Goal: Task Accomplishment & Management: Use online tool/utility

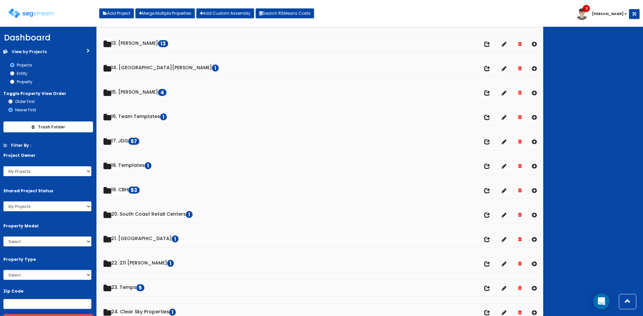
scroll to position [312, 0]
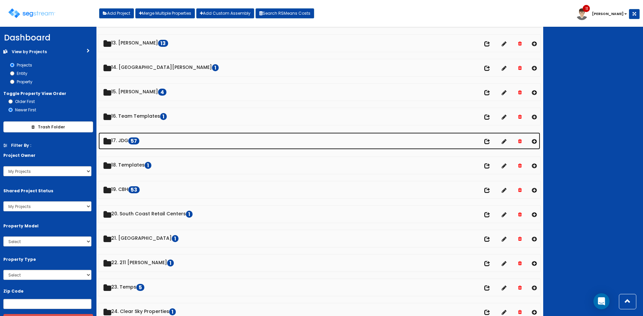
click at [127, 141] on link "17. JDG 57" at bounding box center [319, 141] width 442 height 17
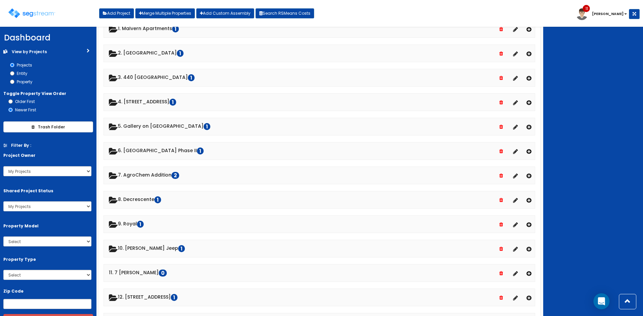
scroll to position [446, 0]
click at [618, 114] on div at bounding box center [593, 172] width 100 height 290
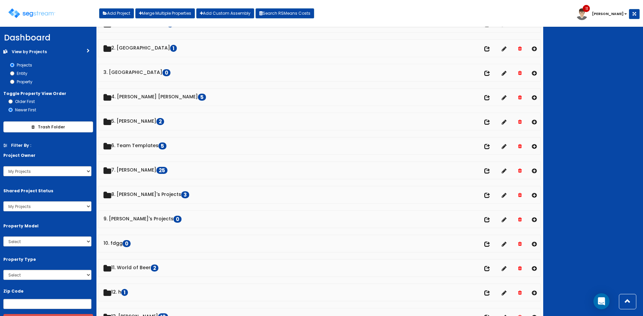
scroll to position [0, 0]
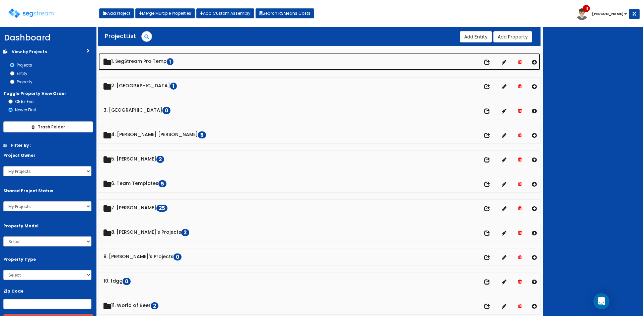
click at [150, 61] on link "1. SegStream Pro Temp 1" at bounding box center [319, 61] width 442 height 17
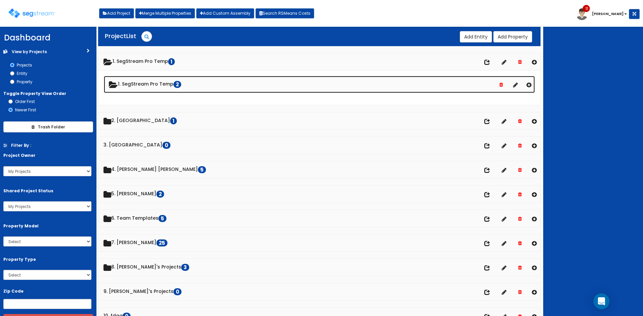
click at [151, 85] on link "1. SegStream Pro Temp 2" at bounding box center [319, 84] width 431 height 17
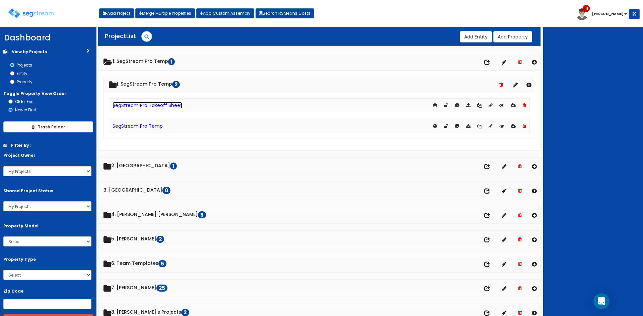
click at [153, 107] on link "SegStream Pro Takeoff Sheet" at bounding box center [148, 105] width 70 height 7
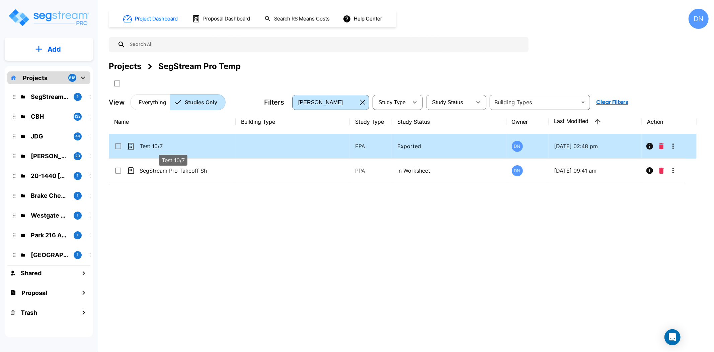
click at [181, 144] on p "Test 10/7" at bounding box center [173, 146] width 67 height 8
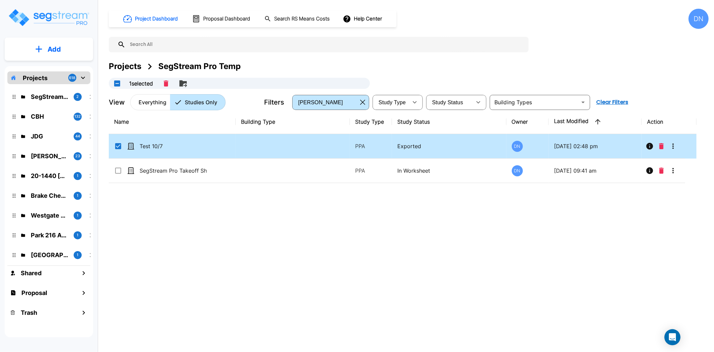
click at [286, 148] on td at bounding box center [293, 146] width 114 height 24
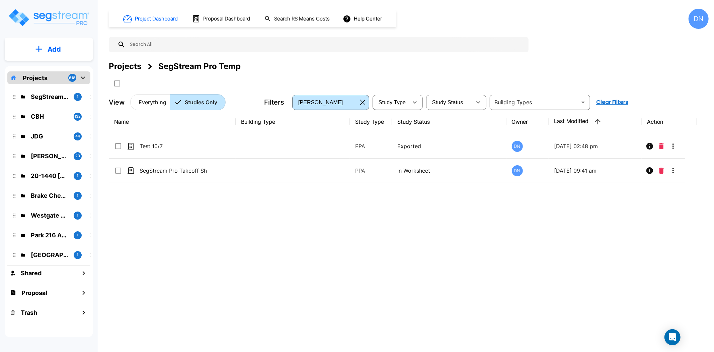
checkbox input "false"
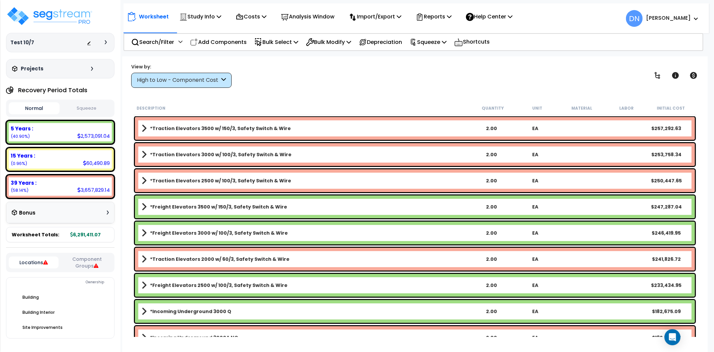
click at [186, 209] on b "*Freight Elevators 3500 w/ 150/3, Safety Switch & Wire" at bounding box center [218, 206] width 137 height 7
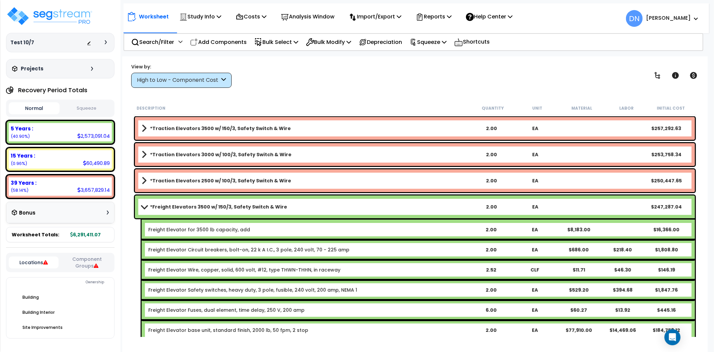
click at [188, 207] on b "*Freight Elevators 3500 w/ 150/3, Safety Switch & Wire" at bounding box center [218, 206] width 137 height 7
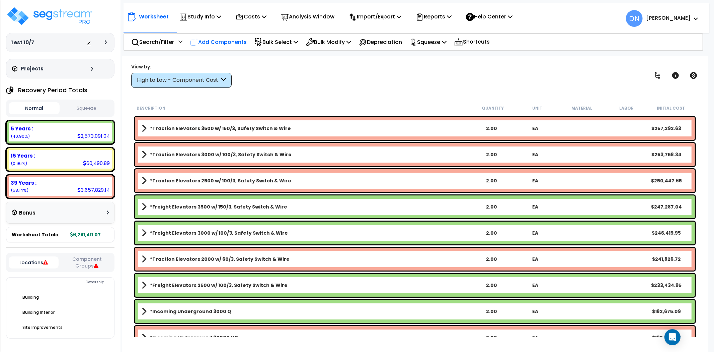
click at [227, 41] on p "Add Components" at bounding box center [218, 42] width 57 height 9
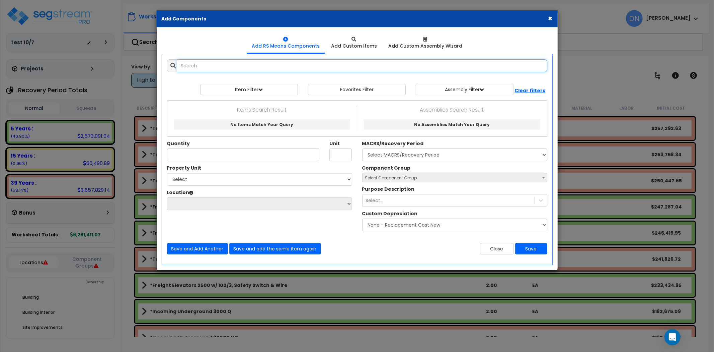
click at [293, 65] on input "text" at bounding box center [362, 65] width 370 height 13
paste input "*Basement Walls CMU"
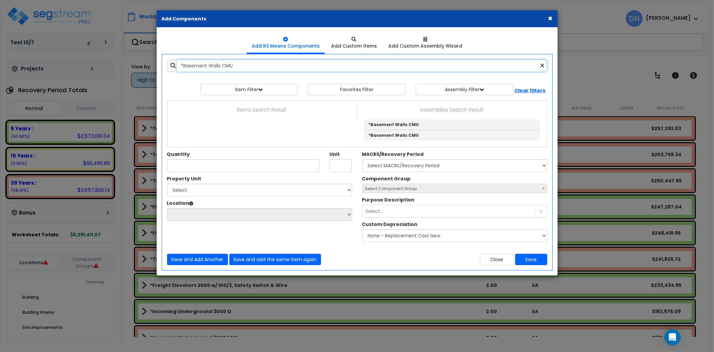
click at [246, 65] on input "*Basement Walls CMU" at bounding box center [362, 65] width 370 height 13
drag, startPoint x: 186, startPoint y: 66, endPoint x: 133, endPoint y: 63, distance: 53.0
click at [133, 64] on div "× Add Components Add RS Means Components Add Custom Items Add Items" at bounding box center [357, 176] width 714 height 352
paste input "Floor Construction Wood"
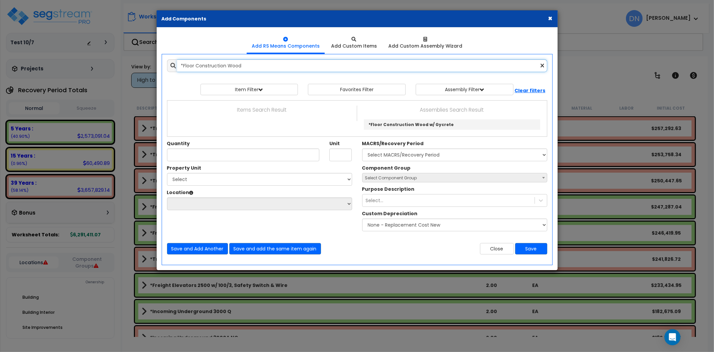
click at [246, 70] on input "*Floor Construction Wood" at bounding box center [362, 65] width 370 height 13
drag, startPoint x: 260, startPoint y: 66, endPoint x: 147, endPoint y: 67, distance: 112.8
click at [147, 67] on div "× Add Components Add RS Means Components Add Custom Items Add Items" at bounding box center [357, 176] width 714 height 352
paste input "Concrete"
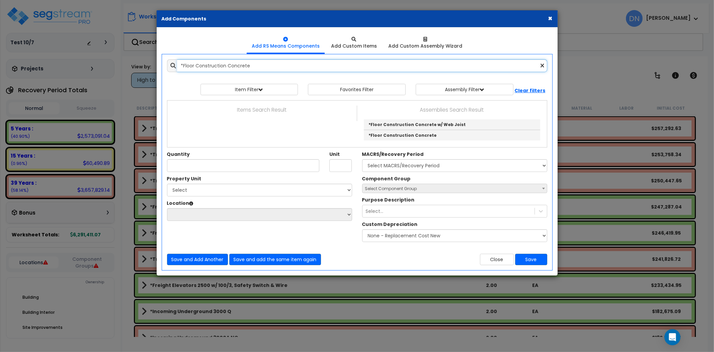
click at [266, 67] on input "*Floor Construction Concrete" at bounding box center [362, 65] width 370 height 13
click at [285, 67] on input "*Floor Construction Concrete" at bounding box center [362, 65] width 370 height 13
drag, startPoint x: 311, startPoint y: 70, endPoint x: 150, endPoint y: 74, distance: 161.8
click at [150, 74] on div "× Add Components Add RS Means Components Add Custom Items Add Items" at bounding box center [357, 176] width 714 height 352
paste input "Roof Construction TPO Metal Deck"
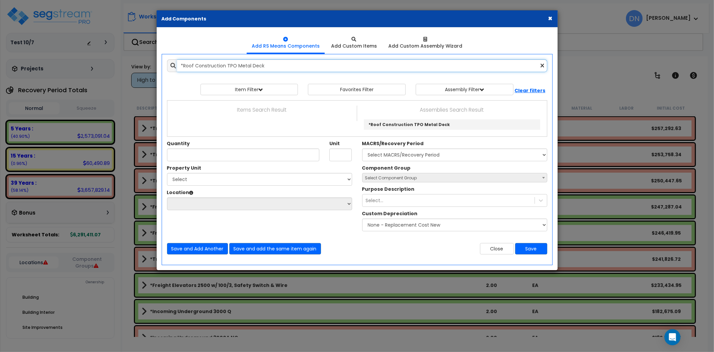
click at [241, 69] on input "*Roof Construction TPO Metal Deck" at bounding box center [362, 65] width 370 height 13
drag, startPoint x: 277, startPoint y: 65, endPoint x: 143, endPoint y: 63, distance: 133.9
click at [143, 63] on div "× Add Components Add RS Means Components Add Custom Items Add Items" at bounding box center [357, 176] width 714 height 352
click at [279, 65] on input "*Roof Construction TPO Metal Deck" at bounding box center [362, 65] width 370 height 13
drag, startPoint x: 307, startPoint y: 67, endPoint x: 134, endPoint y: 56, distance: 172.8
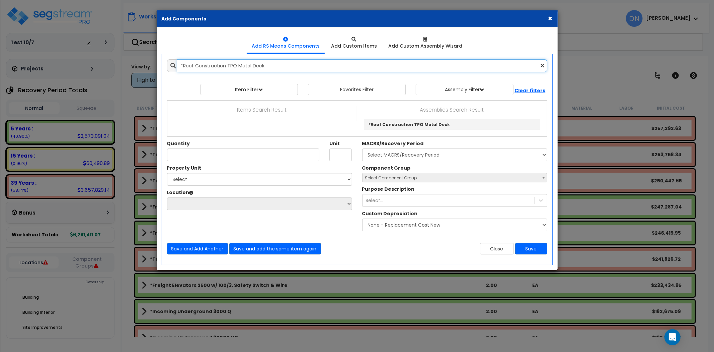
click at [134, 56] on div "× Add Components Add RS Means Components Add Custom Items Add Items" at bounding box center [357, 176] width 714 height 352
paste input "EPDM"
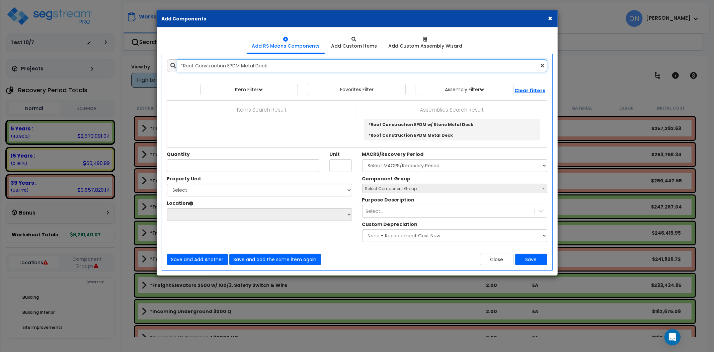
click at [219, 67] on input "*Roof Construction EPDM Metal Deck" at bounding box center [362, 65] width 370 height 13
drag, startPoint x: 157, startPoint y: 62, endPoint x: 130, endPoint y: 61, distance: 27.1
click at [130, 61] on div "× Add Components Add RS Means Components Add Custom Items Add Items" at bounding box center [357, 176] width 714 height 352
paste input "Pitched Asphalt Shingles"
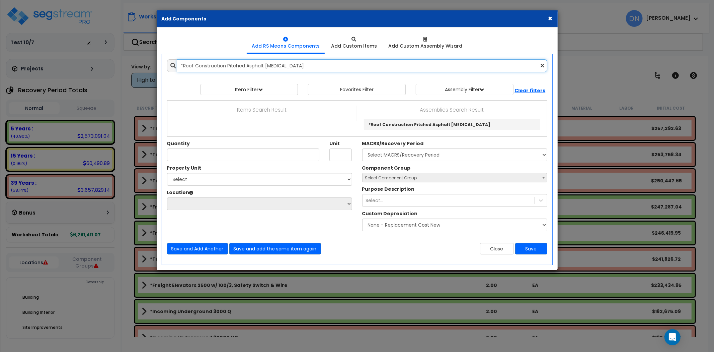
click at [303, 68] on input "*Roof Construction Pitched Asphalt Shingles" at bounding box center [362, 65] width 370 height 13
drag, startPoint x: 347, startPoint y: 64, endPoint x: 144, endPoint y: 57, distance: 202.7
click at [144, 56] on div "× Add Components Add RS Means Components Add Custom Items Add Items" at bounding box center [357, 176] width 714 height 352
paste input "Wood Pitched Standing Seam"
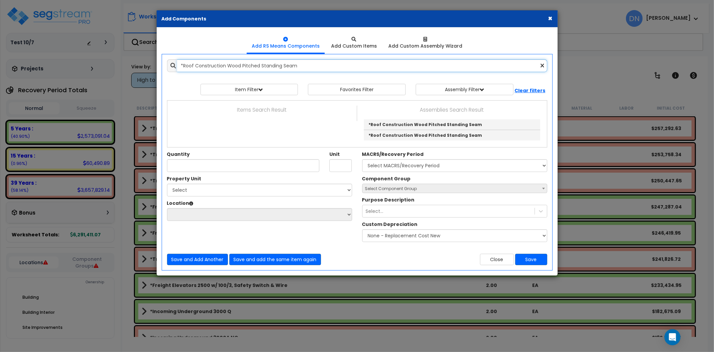
click at [244, 66] on input "*Roof Construction Wood Pitched Standing Seam" at bounding box center [362, 65] width 370 height 13
drag, startPoint x: 220, startPoint y: 67, endPoint x: 149, endPoint y: 66, distance: 71.3
click at [153, 66] on div "× Add Components Add RS Means Components Add Custom Items Add Items" at bounding box center [357, 176] width 714 height 352
paste input "Exterior Walls CMU w/ Paint"
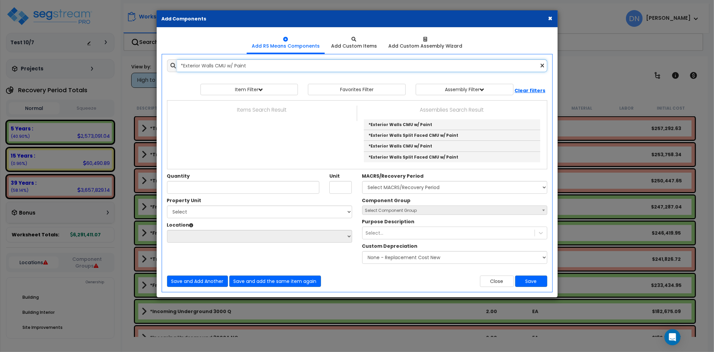
click at [262, 65] on input "*Exterior Walls CMU w/ Paint" at bounding box center [362, 65] width 370 height 13
drag, startPoint x: 299, startPoint y: 74, endPoint x: 116, endPoint y: 69, distance: 182.9
click at [116, 69] on div "× Add Components Add RS Means Components Add Custom Items Add Items" at bounding box center [357, 176] width 714 height 352
click at [258, 64] on input "*Exterior Walls CMU w/ Paint" at bounding box center [362, 65] width 370 height 13
drag, startPoint x: 280, startPoint y: 64, endPoint x: 143, endPoint y: 62, distance: 137.0
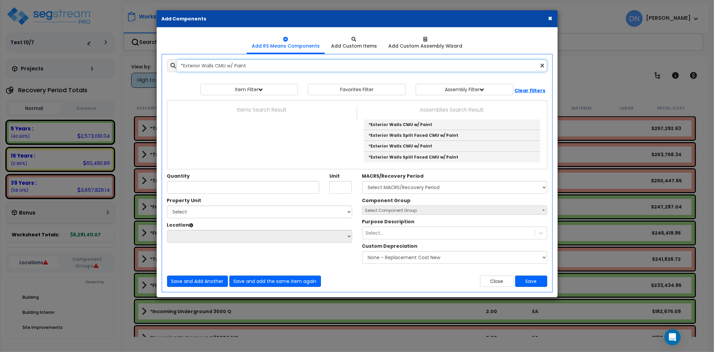
click at [143, 62] on div "× Add Components Add RS Means Components Add Custom Items Add Items" at bounding box center [357, 176] width 714 height 352
paste input "Brick over CMU"
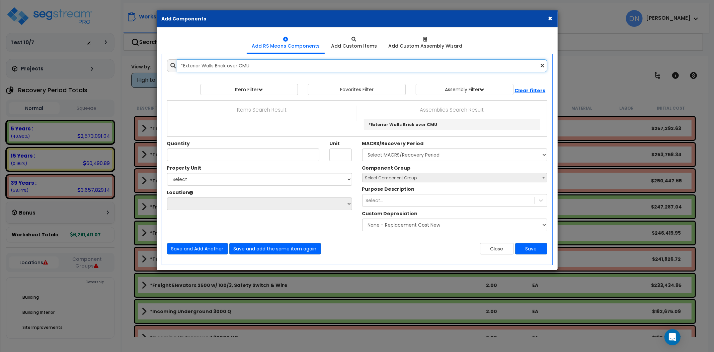
click at [246, 64] on input "*Exterior Walls Brick over CMU" at bounding box center [362, 65] width 370 height 13
drag, startPoint x: 270, startPoint y: 65, endPoint x: 117, endPoint y: 65, distance: 153.7
click at [117, 65] on div "× Add Components Add RS Means Components Add Custom Items Add Items" at bounding box center [357, 176] width 714 height 352
paste input "Wood"
click at [246, 66] on input "*Exterior Walls Brick over Wood" at bounding box center [362, 65] width 370 height 13
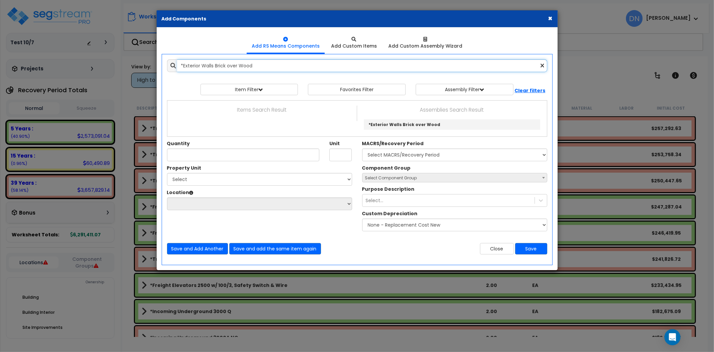
drag, startPoint x: 263, startPoint y: 66, endPoint x: 158, endPoint y: 63, distance: 104.5
click at [158, 63] on div "Add Items Add Assemblies Both *Exterior Walls Brick over Wood 0" at bounding box center [357, 156] width 400 height 205
paste input "Metal"
drag, startPoint x: 262, startPoint y: 66, endPoint x: 266, endPoint y: 65, distance: 4.4
click at [262, 66] on input "*Exterior Walls Brick over Metal" at bounding box center [362, 65] width 370 height 13
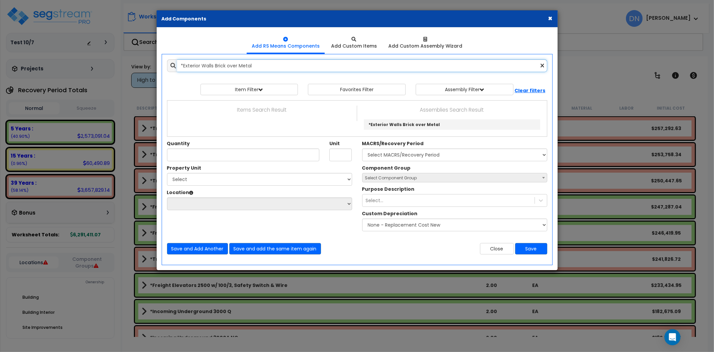
drag, startPoint x: 292, startPoint y: 66, endPoint x: 73, endPoint y: 61, distance: 219.0
click at [73, 61] on div "× Add Components Add RS Means Components Add Custom Items Add Items" at bounding box center [357, 176] width 714 height 352
paste input "Stucco over CMU"
click at [252, 66] on input "*Exterior Walls Stucco over CMU" at bounding box center [362, 65] width 370 height 13
drag, startPoint x: 285, startPoint y: 65, endPoint x: 143, endPoint y: 68, distance: 142.7
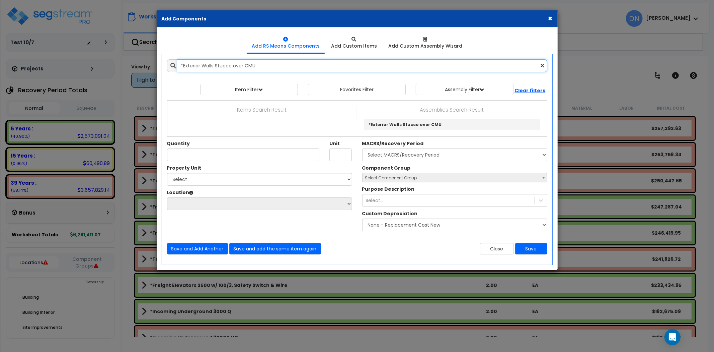
click at [142, 68] on div "× Add Components Add RS Means Components Add Custom Items Add Items" at bounding box center [357, 176] width 714 height 352
paste input "Wood"
drag, startPoint x: 248, startPoint y: 65, endPoint x: 279, endPoint y: 67, distance: 31.2
click at [248, 65] on input "*Exterior Walls Stucco over Wood" at bounding box center [362, 65] width 370 height 13
drag, startPoint x: 295, startPoint y: 68, endPoint x: 153, endPoint y: 67, distance: 142.3
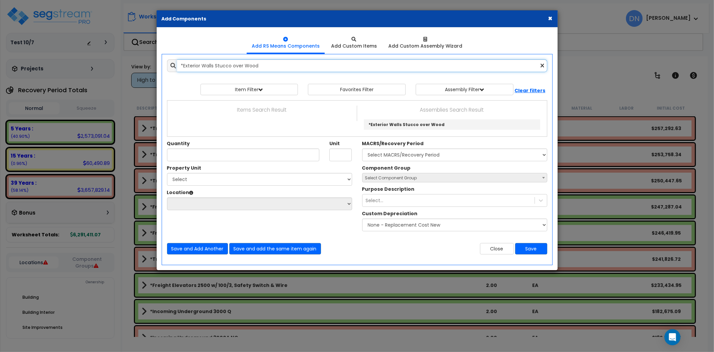
click at [153, 67] on div "× Add Components Add RS Means Components Add Custom Items Add Items" at bounding box center [357, 176] width 714 height 352
paste input "Metal"
drag, startPoint x: 261, startPoint y: 66, endPoint x: 291, endPoint y: 66, distance: 29.1
click at [262, 66] on input "*Exterior Walls Stucco over Metal" at bounding box center [362, 65] width 370 height 13
drag, startPoint x: 343, startPoint y: 68, endPoint x: 159, endPoint y: 62, distance: 183.6
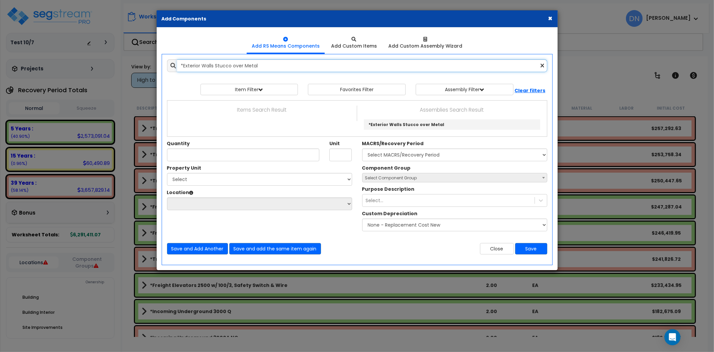
click at [159, 62] on div "Add Items Add Assemblies Both *Exterior Walls Stucco over Metal 0" at bounding box center [357, 156] width 400 height 205
paste input "EIFS over CMU"
click at [250, 65] on input "*Exterior Walls EIFS over CMU" at bounding box center [362, 65] width 370 height 13
drag, startPoint x: 295, startPoint y: 66, endPoint x: 112, endPoint y: 61, distance: 182.5
click at [112, 61] on div "× Add Components Add RS Means Components Add Custom Items Add Items" at bounding box center [357, 176] width 714 height 352
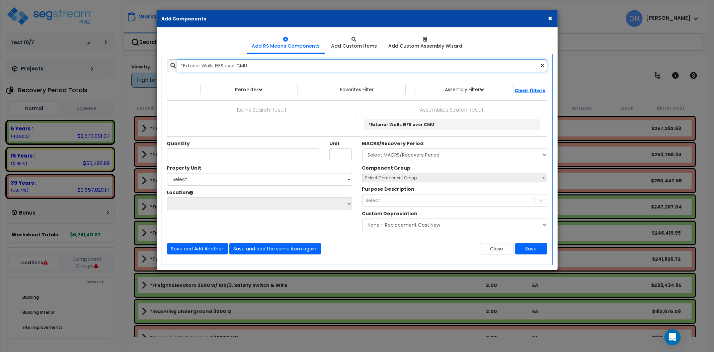
paste input "Wood"
drag, startPoint x: 244, startPoint y: 66, endPoint x: 254, endPoint y: 66, distance: 10.0
click at [244, 66] on input "*Exterior Walls EIFS over Wood" at bounding box center [362, 65] width 370 height 13
drag, startPoint x: 295, startPoint y: 66, endPoint x: 146, endPoint y: 66, distance: 148.7
click at [146, 66] on div "× Add Components Add RS Means Components Add Custom Items Add Items" at bounding box center [357, 176] width 714 height 352
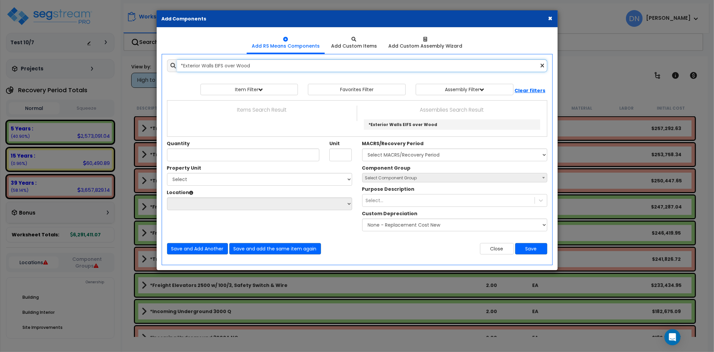
paste input "Metal"
click at [249, 65] on input "*Exterior Walls EIFS over Metal" at bounding box center [362, 65] width 370 height 13
drag, startPoint x: 296, startPoint y: 66, endPoint x: 111, endPoint y: 61, distance: 184.5
click at [110, 61] on div "× Add Components Add RS Means Components Add Custom Items Add Items" at bounding box center [357, 176] width 714 height 352
paste input "Curtain Wal"
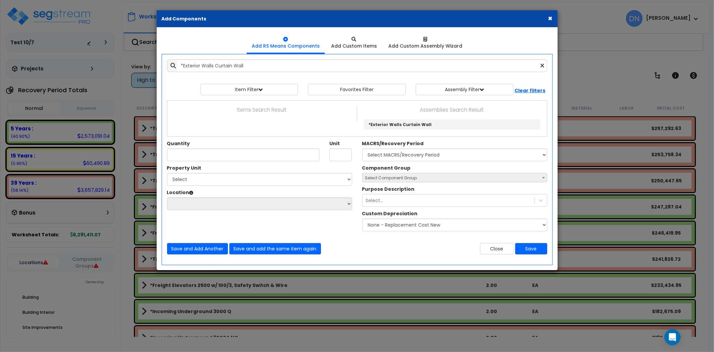
drag, startPoint x: 270, startPoint y: 75, endPoint x: 266, endPoint y: 74, distance: 3.8
click at [270, 75] on div "Add Items Add Assemblies Both View/Modify Assembly" at bounding box center [357, 156] width 390 height 205
click at [262, 71] on input "*Exterior Walls Curtain Wall" at bounding box center [362, 65] width 370 height 13
drag, startPoint x: 285, startPoint y: 64, endPoint x: 116, endPoint y: 50, distance: 169.4
click at [116, 50] on div "× Add Components Add RS Means Components Add Custom Items Add Items" at bounding box center [357, 176] width 714 height 352
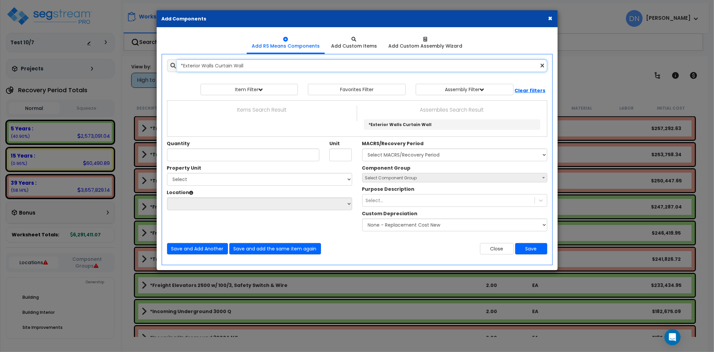
paste input "Wood Siding over Wood (2x price of wood siding)"
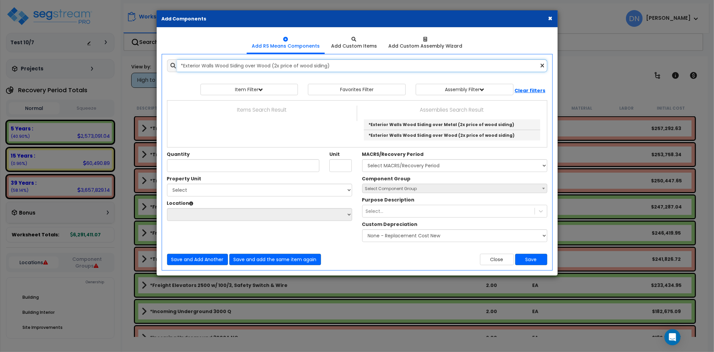
click at [323, 66] on input "*Exterior Walls Wood Siding over Wood (2x price of wood siding)" at bounding box center [362, 65] width 370 height 13
drag, startPoint x: 369, startPoint y: 67, endPoint x: 140, endPoint y: 63, distance: 229.7
click at [141, 62] on div "× Add Components Add RS Means Components Add Custom Items Add Items" at bounding box center [357, 176] width 714 height 352
paste input "Vinyl Siding over Wood"
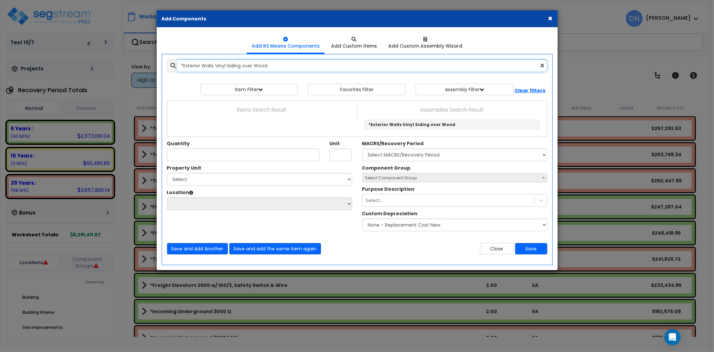
click at [233, 68] on input "*Exterior Walls Vinyl Siding over Wood" at bounding box center [362, 65] width 370 height 13
drag, startPoint x: 334, startPoint y: 69, endPoint x: 73, endPoint y: 68, distance: 260.8
click at [73, 68] on div "× Add Components Add RS Means Components Add Custom Items Add Items" at bounding box center [357, 176] width 714 height 352
paste input "Structural Steel"
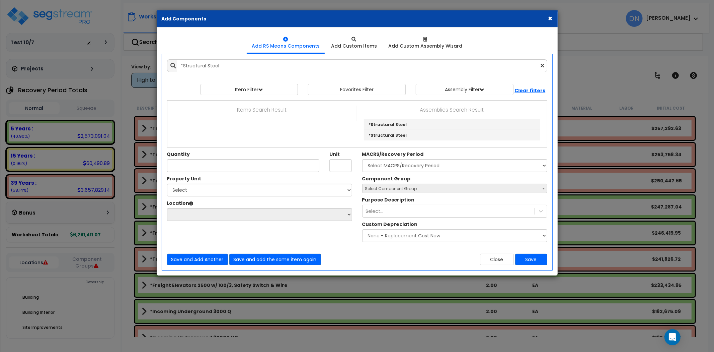
click at [220, 77] on div at bounding box center [357, 80] width 380 height 7
click at [227, 64] on input "*Structural Steel" at bounding box center [362, 65] width 370 height 13
drag, startPoint x: 178, startPoint y: 66, endPoint x: 121, endPoint y: 66, distance: 57.9
click at [121, 66] on div "× Add Components Add RS Means Components Add Custom Items Add Items" at bounding box center [357, 176] width 714 height 352
paste input "Exterior Windows Aluminum Picture"
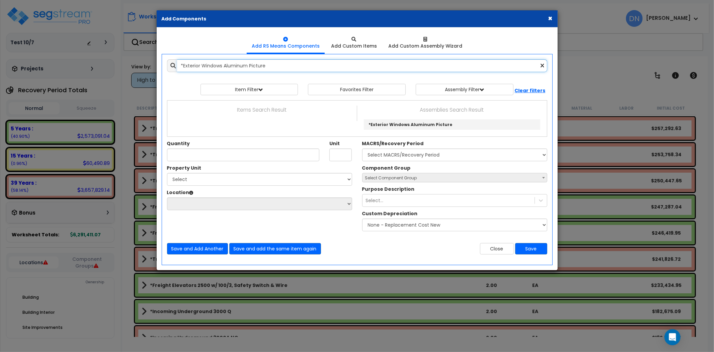
click at [246, 61] on input "*Exterior Windows Aluminum Picture" at bounding box center [362, 65] width 370 height 13
drag, startPoint x: 284, startPoint y: 67, endPoint x: 95, endPoint y: 73, distance: 188.3
click at [95, 73] on div "× Add Components Add RS Means Components Add Custom Items Add Items" at bounding box center [357, 176] width 714 height 352
paste input "Double Hung Aluminum"
click at [279, 66] on input "*Exterior Windows Double Hung Aluminum" at bounding box center [362, 65] width 370 height 13
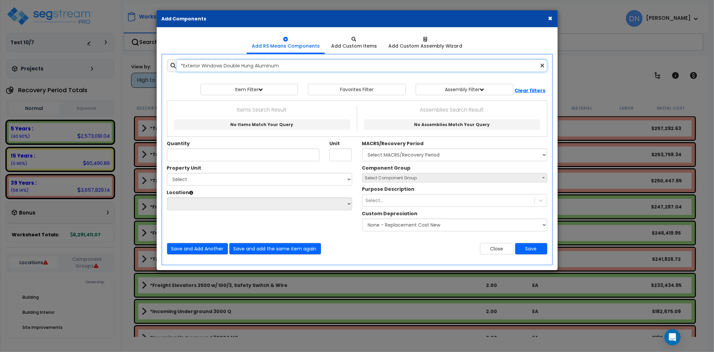
drag, startPoint x: 296, startPoint y: 66, endPoint x: 105, endPoint y: 65, distance: 190.9
click at [105, 65] on div "× Add Components Add RS Means Components Add Custom Items Add Items" at bounding box center [357, 176] width 714 height 352
paste input "Storefront Systems"
click at [258, 64] on input "*Storefront Systems" at bounding box center [362, 65] width 370 height 13
drag, startPoint x: 222, startPoint y: 64, endPoint x: 230, endPoint y: 64, distance: 8.7
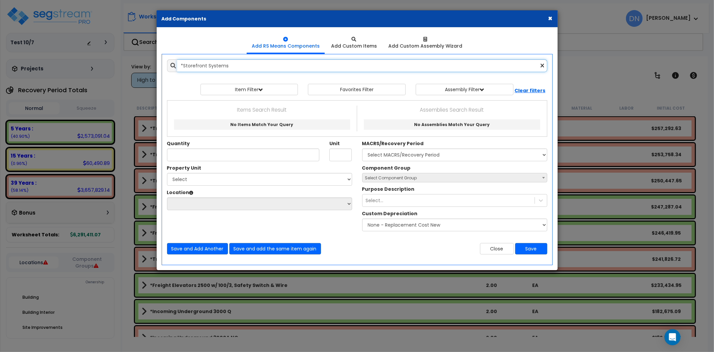
click at [222, 64] on input "*Storefront Systems" at bounding box center [362, 65] width 370 height 13
drag, startPoint x: 255, startPoint y: 65, endPoint x: 93, endPoint y: 60, distance: 162.1
click at [93, 60] on div "× Add Components Add RS Means Components Add Custom Items Add Items" at bounding box center [357, 176] width 714 height 352
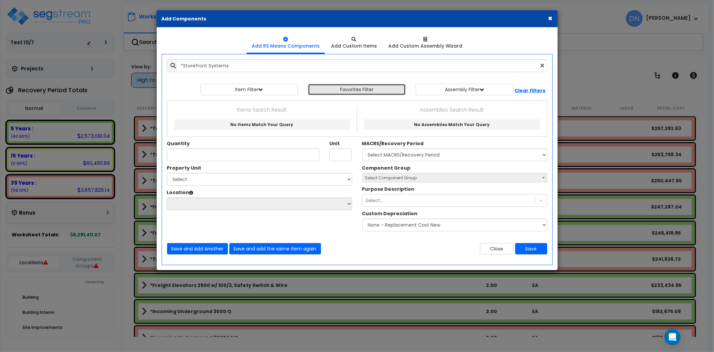
click at [337, 90] on button "Favorites Filter" at bounding box center [357, 89] width 98 height 11
click at [361, 90] on button "Favorites Filter" at bounding box center [357, 89] width 98 height 11
click at [379, 90] on button "Favorites Filter" at bounding box center [357, 89] width 98 height 11
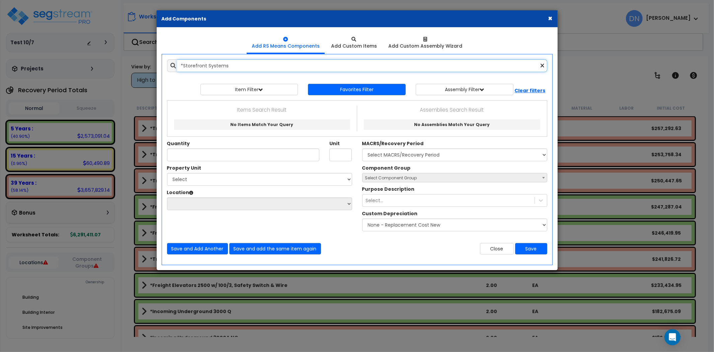
drag, startPoint x: 246, startPoint y: 61, endPoint x: 235, endPoint y: 66, distance: 12.1
click at [242, 63] on input "*Storefront Systems" at bounding box center [362, 65] width 370 height 13
drag, startPoint x: 233, startPoint y: 65, endPoint x: 108, endPoint y: 61, distance: 125.6
click at [101, 62] on div "× Add Components Add RS Means Components Add Custom Items Add Items" at bounding box center [357, 176] width 714 height 352
paste input "Exterior Doors 3x7 Glas"
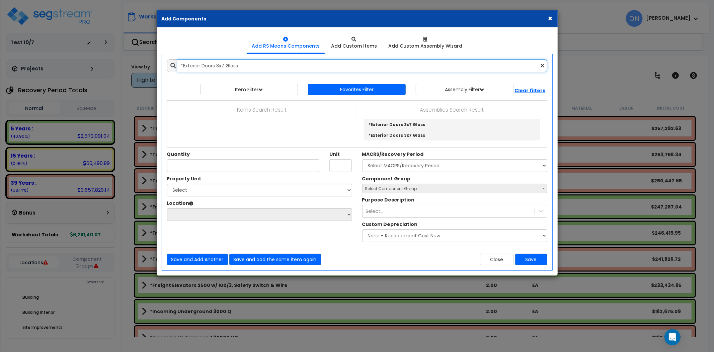
click at [252, 61] on input "*Exterior Doors 3x7 Glass" at bounding box center [362, 65] width 370 height 13
drag, startPoint x: 257, startPoint y: 65, endPoint x: 129, endPoint y: 61, distance: 128.3
click at [129, 61] on div "× Add Components Add RS Means Components Add Custom Items Add Items" at bounding box center [357, 176] width 714 height 352
paste input "W/W"
click at [238, 68] on input "*Exterior Doors 3x7 W/W" at bounding box center [362, 65] width 370 height 13
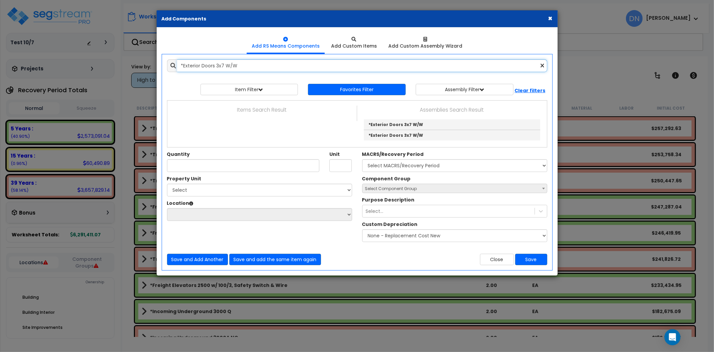
drag, startPoint x: 240, startPoint y: 66, endPoint x: 134, endPoint y: 63, distance: 106.2
click at [134, 63] on div "× Add Components Add RS Means Components Add Custom Items Add Items" at bounding box center [357, 176] width 714 height 352
paste input "M"
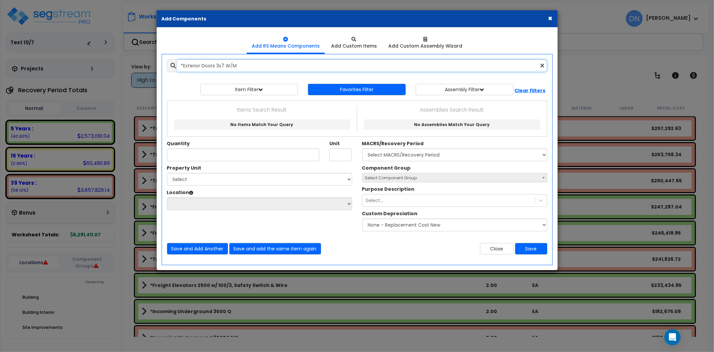
click at [269, 67] on input "*Exterior Doors 3x7 W/M" at bounding box center [362, 65] width 370 height 13
drag, startPoint x: 117, startPoint y: 52, endPoint x: 110, endPoint y: 52, distance: 6.7
click at [110, 52] on div "× Add Components Add RS Means Components Add Custom Items Add Items" at bounding box center [357, 176] width 714 height 352
paste input "W"
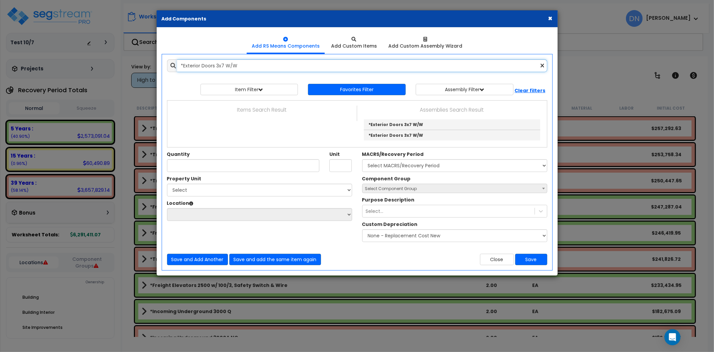
click at [245, 62] on input "*Exterior Doors 3x7 W/W" at bounding box center [362, 65] width 370 height 13
drag, startPoint x: 143, startPoint y: 68, endPoint x: 135, endPoint y: 68, distance: 8.7
click at [135, 68] on div "× Add Components Add RS Means Components Add Custom Items Add Items" at bounding box center [357, 176] width 714 height 352
paste input "M/M"
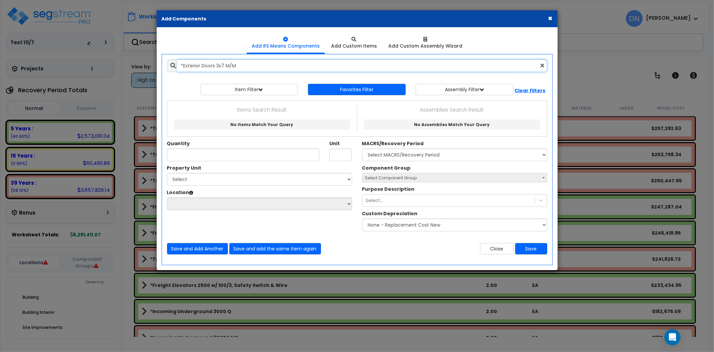
click at [222, 67] on input "*Exterior Doors 3x7 M/M" at bounding box center [362, 65] width 370 height 13
drag, startPoint x: 216, startPoint y: 65, endPoint x: 0, endPoint y: 47, distance: 217.0
click at [0, 48] on div "× Add Components Add RS Means Components Add Custom Items Add Items" at bounding box center [357, 176] width 714 height 352
click at [245, 68] on input "3x7 M/M" at bounding box center [362, 65] width 370 height 13
drag, startPoint x: 223, startPoint y: 65, endPoint x: 147, endPoint y: 65, distance: 76.7
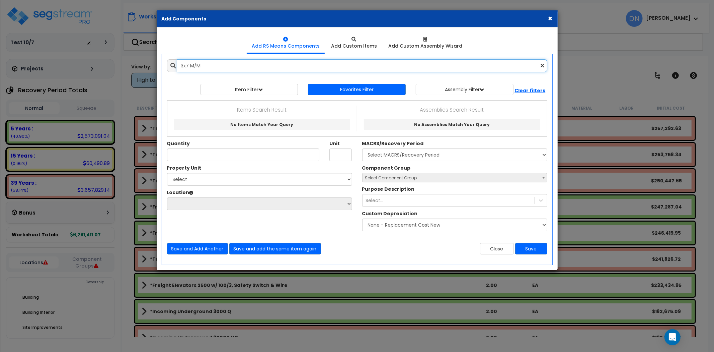
click at [148, 65] on div "× Add Components Add RS Means Components Add Custom Items Add Items" at bounding box center [357, 176] width 714 height 352
paste input "*Exterior Doors 6x7 Glass"
click at [214, 63] on input "*Exterior Doors 6x7 Glass" at bounding box center [362, 65] width 370 height 13
drag, startPoint x: 161, startPoint y: 61, endPoint x: 143, endPoint y: 62, distance: 18.8
click at [143, 61] on div "× Add Components Add RS Means Components Add Custom Items Add Items" at bounding box center [357, 176] width 714 height 352
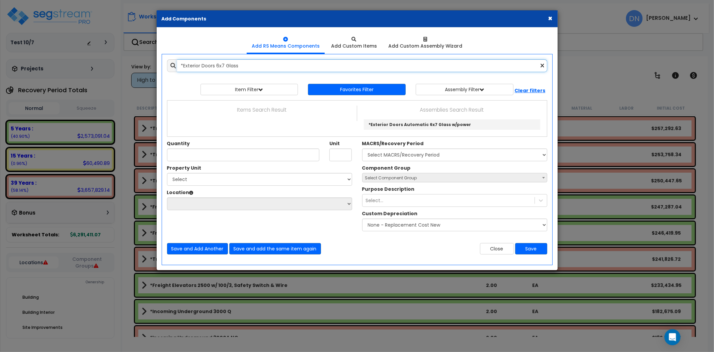
paste input "W/M"
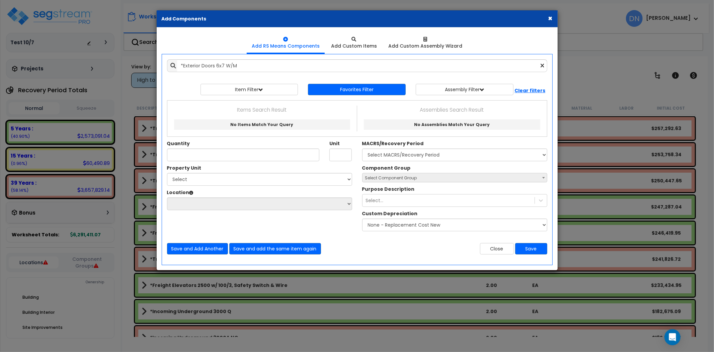
drag, startPoint x: 208, startPoint y: 54, endPoint x: 229, endPoint y: 69, distance: 26.4
click at [208, 54] on div "Add Items Add Assemblies Both" at bounding box center [357, 159] width 391 height 211
click at [235, 70] on input "*Exterior Doors 6x7 W/M" at bounding box center [362, 65] width 370 height 13
drag, startPoint x: 251, startPoint y: 65, endPoint x: 119, endPoint y: 61, distance: 132.7
click at [119, 61] on div "× Add Components Add RS Means Components Add Custom Items Add Items" at bounding box center [357, 176] width 714 height 352
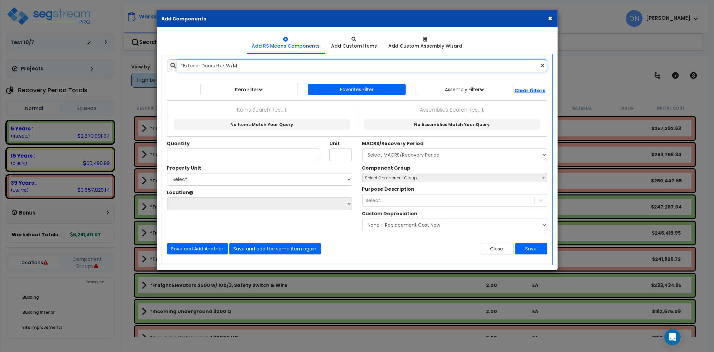
paste input "M"
click at [207, 66] on input "*Exterior Doors 6x7 M/M" at bounding box center [362, 65] width 370 height 13
drag, startPoint x: 260, startPoint y: 69, endPoint x: 154, endPoint y: 66, distance: 105.8
click at [154, 66] on div "× Add Components Add RS Means Components Add Custom Items Add Items" at bounding box center [357, 176] width 714 height 352
paste input "Automatic 6x7 Glass w/power"
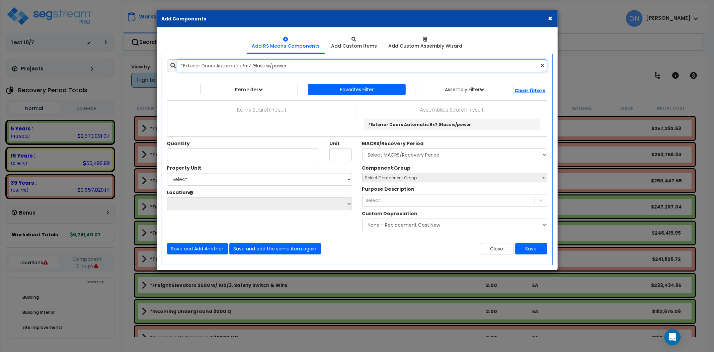
type input "*Exterior Doors Automatic 6x7 Glass w/power"
click at [551, 18] on button "×" at bounding box center [550, 18] width 4 height 7
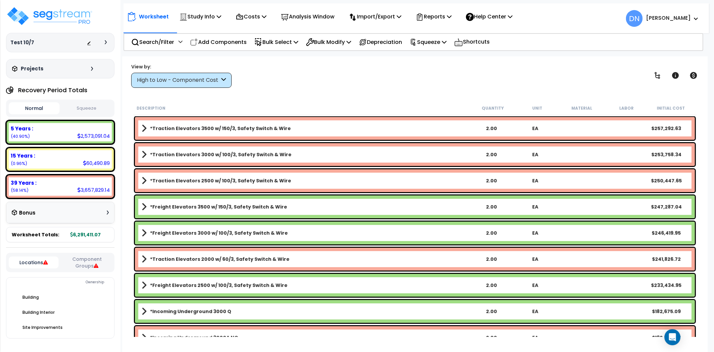
click at [490, 88] on div "Worksheet Study Info Study Setup Add Property Unit Template study Clone study DN" at bounding box center [415, 232] width 586 height 352
click at [155, 41] on p "Search/Filter" at bounding box center [152, 42] width 43 height 9
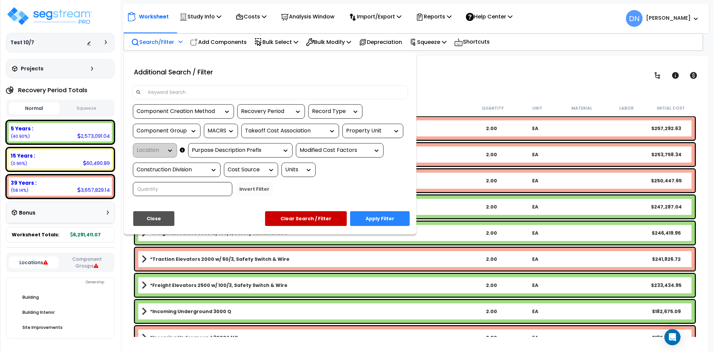
click at [205, 93] on input at bounding box center [274, 92] width 260 height 10
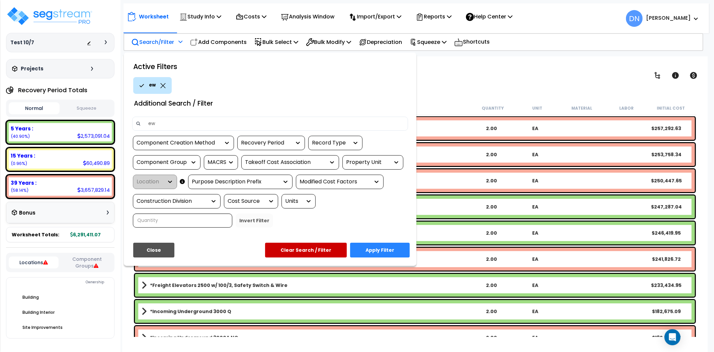
type input "e"
type input "exterior doors"
click at [240, 228] on div "Component Creation Method Recovery Period Record Type Component Group MACRS Tak…" at bounding box center [270, 184] width 286 height 97
click at [386, 252] on button "Apply Filter" at bounding box center [380, 249] width 60 height 15
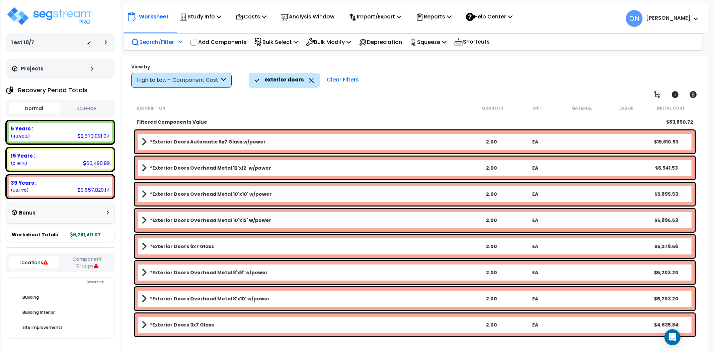
click at [242, 137] on link "*Exterior Doors Automatic 6x7 Glass w/power" at bounding box center [306, 141] width 328 height 9
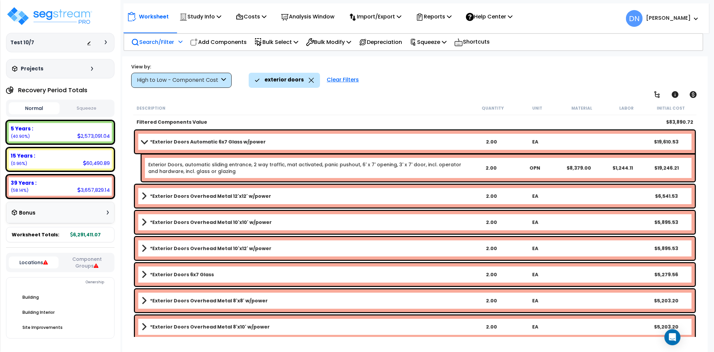
click at [242, 137] on link "*Exterior Doors Automatic 6x7 Glass w/power" at bounding box center [306, 141] width 328 height 9
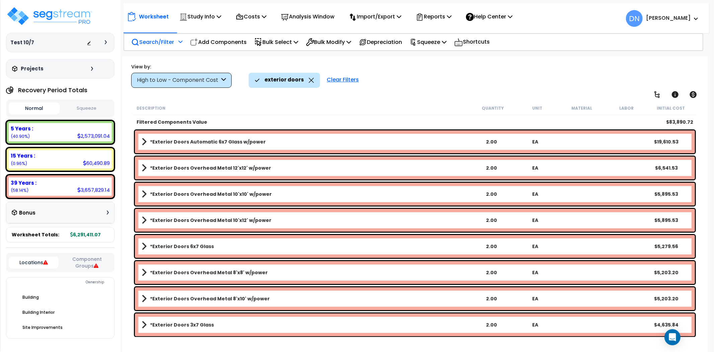
click at [214, 46] on p "Add Components" at bounding box center [218, 42] width 57 height 9
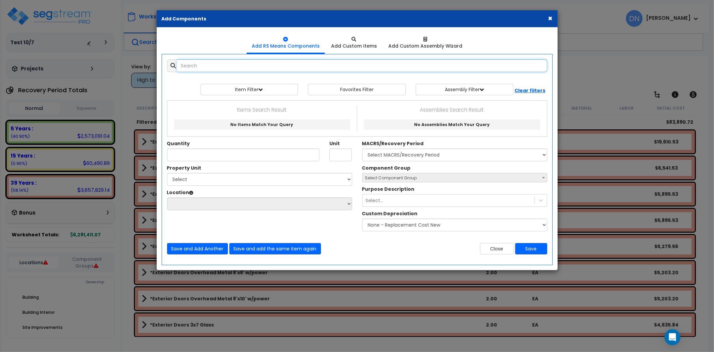
click at [198, 66] on input "text" at bounding box center [362, 65] width 370 height 13
paste input "*Exterior Doors Overhead Metal 8'x8'"
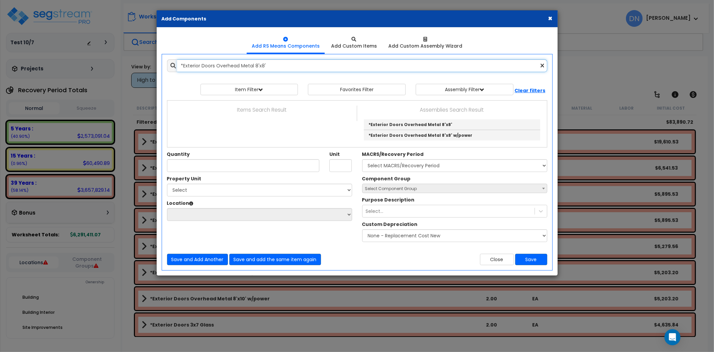
type input "*Exterior Doors Overhead Metal 8'x8'"
drag, startPoint x: 548, startPoint y: 18, endPoint x: 587, endPoint y: 57, distance: 54.7
click at [551, 18] on button "×" at bounding box center [550, 18] width 4 height 7
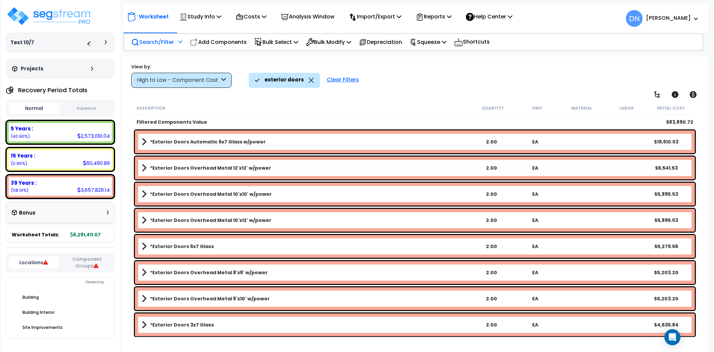
click at [586, 59] on div "Worksheet Study Info Study Setup Add Property Unit Template study Clone study DN" at bounding box center [415, 232] width 586 height 352
click at [269, 270] on link "*Exterior Doors Overhead Metal 8'x8' w/power" at bounding box center [306, 272] width 328 height 9
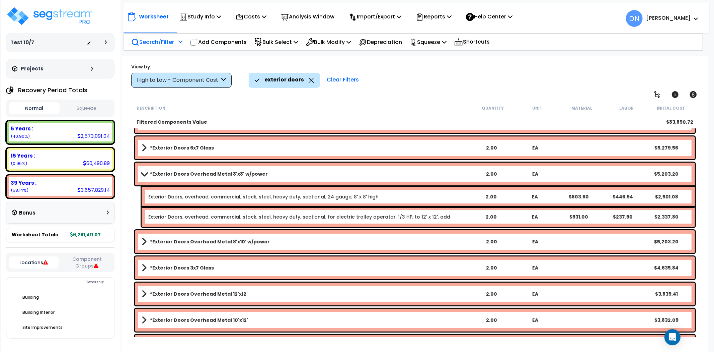
scroll to position [99, 0]
click at [258, 241] on b "*Exterior Doors Overhead Metal 8'x10' w/power" at bounding box center [210, 241] width 120 height 7
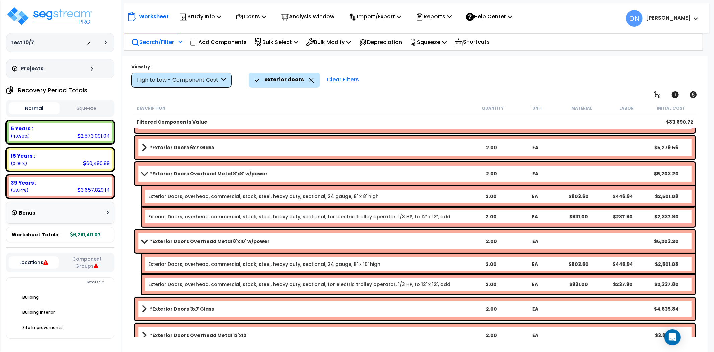
click at [167, 173] on b "*Exterior Doors Overhead Metal 8'x8' w/power" at bounding box center [209, 173] width 118 height 7
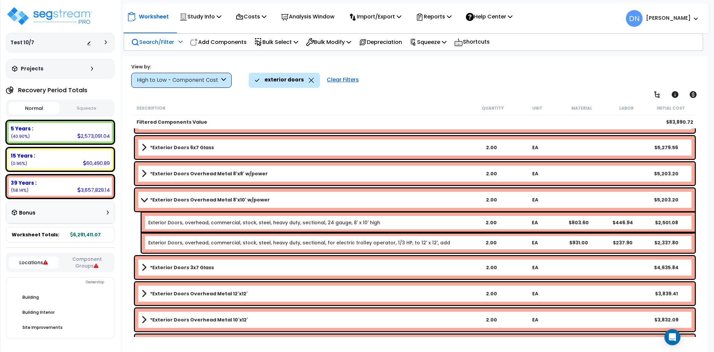
click at [169, 198] on b "*Exterior Doors Overhead Metal 8'x10' w/power" at bounding box center [210, 199] width 120 height 7
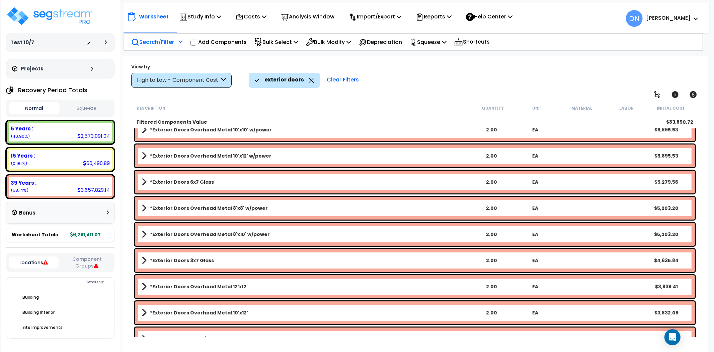
scroll to position [64, 0]
click at [530, 78] on div "exterior doors Clear Filters" at bounding box center [475, 80] width 452 height 15
click at [258, 154] on b "*Exterior Doors Overhead Metal 10'x12' w/power" at bounding box center [211, 156] width 122 height 7
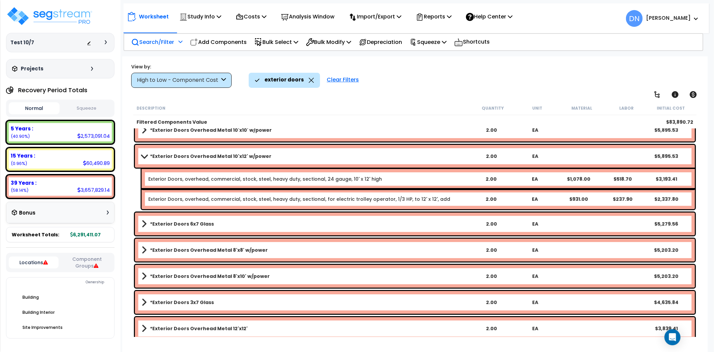
click at [258, 154] on b "*Exterior Doors Overhead Metal 10'x12' w/power" at bounding box center [211, 156] width 122 height 7
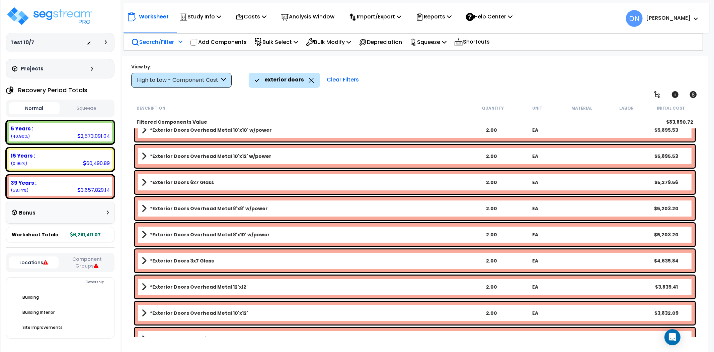
click at [294, 210] on link "*Exterior Doors Overhead Metal 8'x8' w/power" at bounding box center [306, 208] width 328 height 9
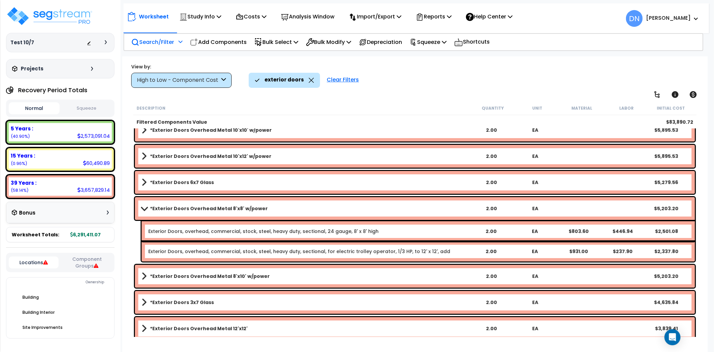
click at [294, 209] on link "*Exterior Doors Overhead Metal 8'x8' w/power" at bounding box center [306, 208] width 328 height 9
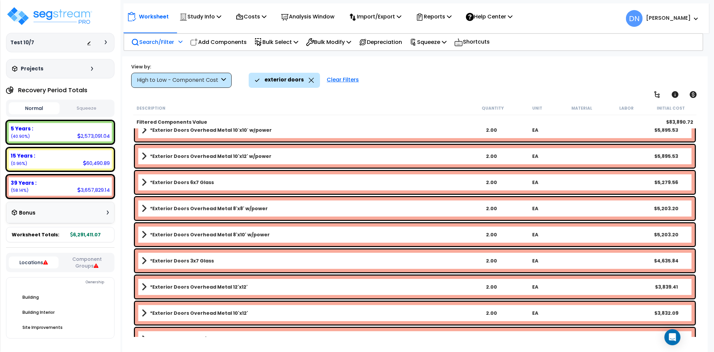
click at [289, 228] on div "*Exterior Doors Overhead Metal 8'x10' w/power 2.00 EA $5,203.20" at bounding box center [415, 234] width 560 height 23
click at [287, 233] on link "*Exterior Doors Overhead Metal 8'x10' w/power" at bounding box center [306, 234] width 328 height 9
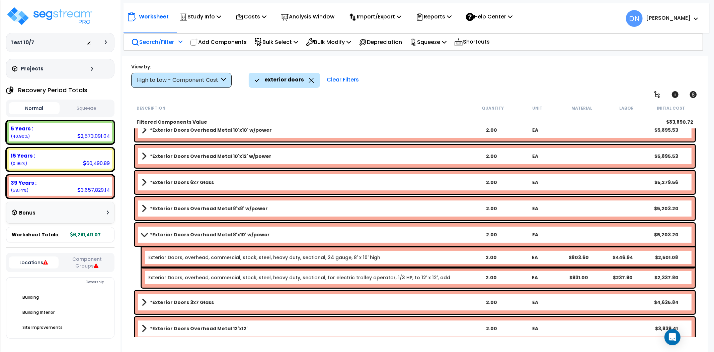
click at [287, 236] on link "*Exterior Doors Overhead Metal 8'x10' w/power" at bounding box center [306, 234] width 328 height 9
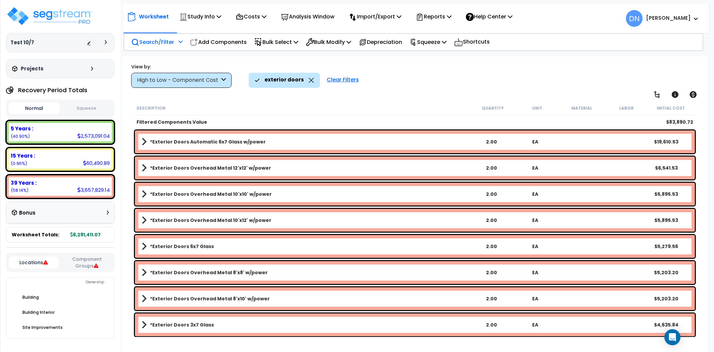
scroll to position [29, 0]
click at [274, 170] on link "*Exterior Doors Overhead Metal 12'x12' w/power" at bounding box center [306, 167] width 328 height 9
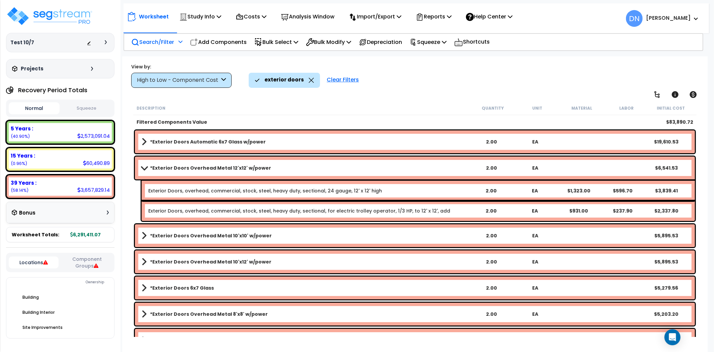
click at [274, 170] on link "*Exterior Doors Overhead Metal 12'x12' w/power" at bounding box center [306, 167] width 328 height 9
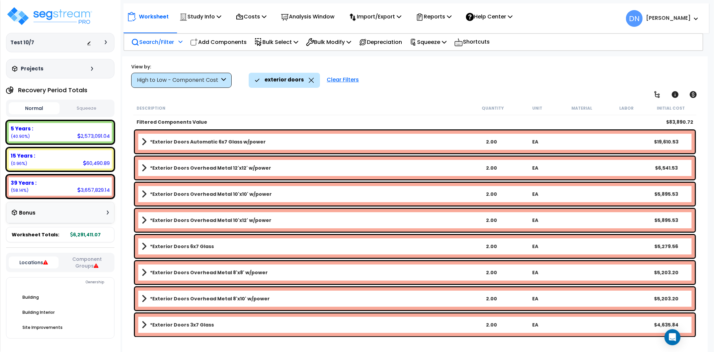
drag, startPoint x: 310, startPoint y: 80, endPoint x: 247, endPoint y: 80, distance: 63.3
click at [310, 80] on icon at bounding box center [311, 80] width 5 height 5
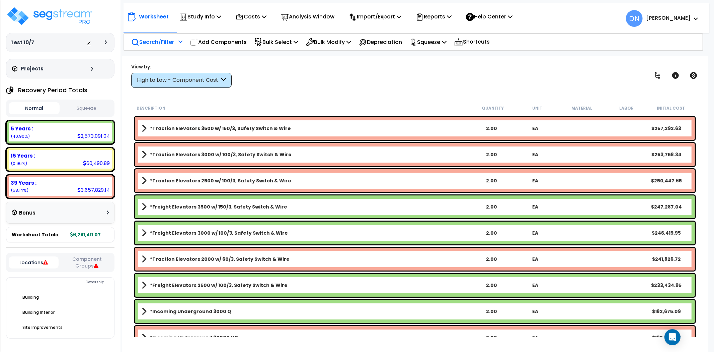
click at [151, 44] on p "Search/Filter" at bounding box center [152, 42] width 43 height 9
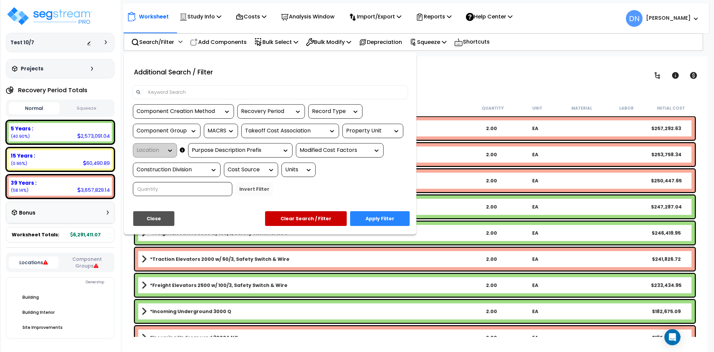
click at [193, 91] on input at bounding box center [274, 92] width 260 height 10
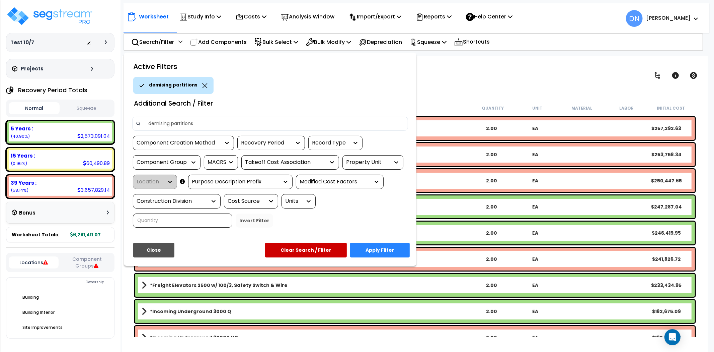
type input "demising partitions"
click at [378, 248] on button "Apply Filter" at bounding box center [380, 249] width 60 height 15
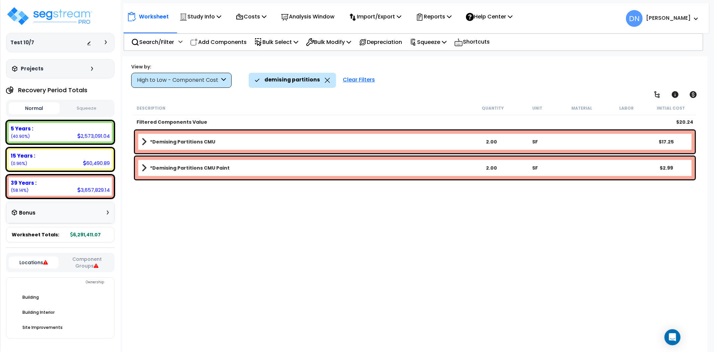
click at [211, 169] on b "*Demising Partitions CMU Paint" at bounding box center [190, 167] width 80 height 7
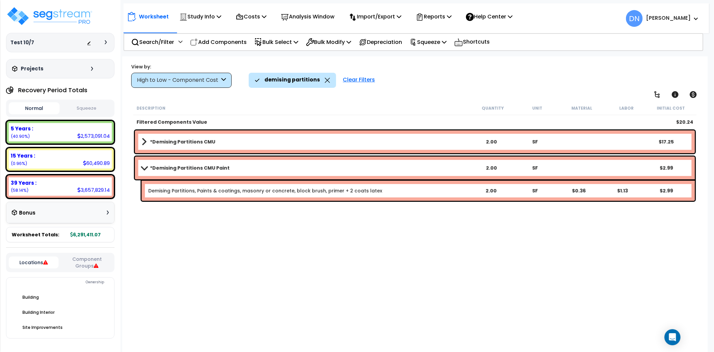
click at [211, 169] on b "*Demising Partitions CMU Paint" at bounding box center [190, 167] width 80 height 7
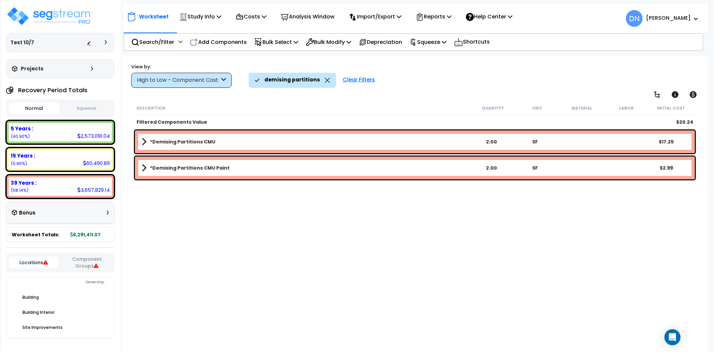
click at [216, 147] on div "*Demising Partitions CMU 2.00 SF $17.25" at bounding box center [415, 141] width 560 height 23
click at [215, 142] on link "*Demising Partitions CMU" at bounding box center [306, 141] width 328 height 9
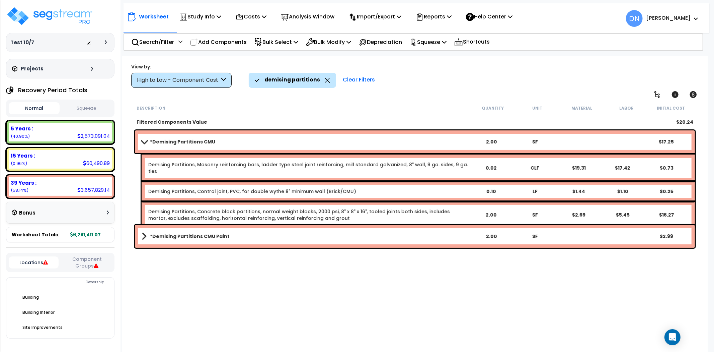
click at [183, 142] on b "*Demising Partitions CMU" at bounding box center [182, 141] width 65 height 7
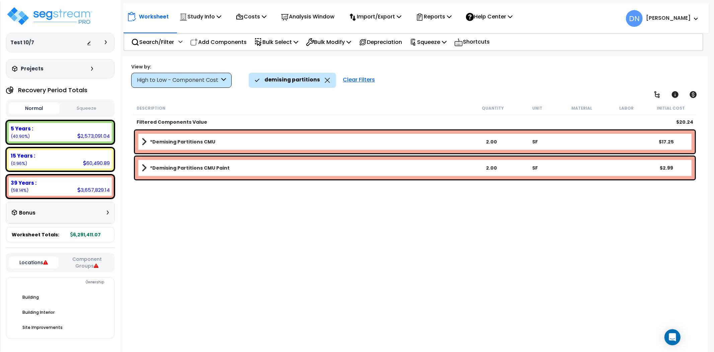
click at [325, 80] on icon at bounding box center [327, 80] width 5 height 5
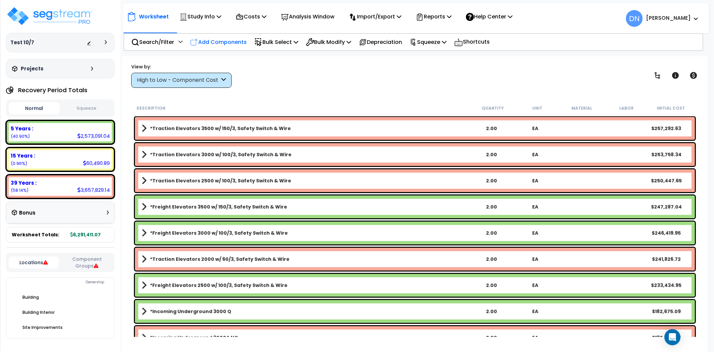
drag, startPoint x: 233, startPoint y: 42, endPoint x: 298, endPoint y: 163, distance: 137.5
click at [234, 42] on p "Add Components" at bounding box center [218, 42] width 57 height 9
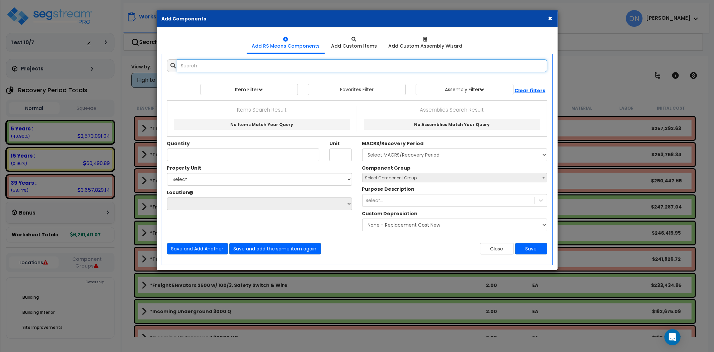
paste input "*Demising Partitions CMU"
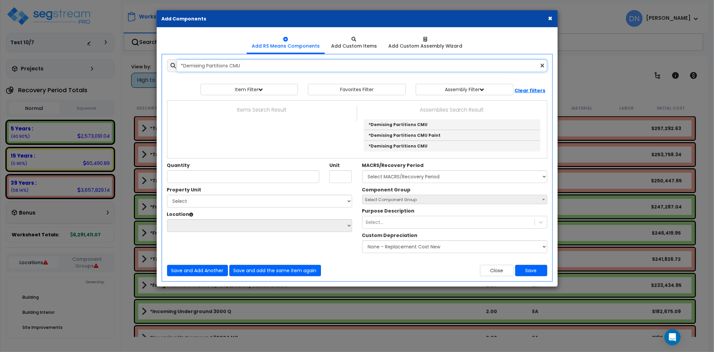
click at [247, 65] on input "*Demising Partitions CMU" at bounding box center [362, 65] width 370 height 13
drag, startPoint x: 172, startPoint y: 68, endPoint x: 167, endPoint y: 68, distance: 5.0
click at [168, 68] on div "*Demising Partitions CMU" at bounding box center [357, 65] width 380 height 13
paste input "Stair Construction Concrete 12 Risers"
drag, startPoint x: 284, startPoint y: 66, endPoint x: 148, endPoint y: 65, distance: 135.9
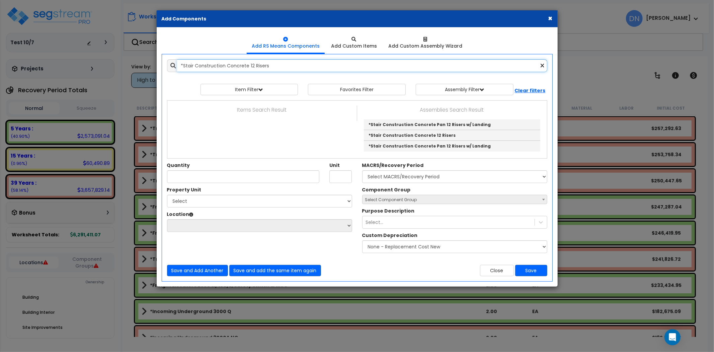
click at [148, 65] on div "× Add Components Add RS Means Components Add Custom Items Add Items" at bounding box center [357, 176] width 714 height 352
paste input "6"
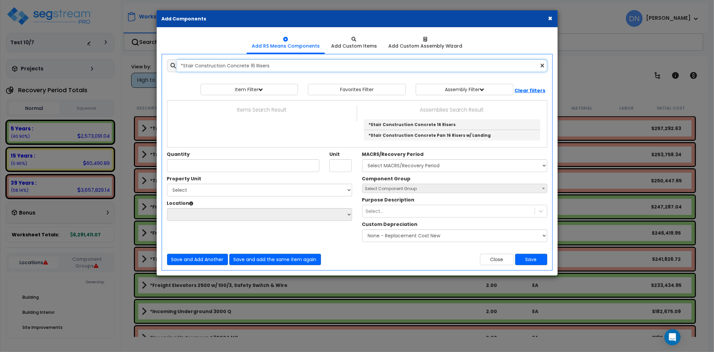
drag, startPoint x: 178, startPoint y: 66, endPoint x: 163, endPoint y: 66, distance: 15.7
click at [163, 66] on div "*Stair Construction Concrete 16 Risers" at bounding box center [357, 65] width 390 height 13
paste input "24"
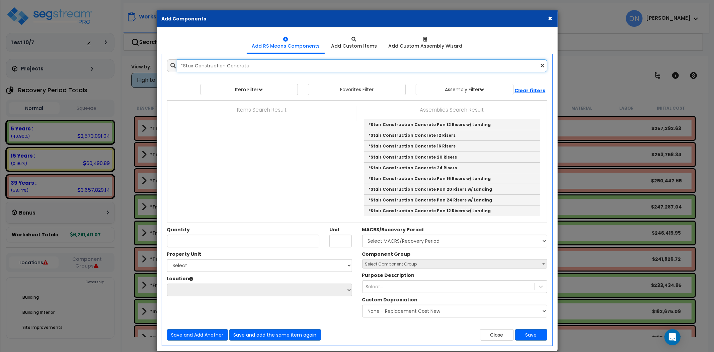
click at [261, 63] on input "*Stair Construction Concrete" at bounding box center [362, 65] width 370 height 13
drag, startPoint x: 121, startPoint y: 63, endPoint x: 65, endPoint y: 57, distance: 56.2
click at [65, 57] on div "× Add Components Add RS Means Components Add Custom Items Add Items" at bounding box center [357, 176] width 714 height 352
paste input "Steel Grate 12 Risers w/ Landing"
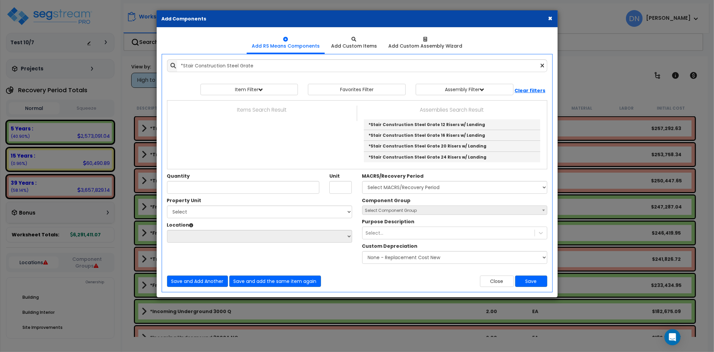
click at [264, 71] on div "Add Items Add Assemblies Both View/Modify Assembly" at bounding box center [357, 172] width 390 height 237
click at [271, 67] on input "*Stair Construction Steel Grate" at bounding box center [362, 65] width 370 height 13
drag, startPoint x: 157, startPoint y: 57, endPoint x: 90, endPoint y: 54, distance: 67.7
click at [82, 53] on div "× Add Components Add RS Means Components Add Custom Items Add Items" at bounding box center [357, 176] width 714 height 352
paste input "Concrete Pan 12 Risers w/ Landing"
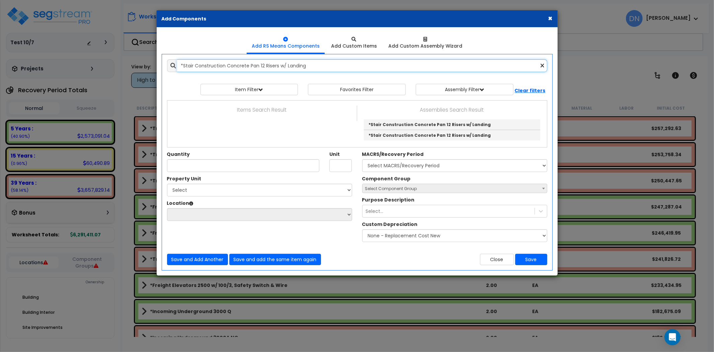
drag, startPoint x: 335, startPoint y: 66, endPoint x: 257, endPoint y: 67, distance: 77.7
click at [257, 67] on input "*Stair Construction Concrete Pan 12 Risers w/ Landing" at bounding box center [362, 65] width 370 height 13
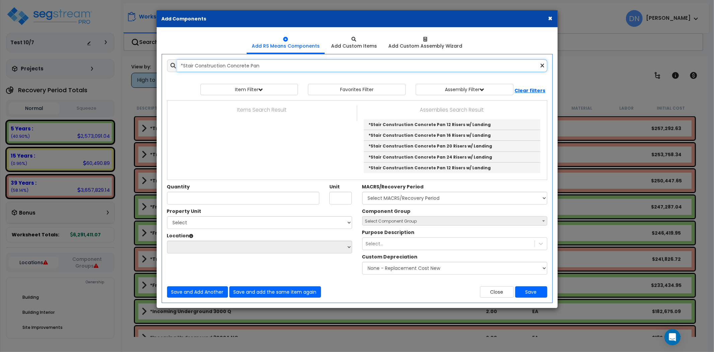
click at [253, 64] on input "*Stair Construction Concrete Pan" at bounding box center [362, 65] width 370 height 13
drag, startPoint x: 264, startPoint y: 65, endPoint x: 126, endPoint y: 65, distance: 137.6
click at [126, 65] on div "× Add Components Add RS Means Components Add Custom Items Add Items" at bounding box center [357, 176] width 714 height 352
paste input "Awning Metal"
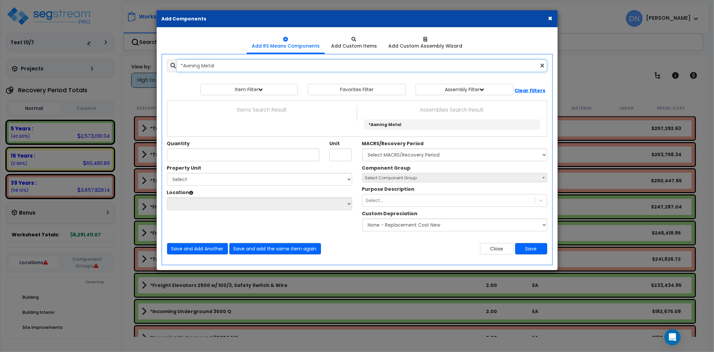
click at [229, 61] on input "*Awning Metal" at bounding box center [362, 65] width 370 height 13
drag, startPoint x: 177, startPoint y: 66, endPoint x: 127, endPoint y: 69, distance: 50.3
click at [127, 69] on div "× Add Components Add RS Means Components Add Custom Items Add Items" at bounding box center [357, 176] width 714 height 352
paste input "Canvas"
drag, startPoint x: 255, startPoint y: 69, endPoint x: 245, endPoint y: 69, distance: 10.0
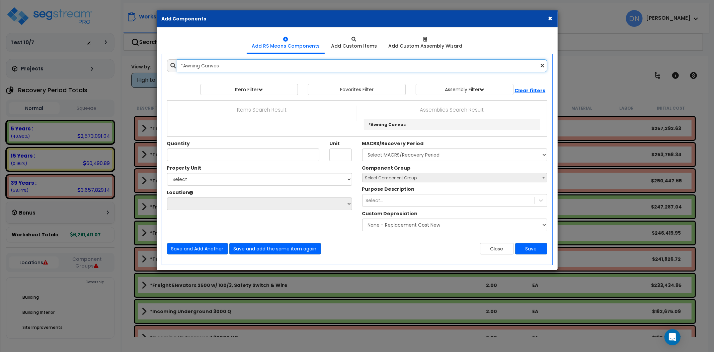
click at [251, 69] on input "*Awning Canvas" at bounding box center [362, 65] width 370 height 13
drag, startPoint x: 228, startPoint y: 66, endPoint x: 123, endPoint y: 65, distance: 105.8
click at [123, 65] on div "× Add Components Add RS Means Components Add Custom Items Add Items" at bounding box center [357, 176] width 714 height 352
paste input "Dock Bumper"
click at [225, 63] on input "*Dock Bumpers" at bounding box center [362, 65] width 370 height 13
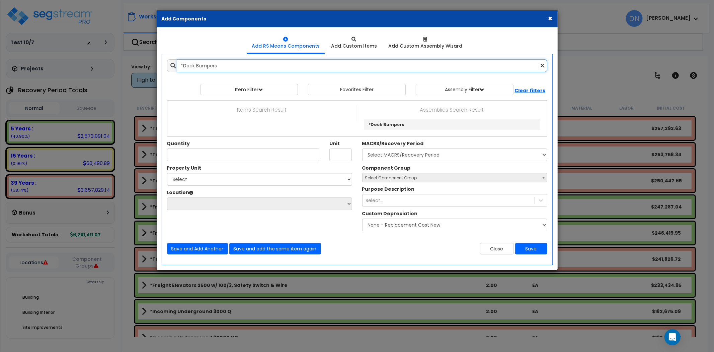
drag, startPoint x: 205, startPoint y: 66, endPoint x: 161, endPoint y: 67, distance: 43.5
click at [161, 67] on div "Add Items Add Assemblies Both *Dock Bumpers Favorites Item/Assembly" at bounding box center [357, 156] width 400 height 205
paste input "Levelers Manual"
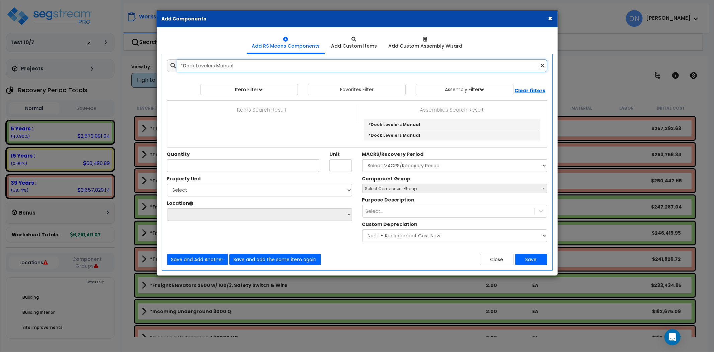
click at [229, 67] on input "*Dock Levelers Manual" at bounding box center [362, 65] width 370 height 13
drag, startPoint x: 173, startPoint y: 65, endPoint x: 158, endPoint y: 65, distance: 15.1
click at [158, 65] on div "Add Items Add Assemblies Both *Dock Levelers Manual Select Select" at bounding box center [357, 162] width 400 height 216
paste input "Electric w/ Power"
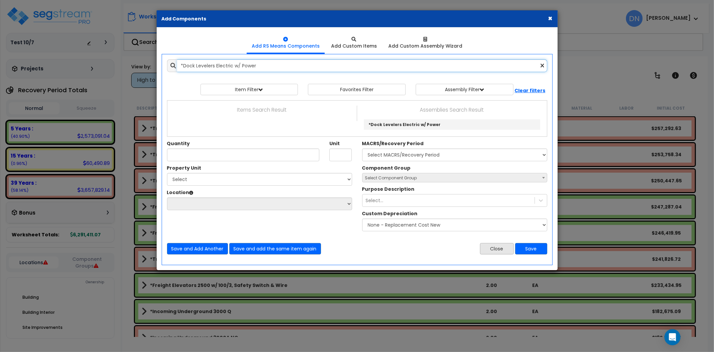
type input "*Dock Levelers Electric w/ Power"
click at [503, 248] on button "Close" at bounding box center [497, 248] width 34 height 11
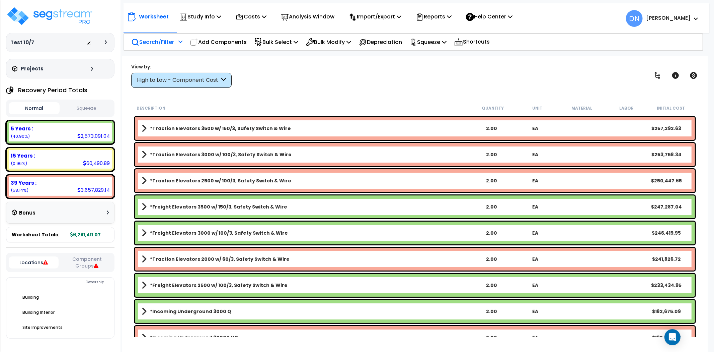
click at [164, 41] on p "Search/Filter" at bounding box center [152, 42] width 43 height 9
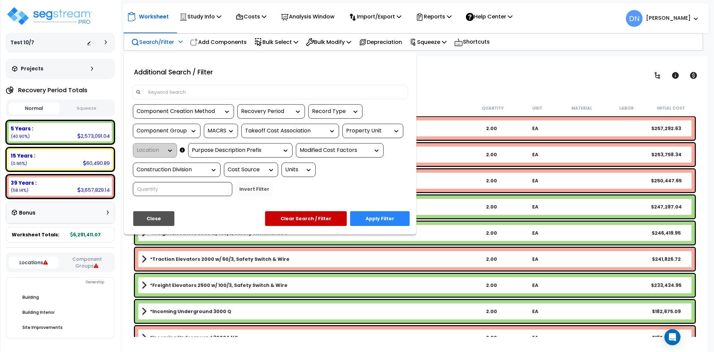
click at [162, 95] on input at bounding box center [274, 92] width 260 height 10
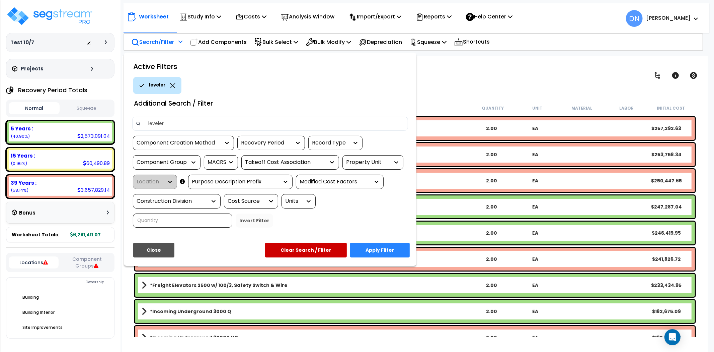
type input "leveler"
click at [370, 249] on button "Apply Filter" at bounding box center [380, 249] width 60 height 15
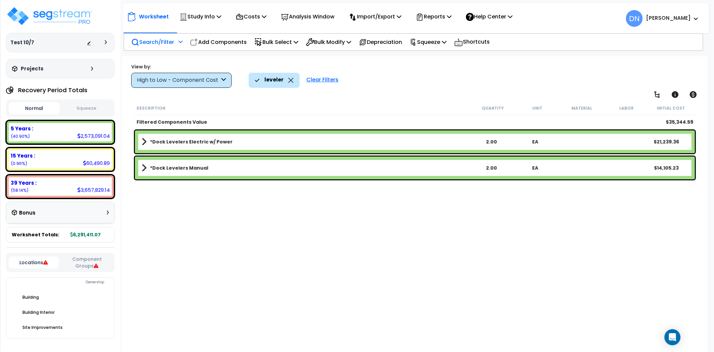
click at [255, 140] on link "*Dock Levelers Electric w/ Power" at bounding box center [306, 141] width 328 height 9
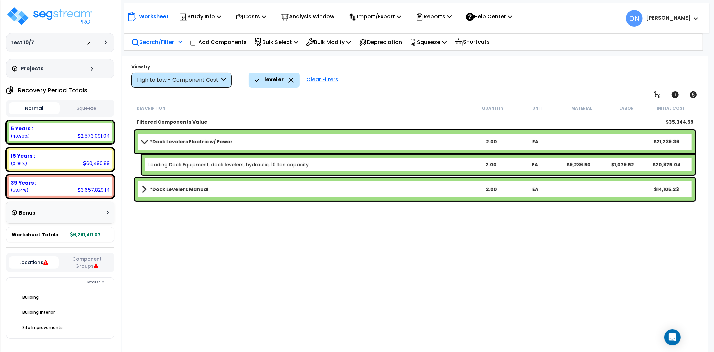
click at [255, 140] on link "*Dock Levelers Electric w/ Power" at bounding box center [306, 141] width 328 height 9
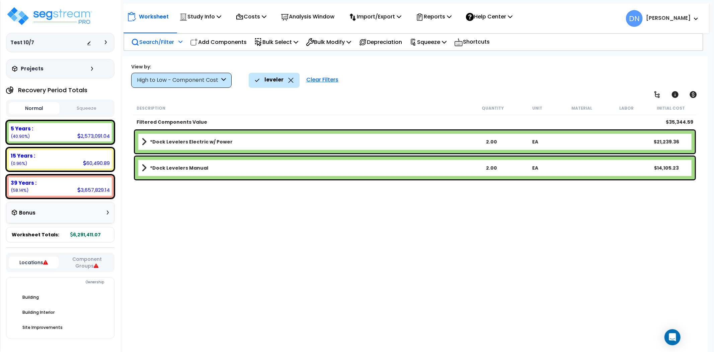
click at [253, 146] on link "*Dock Levelers Electric w/ Power" at bounding box center [306, 141] width 328 height 9
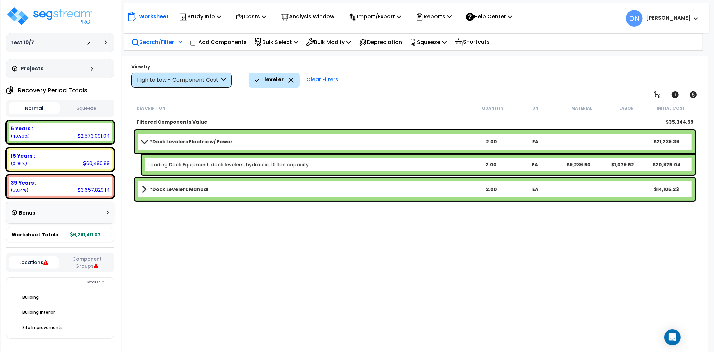
click at [253, 146] on link "*Dock Levelers Electric w/ Power" at bounding box center [306, 141] width 328 height 9
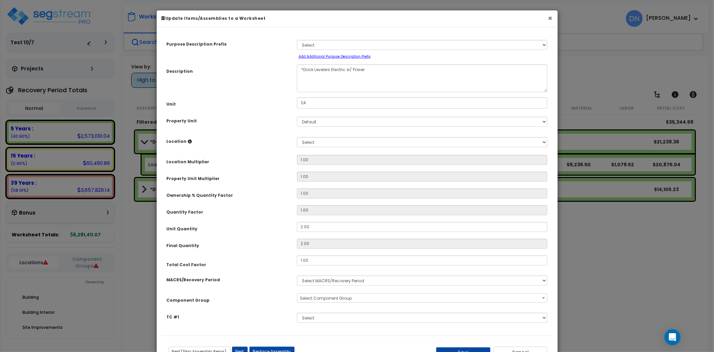
click at [550, 18] on button "×" at bounding box center [550, 18] width 4 height 7
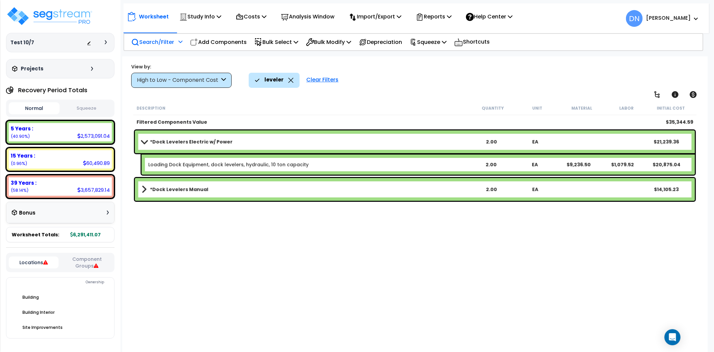
drag, startPoint x: 287, startPoint y: 80, endPoint x: 263, endPoint y: 65, distance: 29.4
click at [288, 80] on icon at bounding box center [290, 80] width 5 height 5
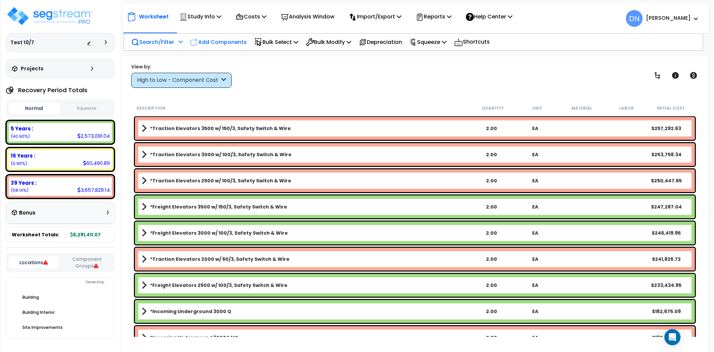
click at [218, 43] on p "Add Components" at bounding box center [218, 42] width 57 height 9
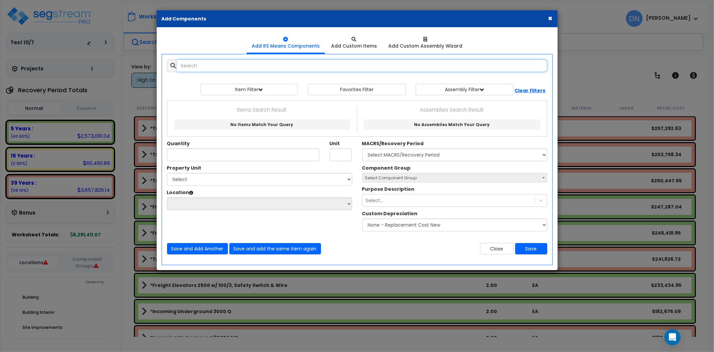
click at [218, 67] on input "text" at bounding box center [362, 65] width 370 height 13
paste input "*Dock Seals"
drag, startPoint x: 219, startPoint y: 66, endPoint x: 149, endPoint y: 65, distance: 70.3
click at [149, 65] on div "× Add Components Add RS Means Components Add Custom Items Add Items" at bounding box center [357, 176] width 714 height 352
paste input "Roof Hatch & Ladder"
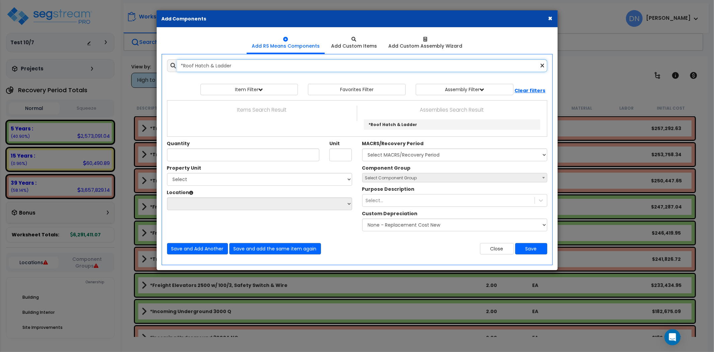
click at [243, 65] on input "*Roof Hatch & Ladder" at bounding box center [362, 65] width 370 height 13
drag, startPoint x: 151, startPoint y: 66, endPoint x: 133, endPoint y: 66, distance: 18.1
click at [133, 66] on div "× Add Components Add RS Means Components Add Custom Items Add Items" at bounding box center [357, 176] width 714 height 352
paste input "Parking Garage Aboveground 0-200,000sf"
drag, startPoint x: 269, startPoint y: 64, endPoint x: 289, endPoint y: 65, distance: 20.5
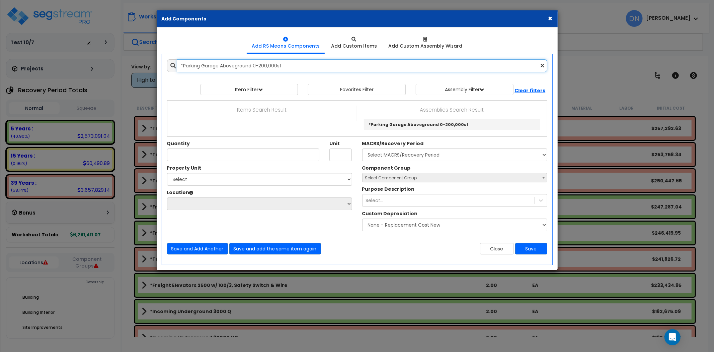
click at [269, 64] on input "*Parking Garage Aboveground 0-200,000sf" at bounding box center [362, 65] width 370 height 13
drag, startPoint x: 165, startPoint y: 66, endPoint x: 158, endPoint y: 67, distance: 6.8
click at [158, 67] on div "Add Items Add Assemblies Both Favorites Item/Assembly Select Unit" at bounding box center [357, 156] width 400 height 205
paste input "201,000sf +"
drag, startPoint x: 270, startPoint y: 65, endPoint x: 155, endPoint y: 64, distance: 114.8
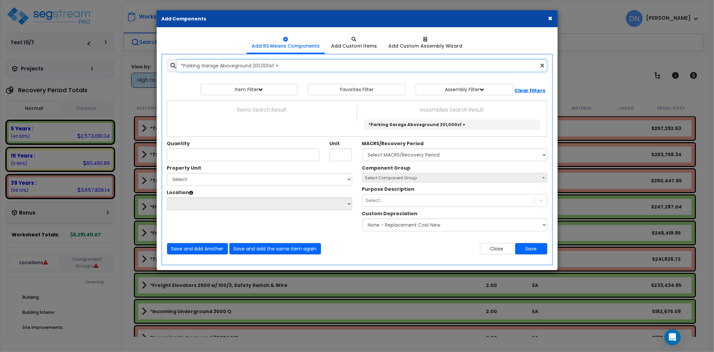
click at [155, 64] on div "× Add Components Add RS Means Components Add Custom Items Add Items" at bounding box center [357, 176] width 714 height 352
paste input "Underground 0-100,000sf"
click at [296, 68] on input "*Parking Garage Underground 0-100,000sf" at bounding box center [362, 65] width 370 height 13
drag, startPoint x: 319, startPoint y: 65, endPoint x: 181, endPoint y: 65, distance: 137.9
click at [181, 65] on input "*Parking Garage Underground 0-100,000sf" at bounding box center [362, 65] width 370 height 13
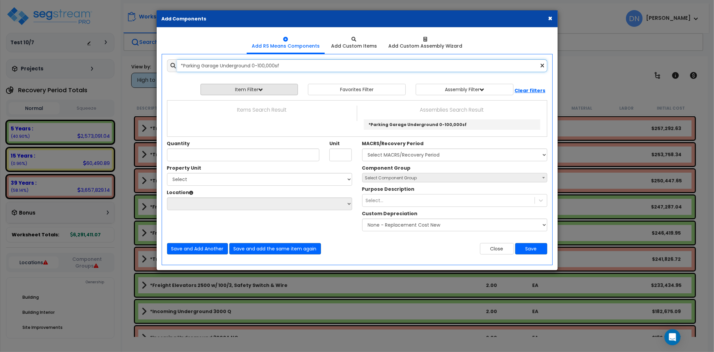
paste input "101,000sf +"
drag, startPoint x: 269, startPoint y: 68, endPoint x: 282, endPoint y: 68, distance: 12.4
click at [269, 68] on input "*Parking Garage Underground 101,000sf +" at bounding box center [362, 65] width 370 height 13
drag, startPoint x: 291, startPoint y: 67, endPoint x: 114, endPoint y: 68, distance: 176.5
click at [114, 68] on div "× Add Components Add RS Means Components Add Custom Items Add Items" at bounding box center [357, 176] width 714 height 352
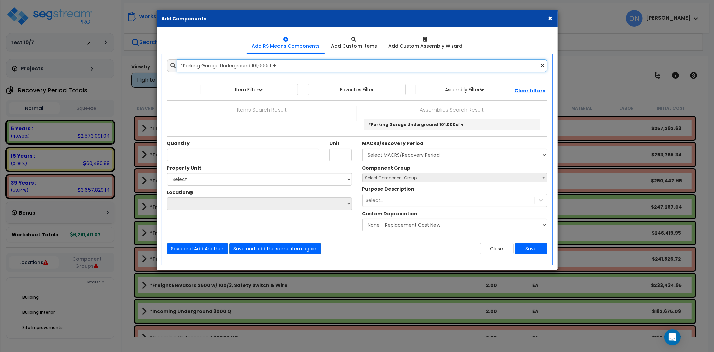
paste input "re-Engineered Metal Building Insulation"
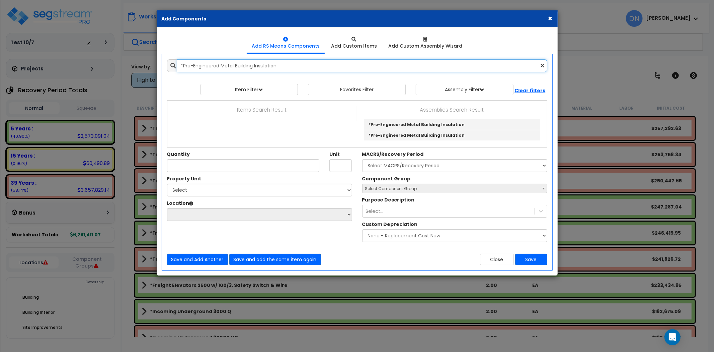
drag, startPoint x: 267, startPoint y: 67, endPoint x: 296, endPoint y: 67, distance: 29.8
click at [267, 67] on input "*Pre-Engineered Metal Building Insulation" at bounding box center [362, 65] width 370 height 13
drag, startPoint x: 313, startPoint y: 68, endPoint x: 141, endPoint y: 72, distance: 172.1
click at [141, 72] on div "× Add Components Add RS Means Components Add Custom Items Add Items" at bounding box center [357, 176] width 714 height 352
paste input "Freight Elevators 2500 w/ 100/3, Safety Switch & Wire"
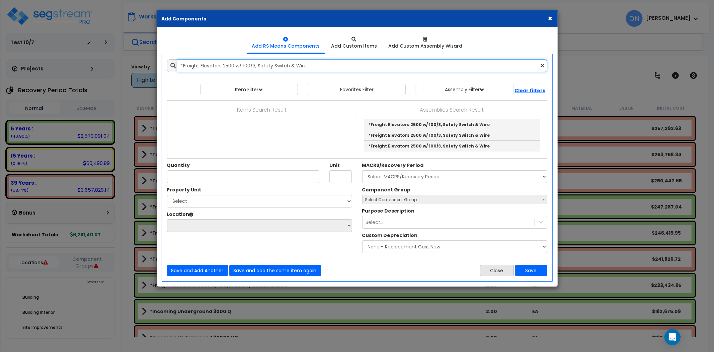
type input "*Freight Elevators 2500 w/ 100/3, Safety Switch & Wire"
click at [498, 268] on button "Close" at bounding box center [497, 270] width 34 height 11
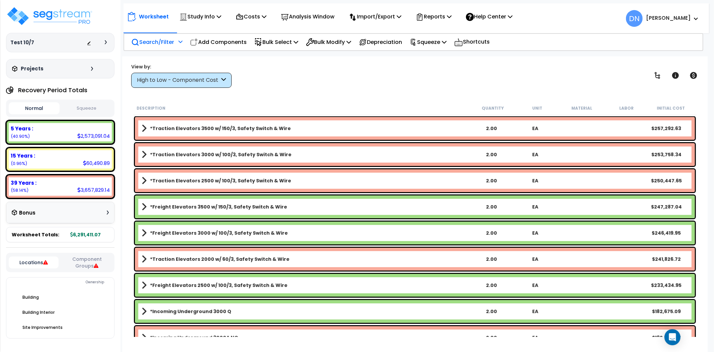
click at [407, 78] on div "View by: High to Low - Component Cost High to Low - Component Cost" at bounding box center [415, 75] width 572 height 25
click at [166, 42] on p "Search/Filter" at bounding box center [152, 42] width 43 height 9
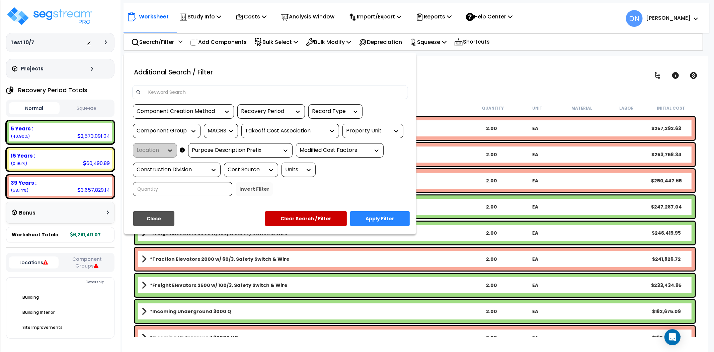
click at [179, 88] on input at bounding box center [274, 92] width 260 height 10
paste input "*Freight Elevators 2500 w/ 100/3, Safety Switch & Wire"
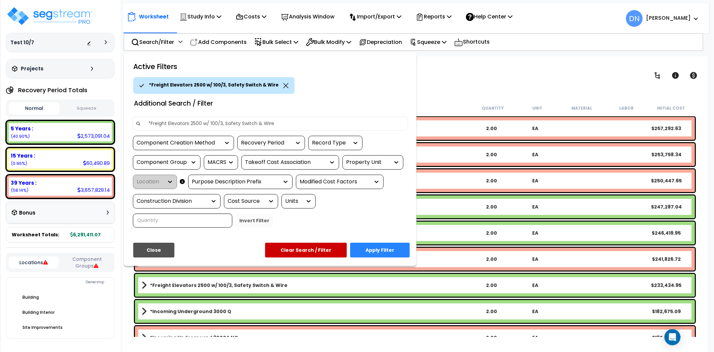
type input "*Freight Elevators 2500 w/ 100/3, Safety Switch & Wire"
drag, startPoint x: 277, startPoint y: 84, endPoint x: 195, endPoint y: 89, distance: 82.2
click at [283, 84] on icon at bounding box center [285, 85] width 5 height 5
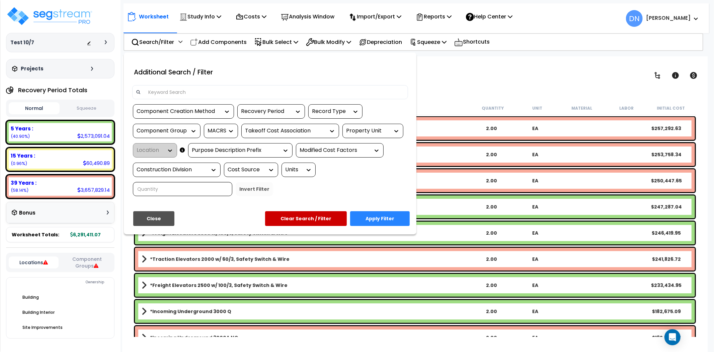
click at [190, 90] on input at bounding box center [274, 92] width 260 height 10
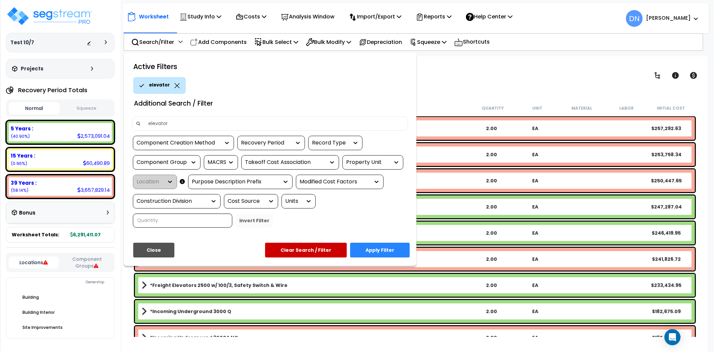
type input "elevator"
click at [376, 248] on button "Apply Filter" at bounding box center [380, 249] width 60 height 15
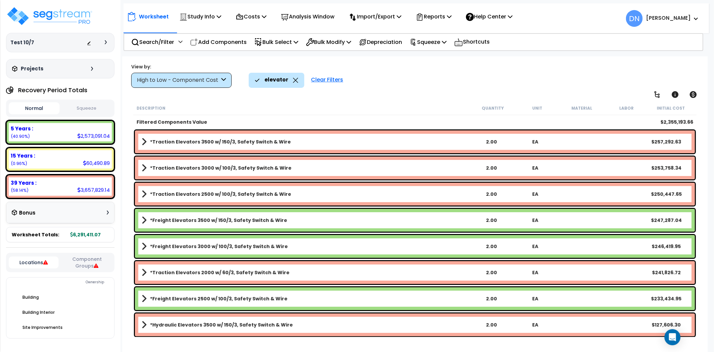
click at [282, 143] on b "*Traction Elevators 3500 w/ 150/3, Safety Switch & Wire" at bounding box center [220, 141] width 141 height 7
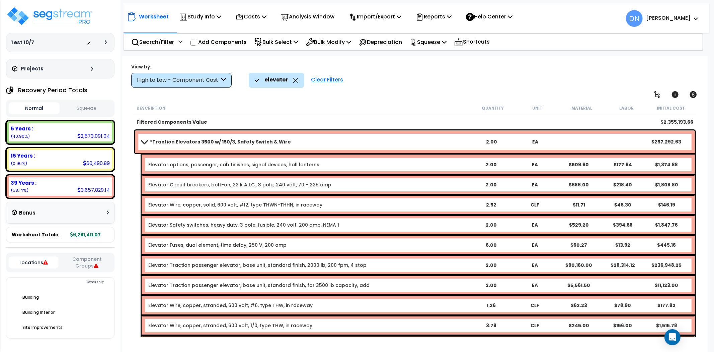
click at [282, 143] on b "*Traction Elevators 3500 w/ 150/3, Safety Switch & Wire" at bounding box center [220, 141] width 141 height 7
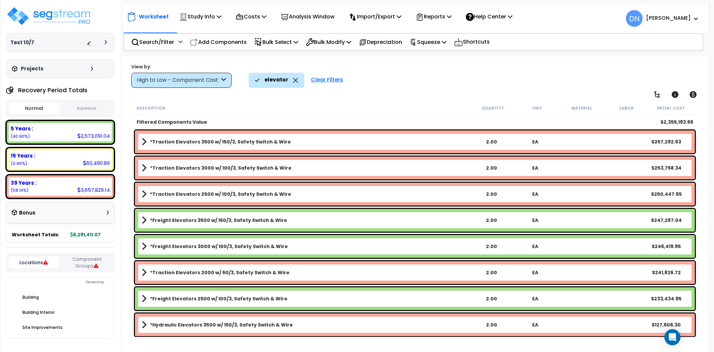
click at [276, 173] on div "*Traction Elevators 3000 w/ 100/3, Safety Switch & Wire 2.00 EA $253,758.34" at bounding box center [415, 167] width 560 height 23
click at [278, 169] on b "*Traction Elevators 3000 w/ 100/3, Safety Switch & Wire" at bounding box center [221, 167] width 142 height 7
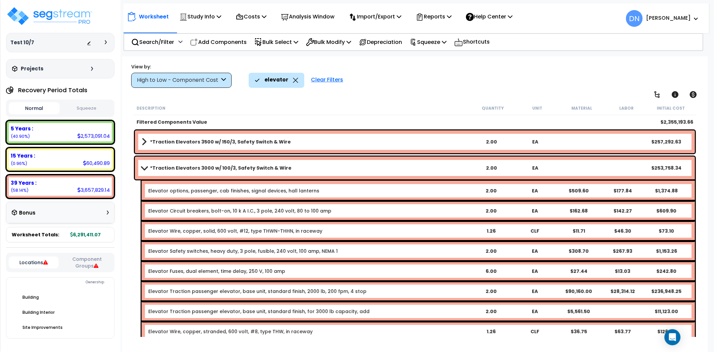
click at [278, 169] on b "*Traction Elevators 3000 w/ 100/3, Safety Switch & Wire" at bounding box center [221, 167] width 142 height 7
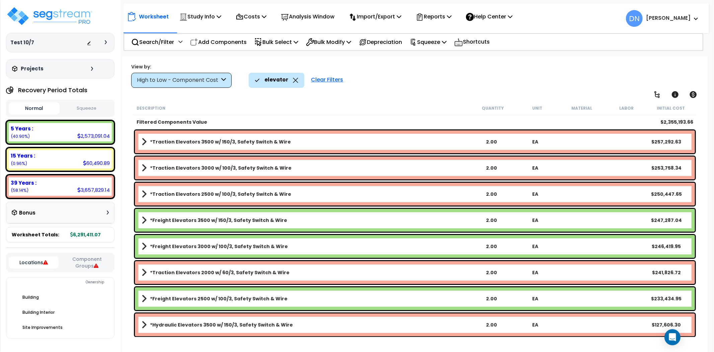
click at [255, 192] on b "*Traction Elevators 2500 w/ 100/3, Safety Switch & Wire" at bounding box center [220, 194] width 141 height 7
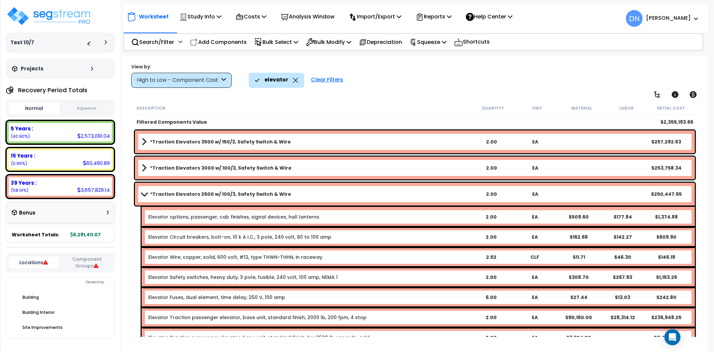
click at [259, 195] on b "*Traction Elevators 2500 w/ 100/3, Safety Switch & Wire" at bounding box center [220, 194] width 141 height 7
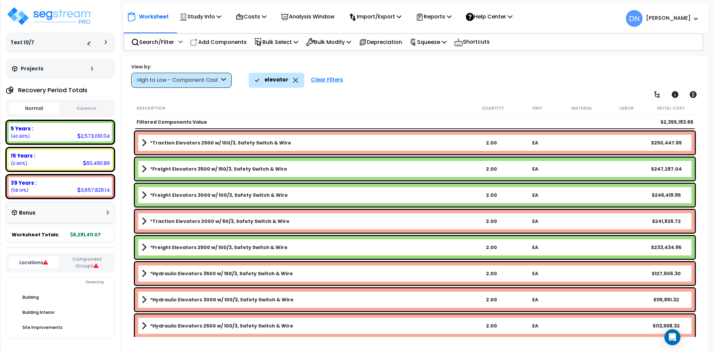
scroll to position [51, 0]
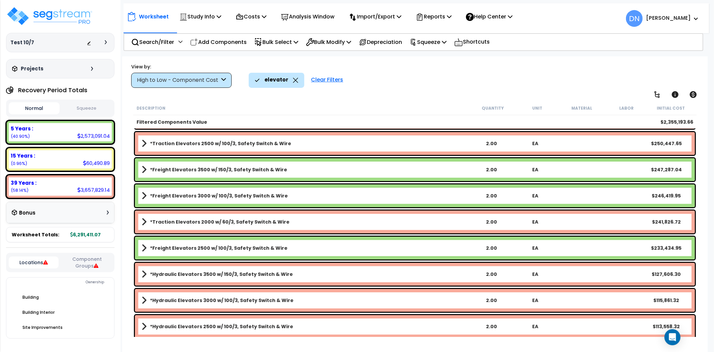
click at [227, 172] on link "*Freight Elevators 3500 w/ 150/3, Safety Switch & Wire" at bounding box center [306, 169] width 328 height 9
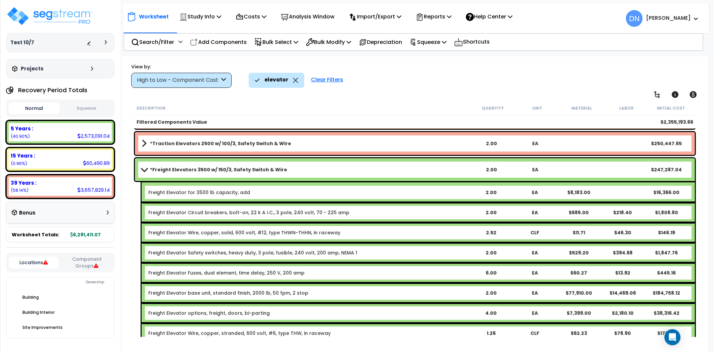
click at [227, 172] on b "*Freight Elevators 3500 w/ 150/3, Safety Switch & Wire" at bounding box center [218, 169] width 137 height 7
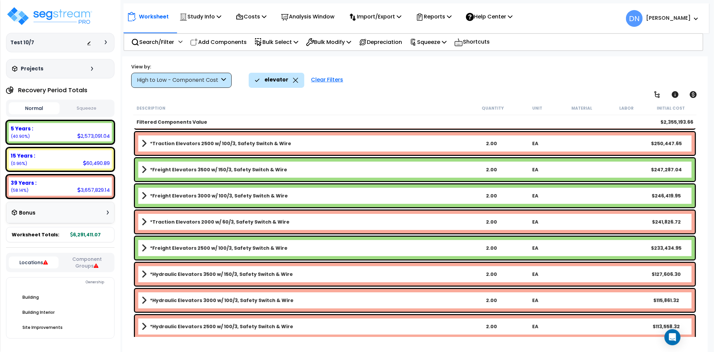
click at [223, 181] on div "*Freight Elevators 3500 w/ 150/3, Safety Switch & Wire 2.00 EA $247,287.04" at bounding box center [415, 169] width 564 height 26
click at [223, 192] on b "*Freight Elevators 3000 w/ 100/3, Safety Switch & Wire" at bounding box center [219, 195] width 138 height 7
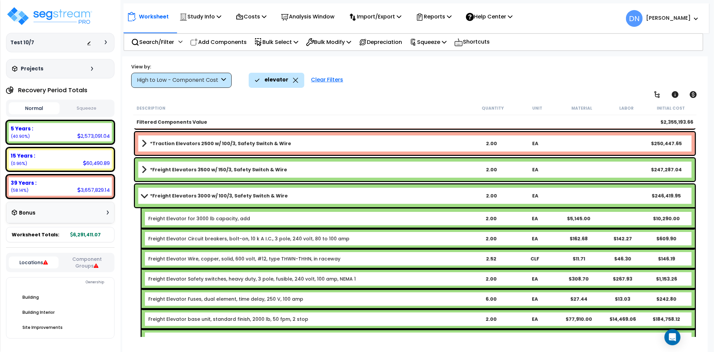
click at [223, 192] on b "*Freight Elevators 3000 w/ 100/3, Safety Switch & Wire" at bounding box center [219, 195] width 138 height 7
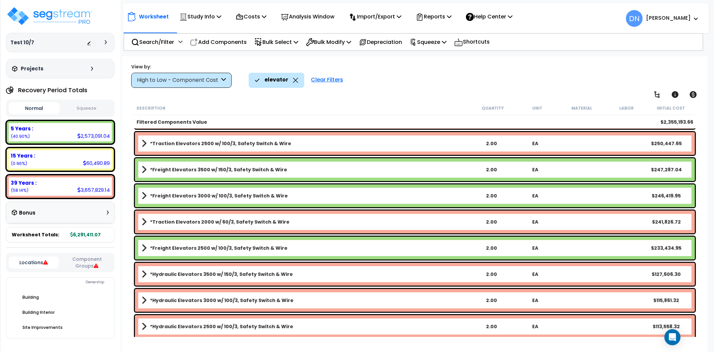
click at [213, 227] on div "*Traction Elevators 2000 w/ 60/3, Safety Switch & Wire 2.00 EA $241,826.72" at bounding box center [415, 221] width 560 height 23
click at [214, 223] on b "*Traction Elevators 2000 w/ 60/3, Safety Switch & Wire" at bounding box center [220, 221] width 140 height 7
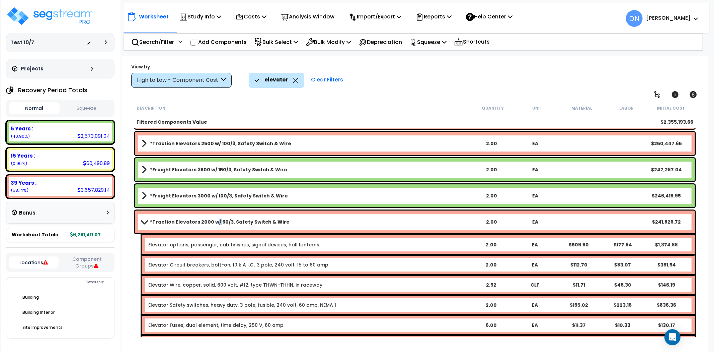
click at [214, 223] on b "*Traction Elevators 2000 w/ 60/3, Safety Switch & Wire" at bounding box center [220, 221] width 140 height 7
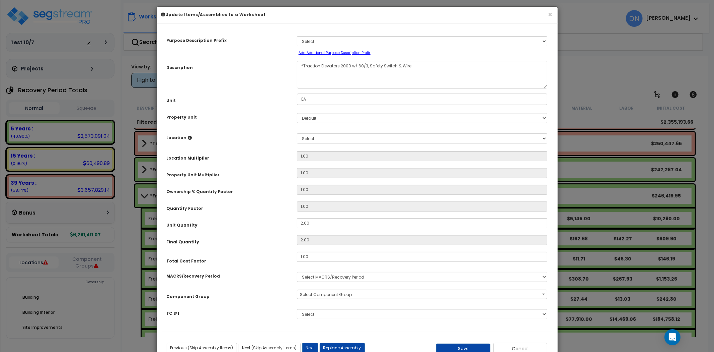
scroll to position [0, 0]
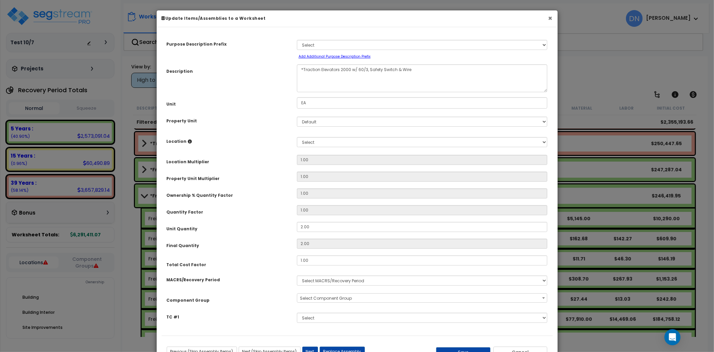
click at [548, 17] on button "×" at bounding box center [550, 18] width 4 height 7
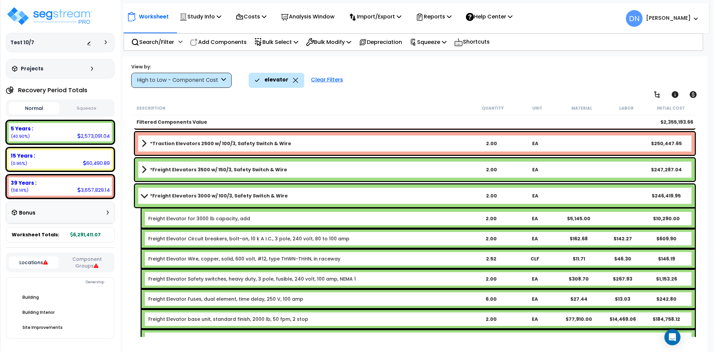
click at [145, 195] on span at bounding box center [143, 195] width 9 height 5
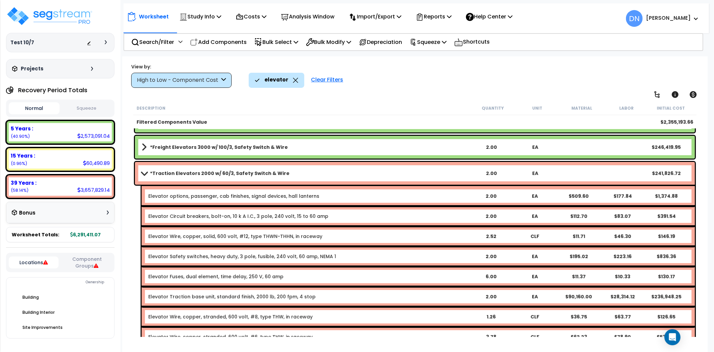
click at [145, 170] on span at bounding box center [143, 172] width 9 height 5
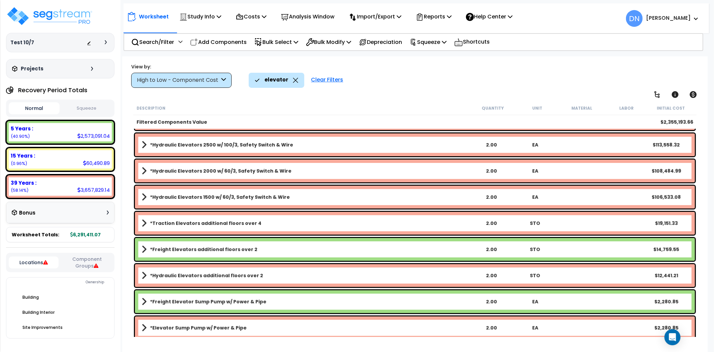
scroll to position [262, 0]
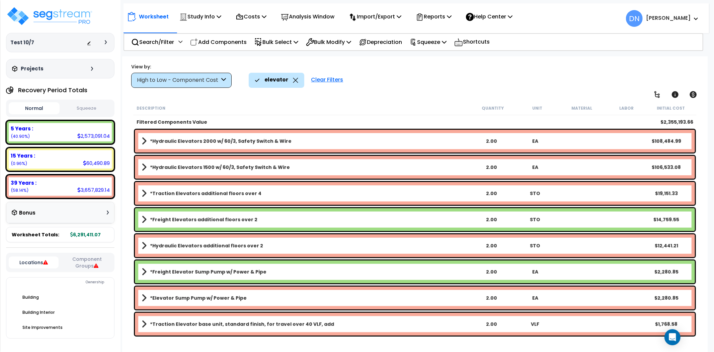
click at [188, 297] on b "*Elevator Sump Pump w/ Power & Pipe" at bounding box center [198, 297] width 97 height 7
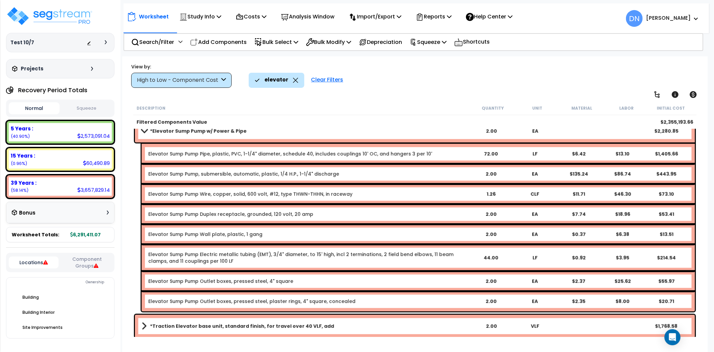
scroll to position [430, 0]
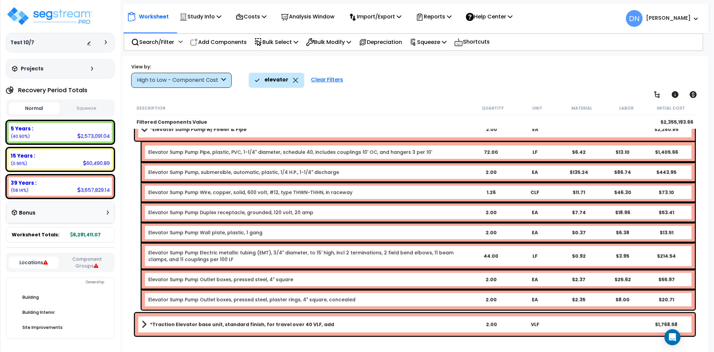
click at [146, 131] on span at bounding box center [143, 129] width 9 height 5
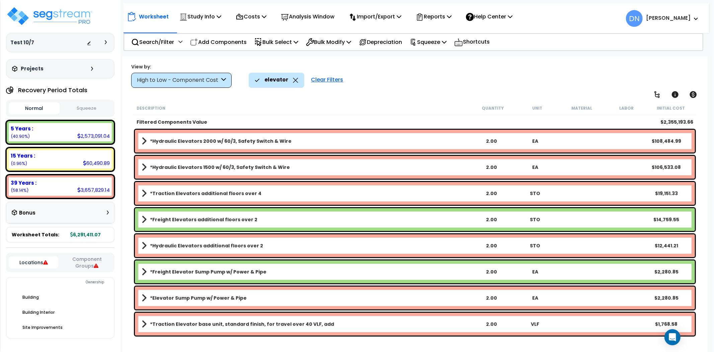
scroll to position [262, 0]
click at [295, 81] on icon at bounding box center [295, 80] width 5 height 5
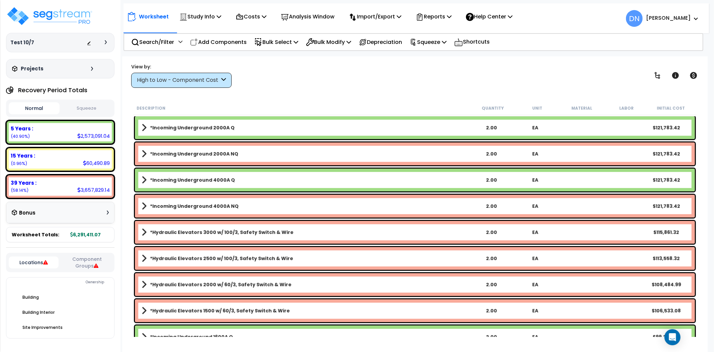
click at [213, 41] on p "Add Components" at bounding box center [218, 42] width 57 height 9
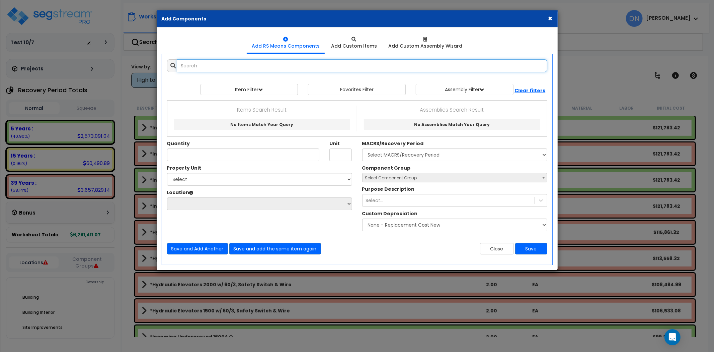
paste input "*Roof Drain 4""
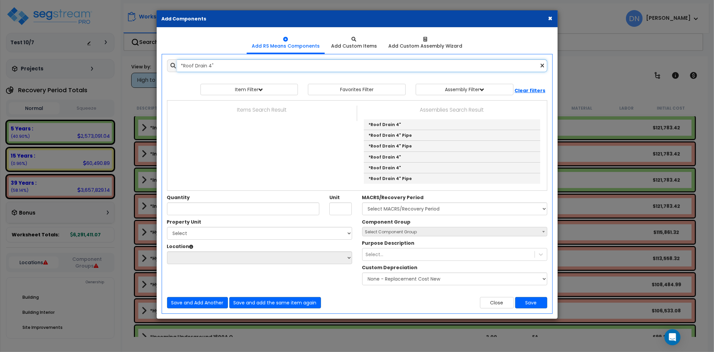
drag, startPoint x: 218, startPoint y: 65, endPoint x: 225, endPoint y: 64, distance: 7.7
click at [218, 64] on input "*Roof Drain 4"" at bounding box center [362, 65] width 370 height 13
drag, startPoint x: 235, startPoint y: 67, endPoint x: 133, endPoint y: 68, distance: 102.5
click at [133, 68] on div "× Add Components Add RS Means Components Add Custom Items Add Items" at bounding box center [357, 176] width 714 height 352
paste input "6"
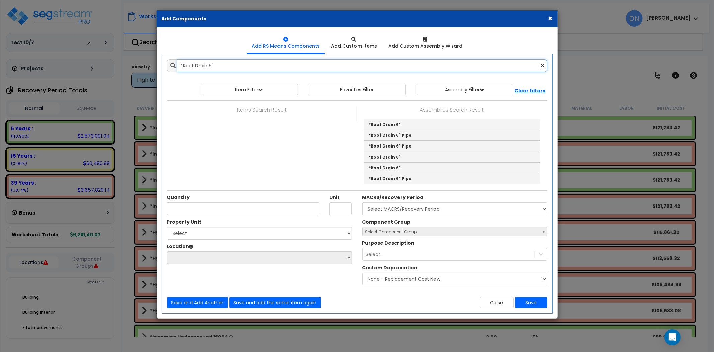
drag, startPoint x: 211, startPoint y: 66, endPoint x: 235, endPoint y: 67, distance: 24.1
click at [211, 66] on input "*Roof Drain 6"" at bounding box center [362, 65] width 370 height 13
drag, startPoint x: 177, startPoint y: 67, endPoint x: 110, endPoint y: 67, distance: 67.0
click at [109, 67] on div "× Add Components Add RS Means Components Add Custom Items Add Items" at bounding box center [357, 176] width 714 height 352
paste input "Gutters"
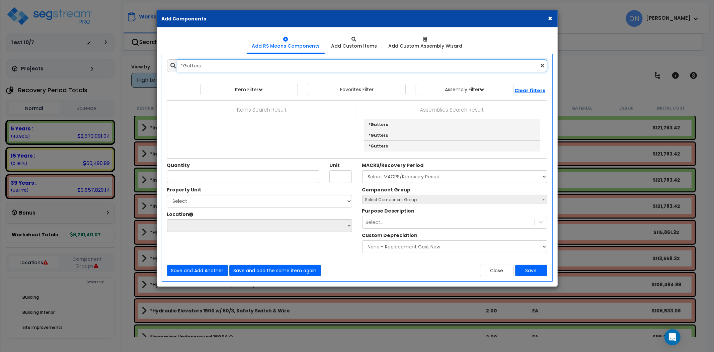
click at [201, 66] on input "*Gutters" at bounding box center [362, 65] width 370 height 13
drag, startPoint x: 149, startPoint y: 66, endPoint x: 134, endPoint y: 67, distance: 15.1
click at [134, 67] on div "× Add Components Add RS Means Components Add Custom Items Add Items" at bounding box center [357, 176] width 714 height 352
paste input "End Cap"
click at [222, 64] on input "*Gutter End Caps" at bounding box center [362, 65] width 370 height 13
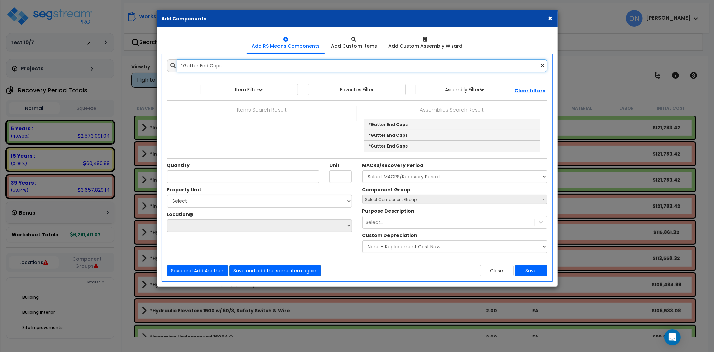
drag, startPoint x: 161, startPoint y: 66, endPoint x: 150, endPoint y: 66, distance: 10.7
click at [150, 66] on div "× Add Components Add RS Means Components Add Custom Items Add Items" at bounding box center [357, 176] width 714 height 352
paste input "Outlet"
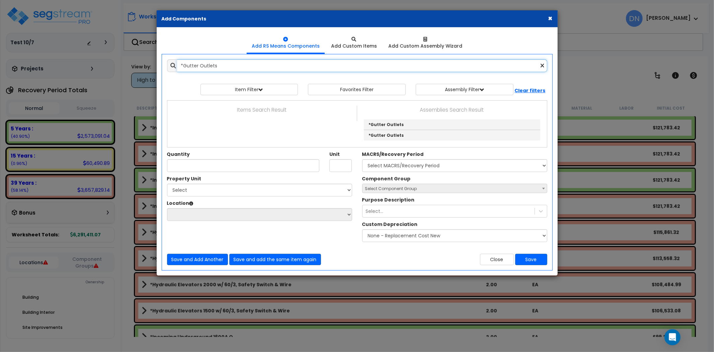
drag, startPoint x: 214, startPoint y: 63, endPoint x: 236, endPoint y: 65, distance: 22.6
click at [214, 63] on input "*Gutter Outlets" at bounding box center [362, 65] width 370 height 13
drag, startPoint x: 165, startPoint y: 66, endPoint x: 155, endPoint y: 66, distance: 10.0
click at [155, 66] on div "× Add Components Add RS Means Components Add Custom Items Add Items" at bounding box center [357, 176] width 714 height 352
paste input "Downspou"
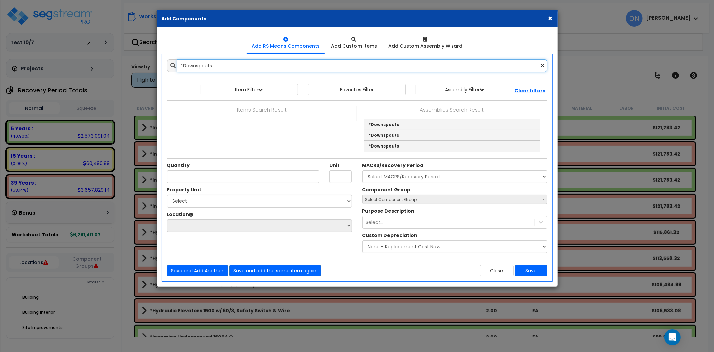
drag, startPoint x: 225, startPoint y: 63, endPoint x: 238, endPoint y: 65, distance: 13.9
click at [225, 63] on input "*Downspouts" at bounding box center [362, 65] width 370 height 13
drag, startPoint x: 229, startPoint y: 65, endPoint x: 129, endPoint y: 66, distance: 99.8
click at [129, 66] on div "× Add Components Add RS Means Components Add Custom Items Add Items" at bounding box center [357, 176] width 714 height 352
paste input "Sprinkler System"
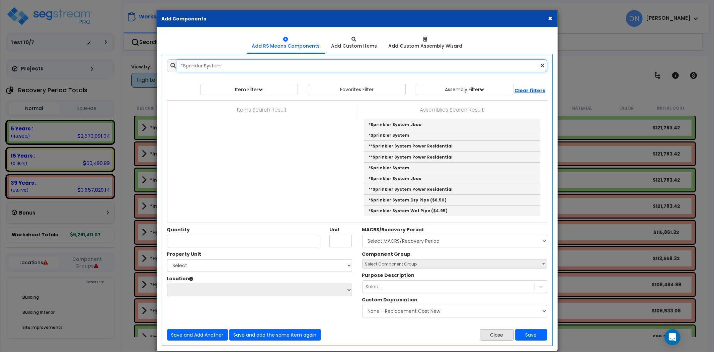
type input "*Sprinkler System"
click at [507, 333] on button "Close" at bounding box center [497, 334] width 34 height 11
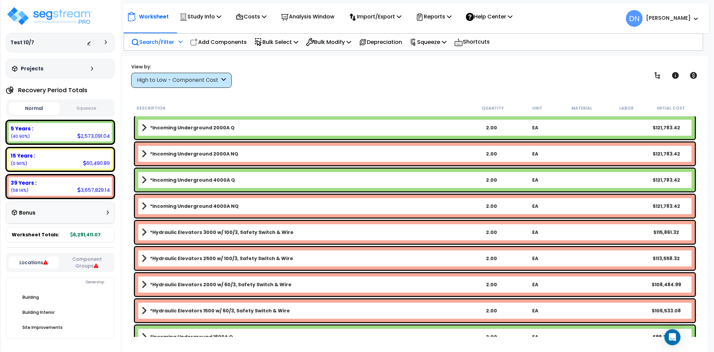
click at [161, 41] on p "Search/Filter" at bounding box center [152, 42] width 43 height 9
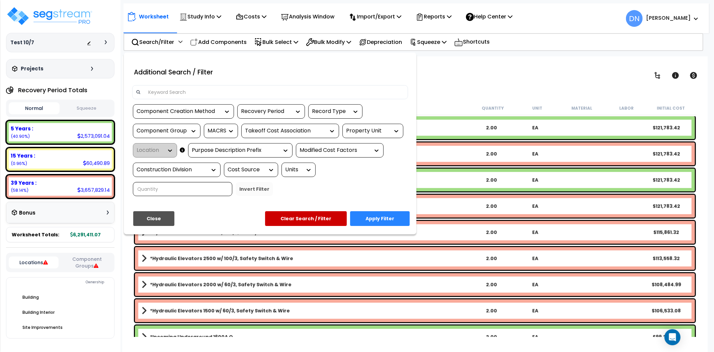
click at [199, 89] on input at bounding box center [274, 92] width 260 height 10
paste input "*Sprinkler System"
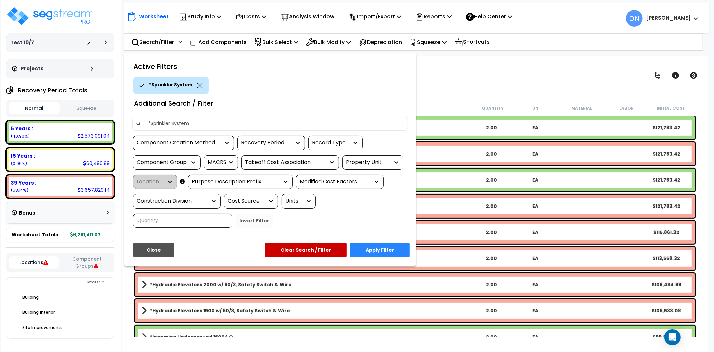
type input "*Sprinkler System"
click at [386, 249] on button "Apply Filter" at bounding box center [380, 249] width 60 height 15
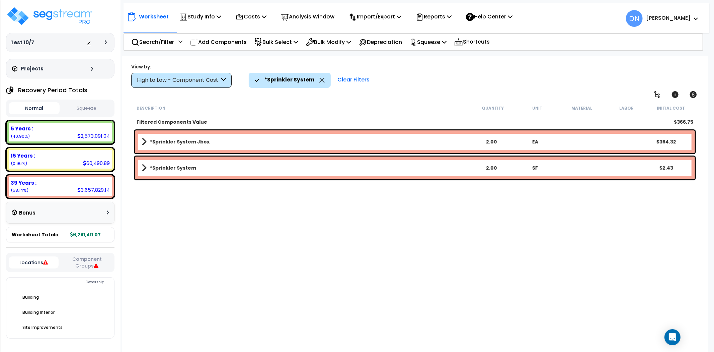
scroll to position [0, 0]
click at [222, 167] on link "*Sprinkler System" at bounding box center [306, 167] width 328 height 9
click at [147, 169] on span at bounding box center [143, 167] width 9 height 5
drag, startPoint x: 147, startPoint y: 169, endPoint x: 161, endPoint y: 169, distance: 14.7
click at [147, 169] on link "*Sprinkler System" at bounding box center [306, 167] width 328 height 9
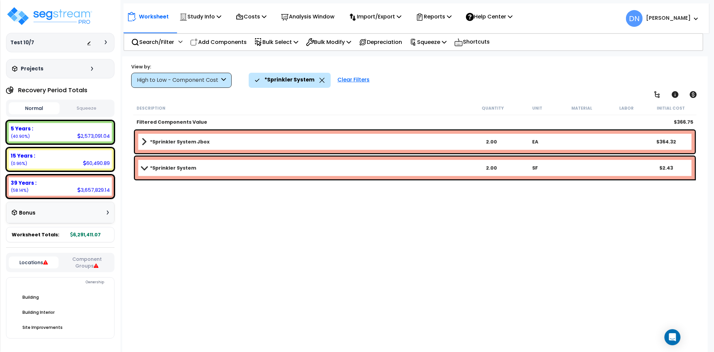
click at [167, 169] on b "*Sprinkler System" at bounding box center [173, 167] width 46 height 7
click at [182, 145] on b "*Sprinkler System Jbox" at bounding box center [180, 141] width 60 height 7
click at [183, 143] on b "*Sprinkler System Jbox" at bounding box center [180, 141] width 60 height 7
click at [162, 177] on div "*Sprinkler System 2.00 SF $2.43" at bounding box center [415, 167] width 560 height 23
click at [165, 169] on b "*Sprinkler System" at bounding box center [173, 167] width 46 height 7
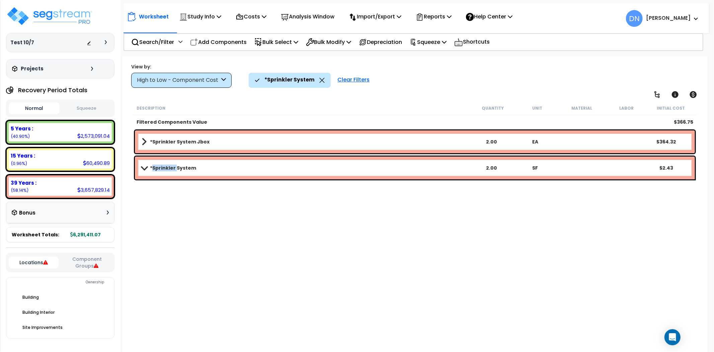
click at [165, 169] on b "*Sprinkler System" at bounding box center [173, 167] width 46 height 7
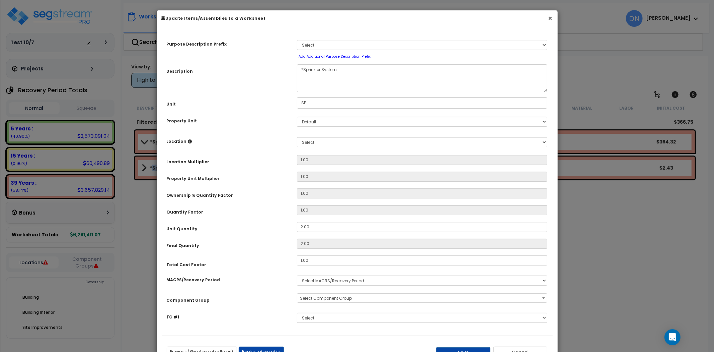
click at [550, 19] on button "×" at bounding box center [550, 18] width 4 height 7
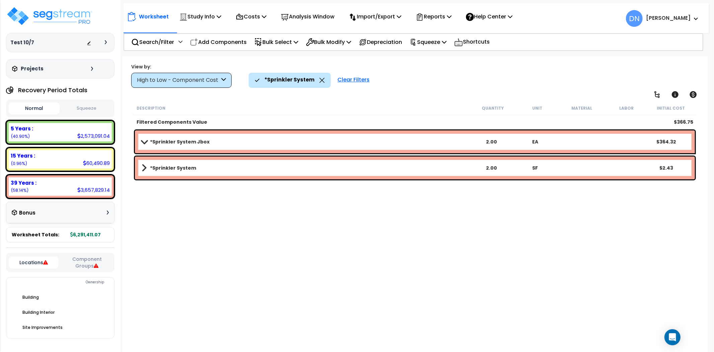
click at [320, 80] on icon at bounding box center [322, 80] width 5 height 5
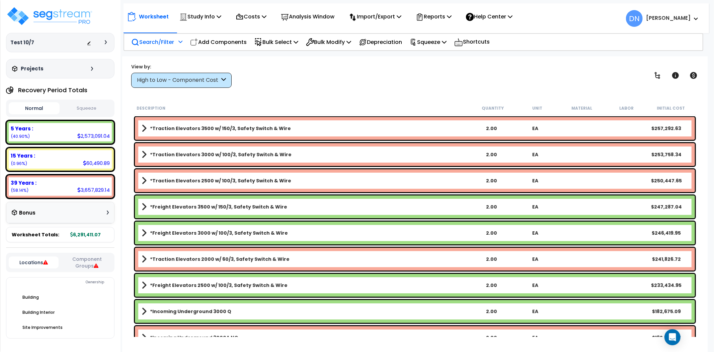
click at [150, 44] on p "Search/Filter" at bounding box center [152, 42] width 43 height 9
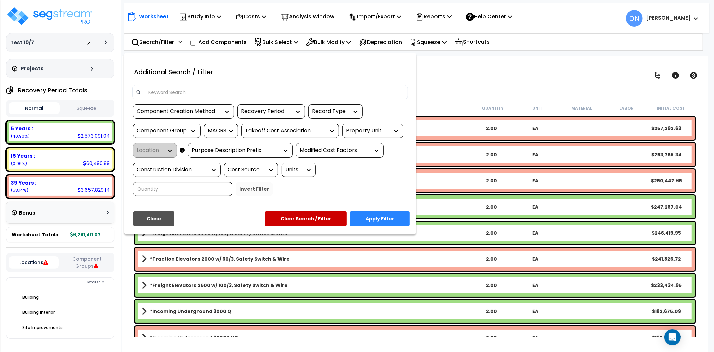
click at [238, 92] on input at bounding box center [274, 92] width 260 height 10
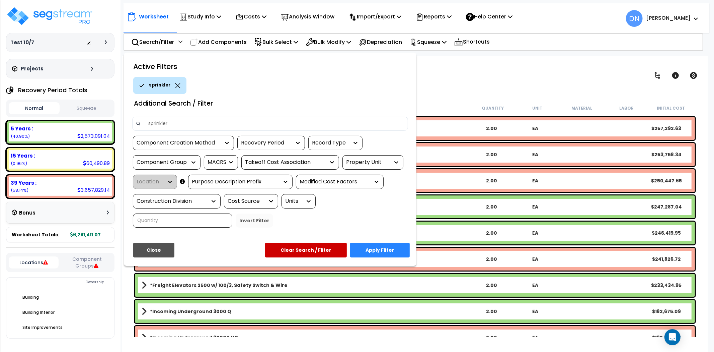
type input "sprinkler"
click at [369, 252] on button "Apply Filter" at bounding box center [380, 249] width 60 height 15
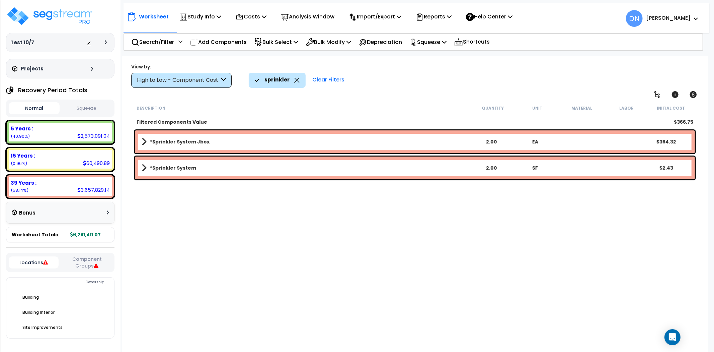
click at [166, 170] on b "*Sprinkler System" at bounding box center [173, 167] width 46 height 7
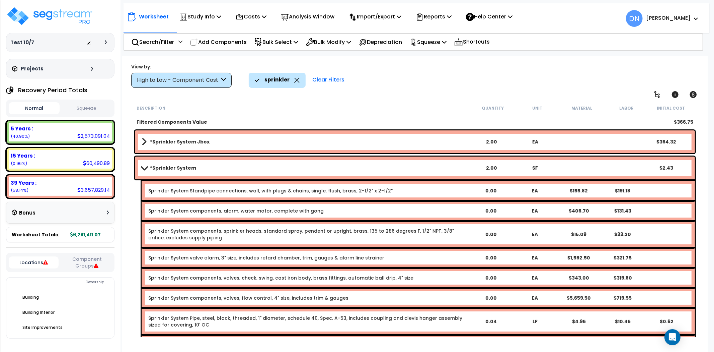
click at [157, 171] on b "*Sprinkler System" at bounding box center [173, 167] width 46 height 7
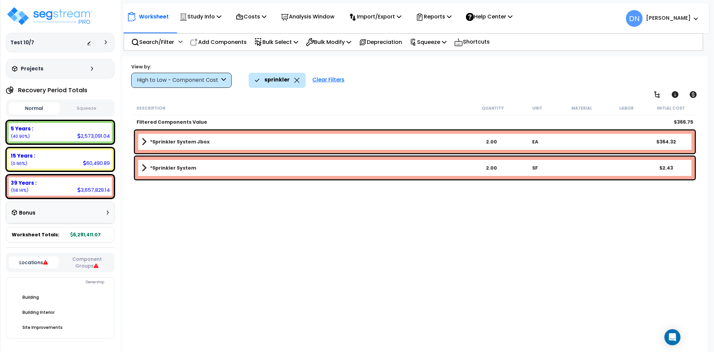
click at [176, 140] on b "*Sprinkler System Jbox" at bounding box center [180, 141] width 60 height 7
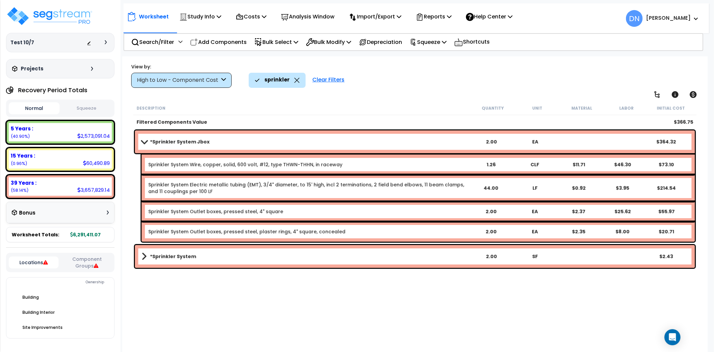
click at [176, 140] on b "*Sprinkler System Jbox" at bounding box center [180, 141] width 60 height 7
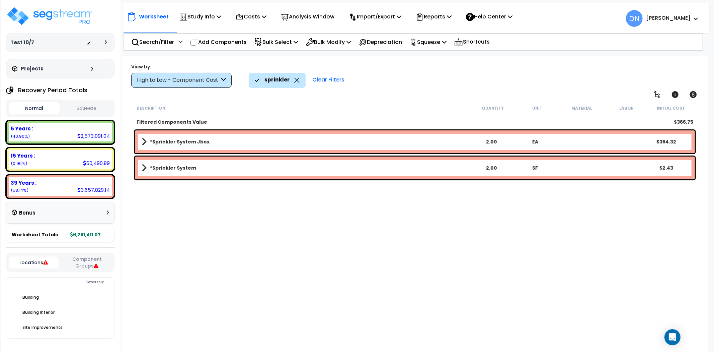
click at [298, 84] on div "sprinkler" at bounding box center [277, 80] width 45 height 15
click at [295, 82] on icon at bounding box center [296, 80] width 5 height 5
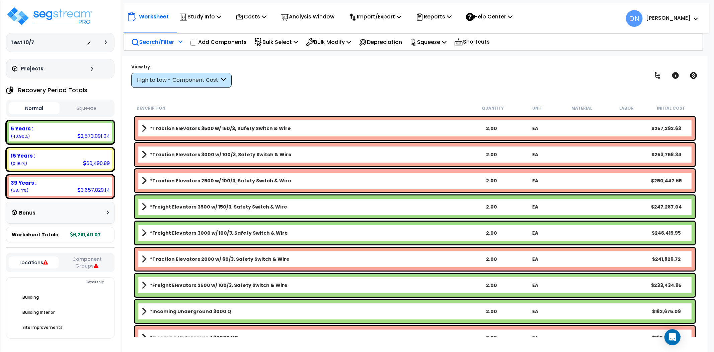
click at [163, 42] on p "Search/Filter" at bounding box center [152, 42] width 43 height 9
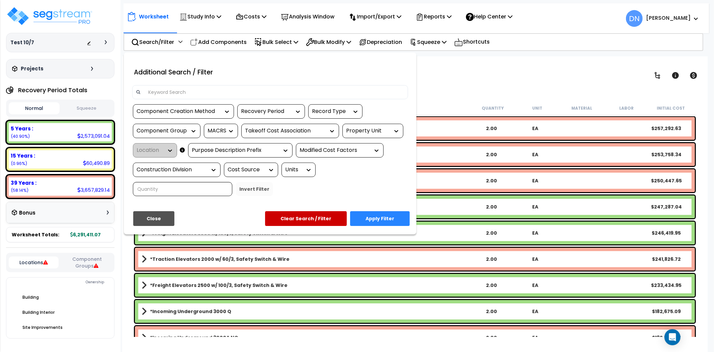
click at [200, 88] on input at bounding box center [274, 92] width 260 height 10
paste input "*Fire Alarm System"
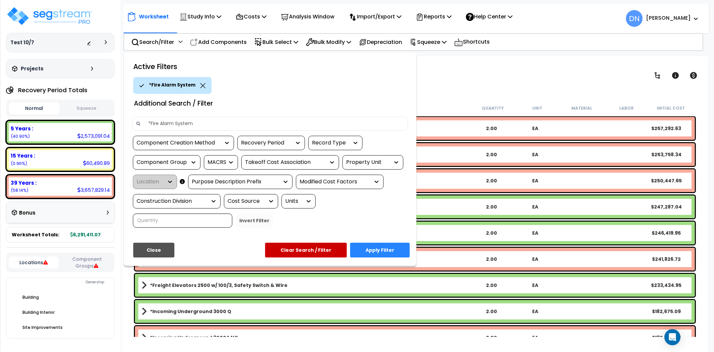
type input "*Fire Alarm System"
click at [398, 247] on button "Apply Filter" at bounding box center [380, 249] width 60 height 15
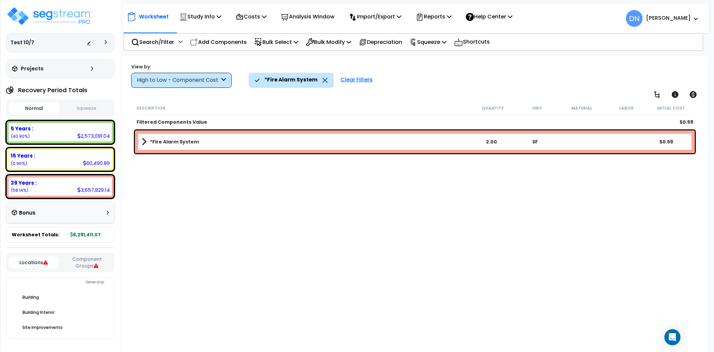
click at [179, 138] on b "*Fire Alarm System" at bounding box center [174, 141] width 49 height 7
click at [179, 138] on link "*Fire Alarm System" at bounding box center [306, 141] width 328 height 9
click at [322, 78] on icon at bounding box center [324, 80] width 5 height 5
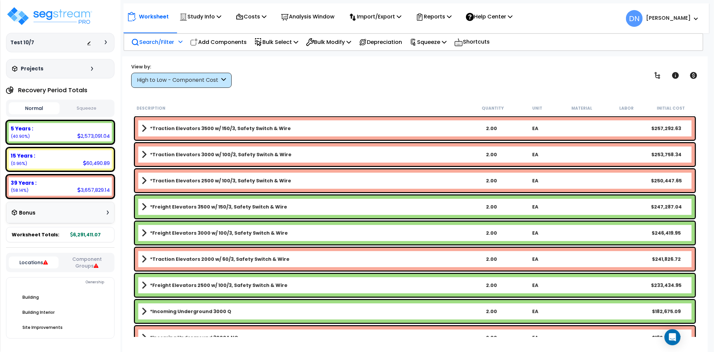
click at [162, 42] on p "Search/Filter" at bounding box center [152, 42] width 43 height 9
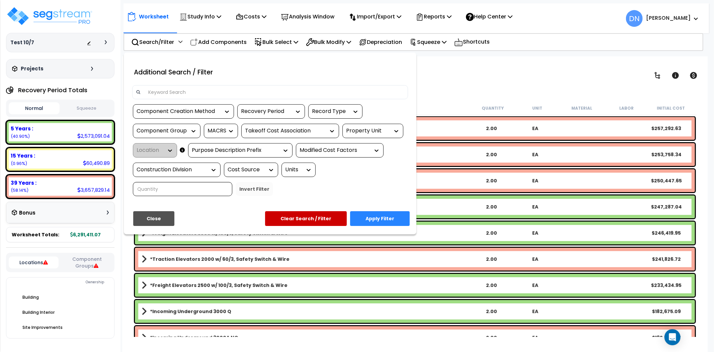
click at [388, 222] on button "Apply Filter" at bounding box center [380, 218] width 60 height 15
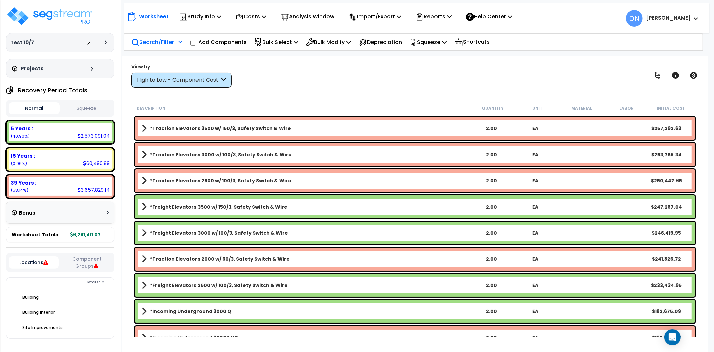
click at [153, 39] on p "Search/Filter" at bounding box center [152, 42] width 43 height 9
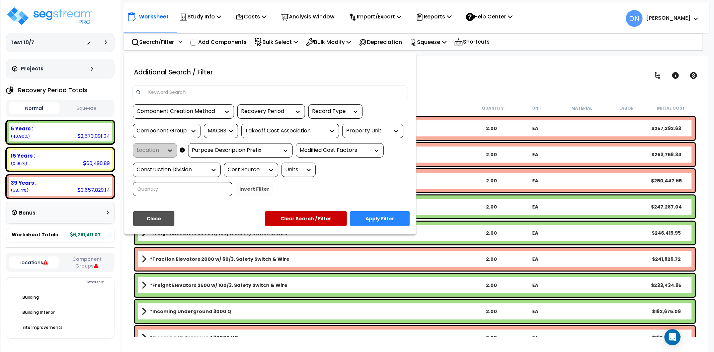
click at [230, 89] on input at bounding box center [274, 92] width 260 height 10
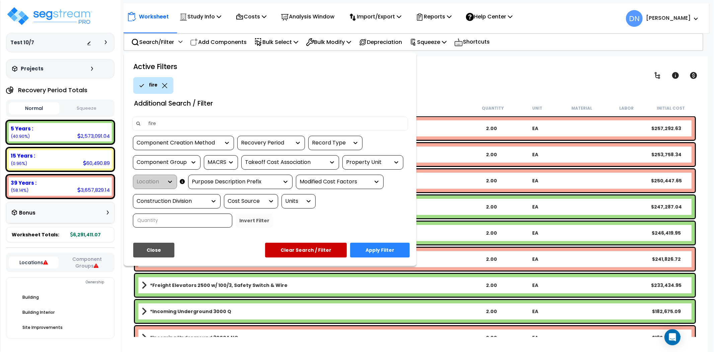
type input "fire"
click at [379, 253] on button "Apply Filter" at bounding box center [380, 249] width 60 height 15
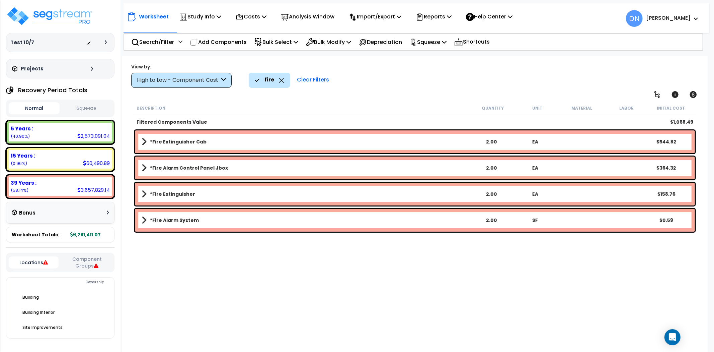
click at [204, 193] on link "*Fire Extinguisher" at bounding box center [306, 193] width 328 height 9
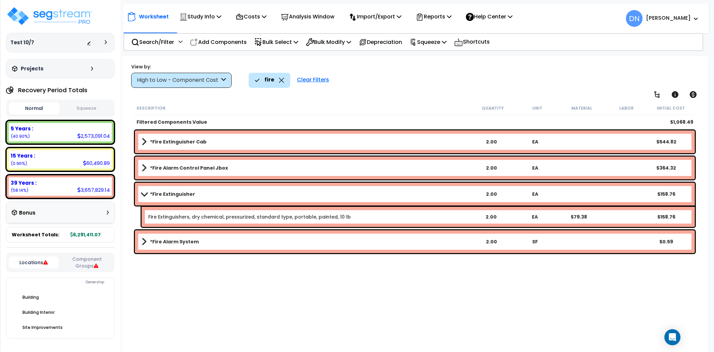
click at [204, 193] on link "*Fire Extinguisher" at bounding box center [306, 193] width 328 height 9
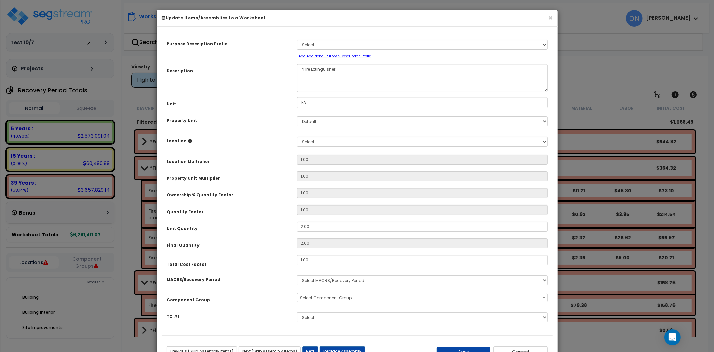
click at [553, 17] on div "× Update Items/Assemblies to a Worksheet" at bounding box center [357, 18] width 401 height 17
click at [550, 18] on button "×" at bounding box center [550, 17] width 4 height 7
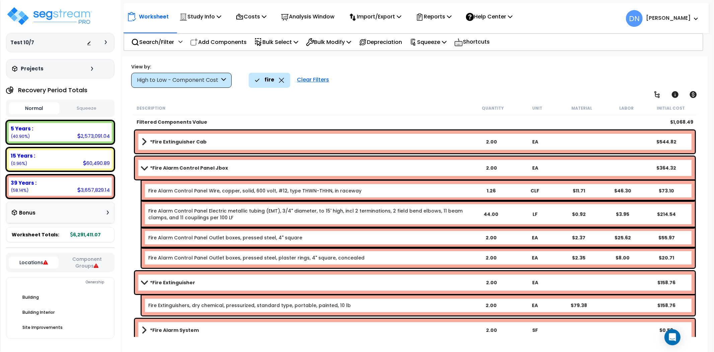
click at [150, 169] on b "*Fire Alarm Control Panel Jbox" at bounding box center [189, 167] width 78 height 7
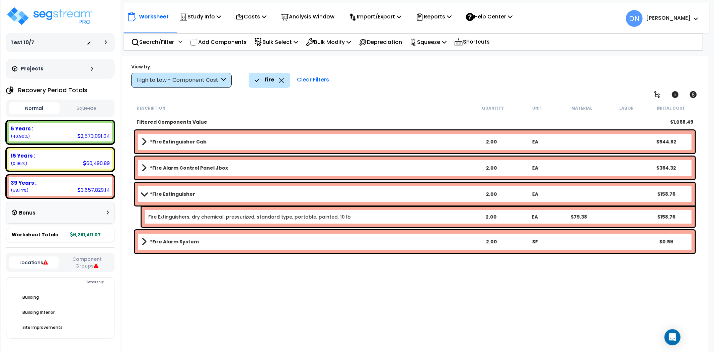
click at [148, 238] on link "*Fire Alarm System" at bounding box center [306, 241] width 328 height 9
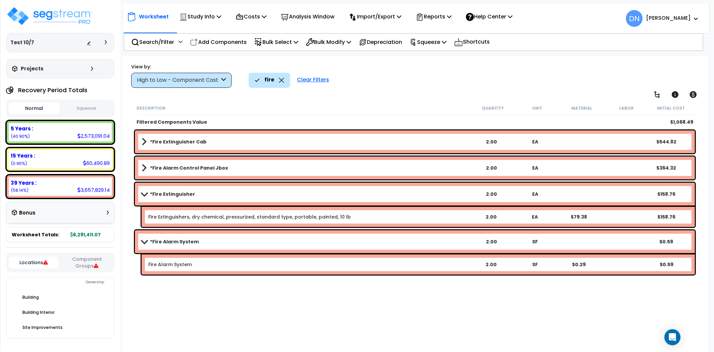
click at [280, 81] on icon at bounding box center [281, 80] width 5 height 5
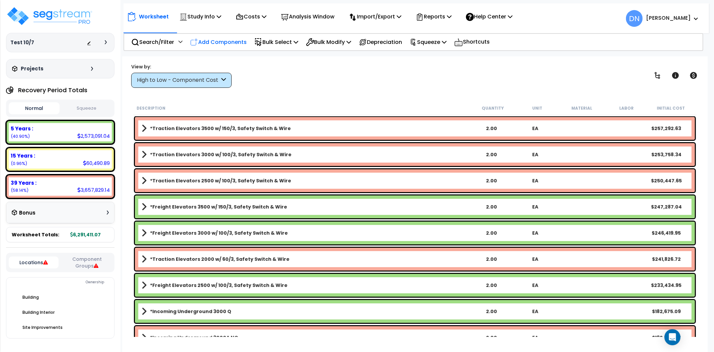
click at [204, 42] on p "Add Components" at bounding box center [218, 42] width 57 height 9
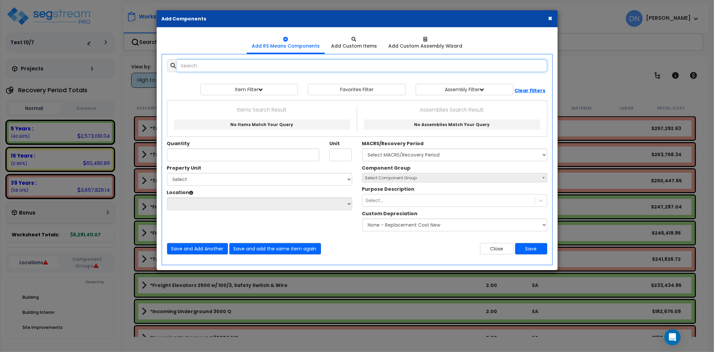
paste input "*Dock Light Arm 24" w/ outlet"
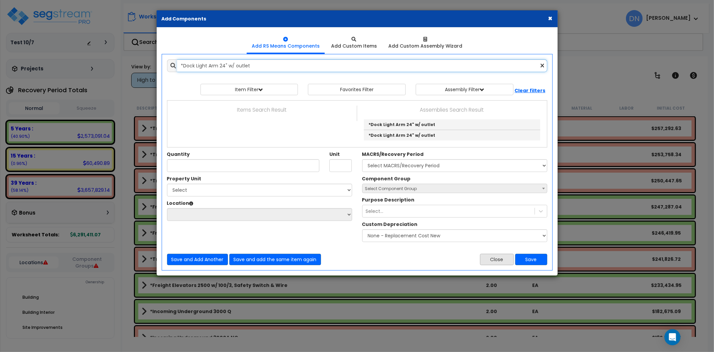
type input "*Dock Light Arm 24" w/ outlet"
click at [493, 260] on button "Close" at bounding box center [497, 258] width 34 height 11
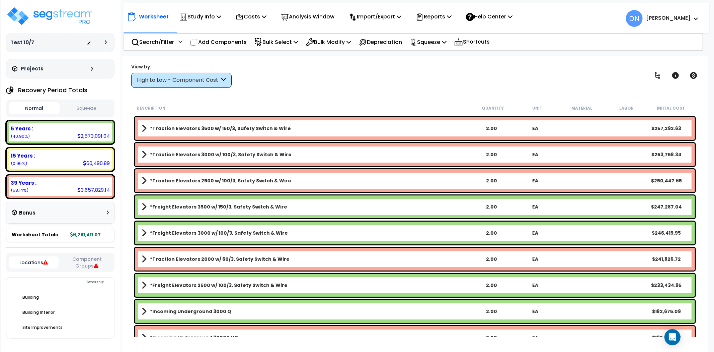
click at [389, 84] on div "View by: High to Low - Component Cost High to Low - Component Cost" at bounding box center [415, 75] width 572 height 25
click at [148, 39] on p "Search/Filter" at bounding box center [152, 42] width 43 height 9
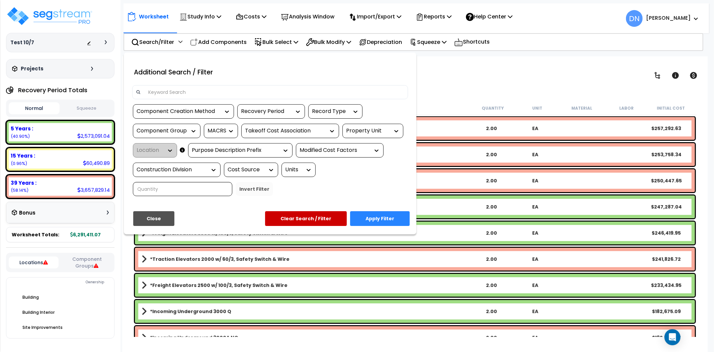
click at [203, 95] on input at bounding box center [274, 92] width 260 height 10
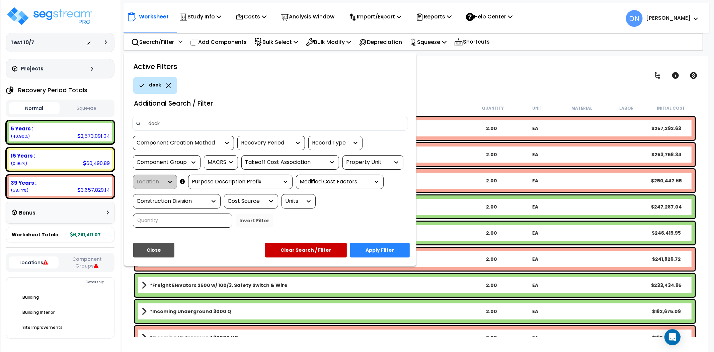
type input "dock"
click at [383, 250] on button "Apply Filter" at bounding box center [380, 249] width 60 height 15
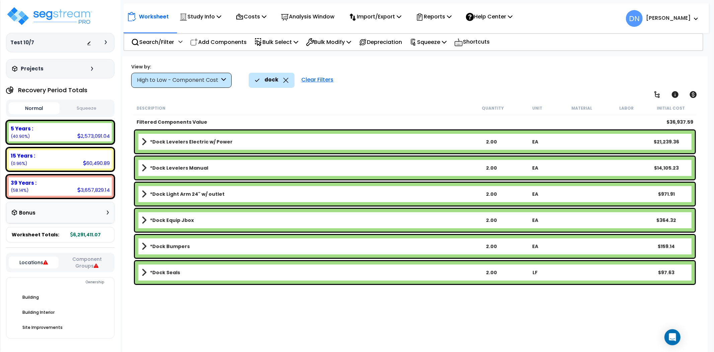
click at [181, 195] on b "*Dock Light Arm 24" w/ outlet" at bounding box center [187, 194] width 75 height 7
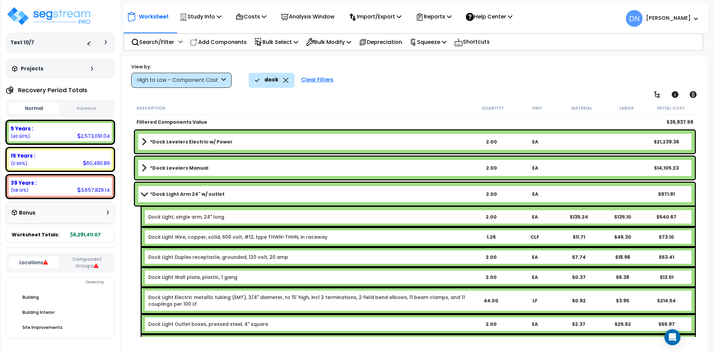
click at [181, 195] on b "*Dock Light Arm 24" w/ outlet" at bounding box center [187, 194] width 75 height 7
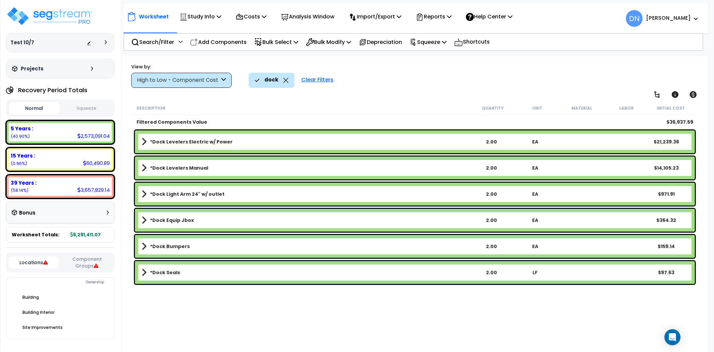
click at [285, 79] on icon at bounding box center [285, 80] width 5 height 5
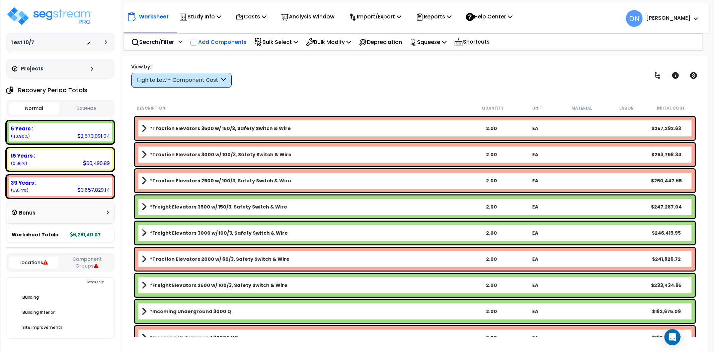
click at [220, 44] on p "Add Components" at bounding box center [218, 42] width 57 height 9
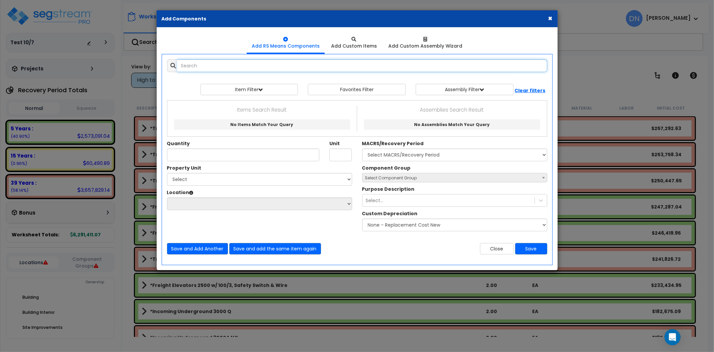
paste input "*Building Mtd Lighting Can"
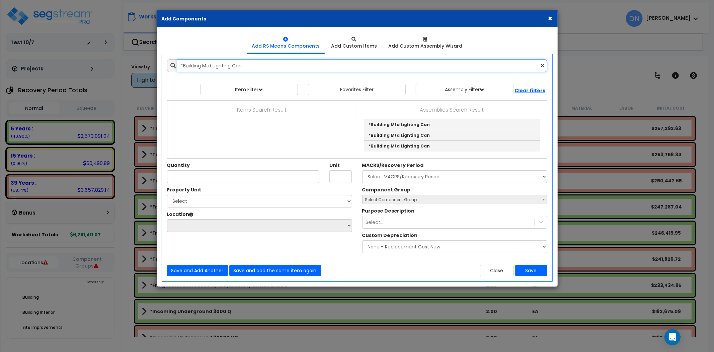
click at [269, 67] on input "*Building Mtd Lighting Can" at bounding box center [362, 65] width 370 height 13
drag, startPoint x: 270, startPoint y: 68, endPoint x: 151, endPoint y: 66, distance: 118.2
click at [151, 66] on div "× Add Components Add RS Means Components Add Custom Items Add Items" at bounding box center [357, 176] width 714 height 352
paste input "Sconce"
click at [255, 67] on input "*Building Mtd Lighting Sconce" at bounding box center [362, 65] width 370 height 13
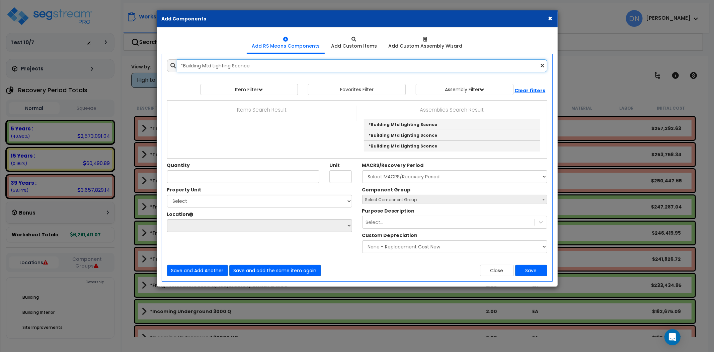
drag, startPoint x: 173, startPoint y: 66, endPoint x: 156, endPoint y: 65, distance: 17.4
click at [156, 65] on div "× Add Components Add RS Means Components Add Custom Items Add Items" at bounding box center [357, 176] width 714 height 352
paste input "Wall Pack"
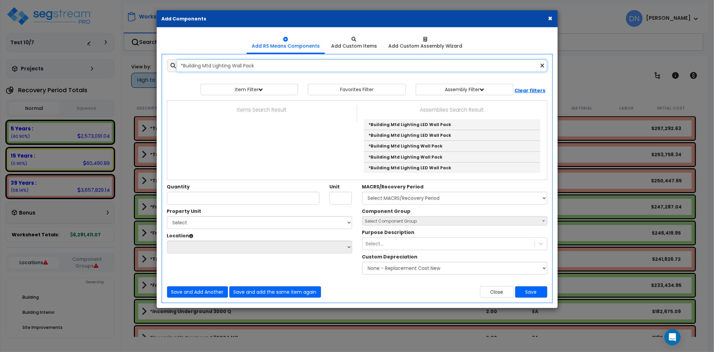
click at [218, 68] on input "*Building Mtd Lighting Wall Pack" at bounding box center [362, 65] width 370 height 13
drag, startPoint x: 141, startPoint y: 66, endPoint x: 125, endPoint y: 66, distance: 16.1
click at [125, 66] on div "× Add Components Add RS Means Components Add Custom Items Add Items" at bounding box center [357, 176] width 714 height 352
paste input "Power"
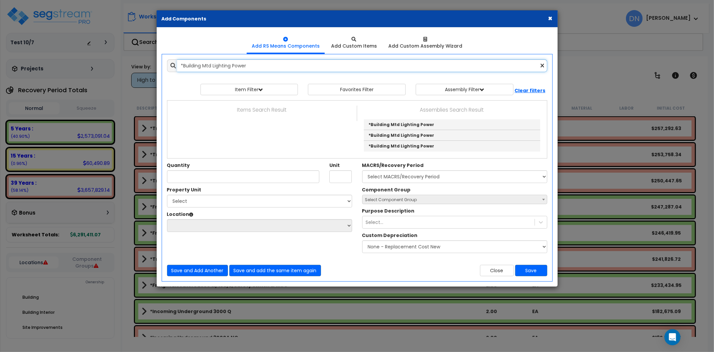
click at [254, 66] on input "*Building Mtd Lighting Power" at bounding box center [362, 65] width 370 height 13
drag, startPoint x: 125, startPoint y: 63, endPoint x: 108, endPoint y: 62, distance: 16.4
click at [107, 62] on div "× Add Components Add RS Means Components Add Custom Items Add Items" at bounding box center [357, 176] width 714 height 352
paste input "Incoming Overhead 100A Q"
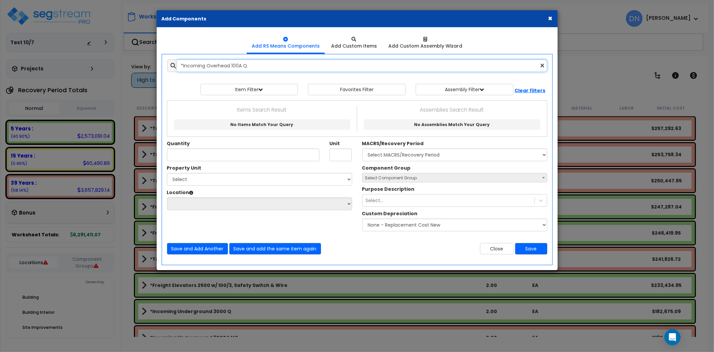
click at [257, 66] on input "*Incoming Overhead 100A Q" at bounding box center [362, 65] width 370 height 13
drag, startPoint x: 278, startPoint y: 67, endPoint x: 125, endPoint y: 61, distance: 152.8
click at [125, 61] on div "× Add Components Add RS Means Components Add Custom Items Add Items" at bounding box center [357, 176] width 714 height 352
click at [243, 64] on input "*Incoming Overhead 100A Q" at bounding box center [362, 65] width 370 height 13
drag, startPoint x: 261, startPoint y: 68, endPoint x: 146, endPoint y: 64, distance: 115.3
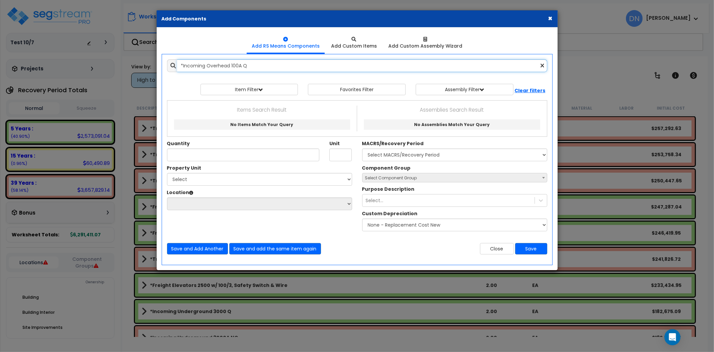
click at [146, 64] on div "× Add Components Add RS Means Components Add Custom Items Add Items" at bounding box center [357, 176] width 714 height 352
paste input "N"
click at [269, 70] on input "*Incoming Overhead 100A NQ" at bounding box center [362, 65] width 370 height 13
drag, startPoint x: 281, startPoint y: 65, endPoint x: 128, endPoint y: 57, distance: 152.9
click at [128, 57] on div "× Add Components Add RS Means Components Add Custom Items Add Items" at bounding box center [357, 176] width 714 height 352
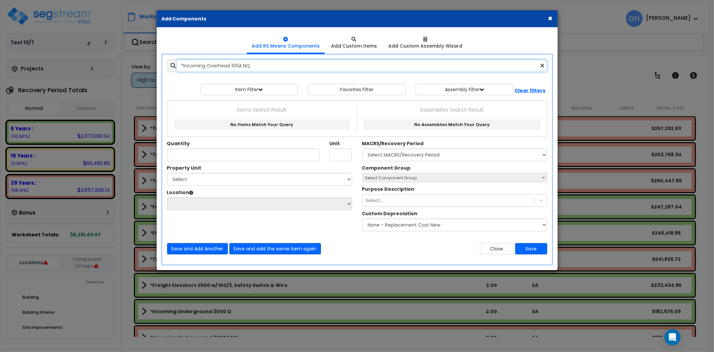
paste input "200A"
click at [267, 62] on input "*Incoming Overhead 200A Q" at bounding box center [362, 65] width 370 height 13
drag, startPoint x: 168, startPoint y: 63, endPoint x: 121, endPoint y: 65, distance: 47.3
click at [120, 65] on div "× Add Components Add RS Means Components Add Custom Items Add Items" at bounding box center [357, 176] width 714 height 352
paste input "N"
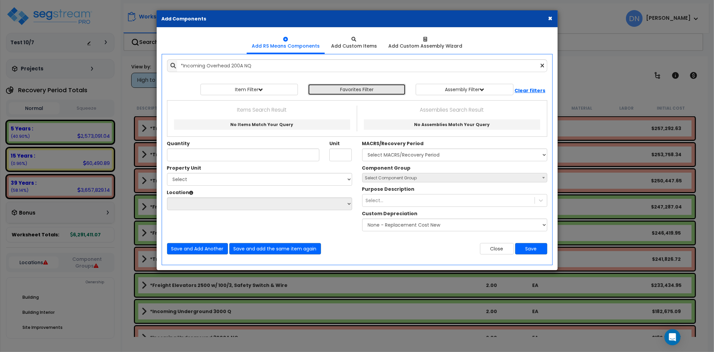
click at [377, 91] on button "Favorites Filter" at bounding box center [357, 89] width 98 height 11
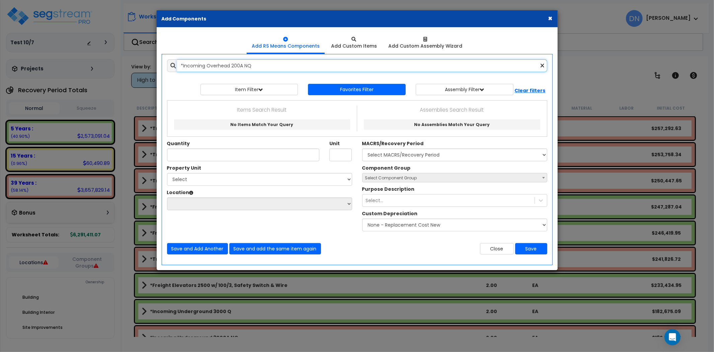
click at [266, 63] on input "*Incoming Overhead 200A NQ" at bounding box center [362, 65] width 370 height 13
drag, startPoint x: 170, startPoint y: 65, endPoint x: 142, endPoint y: 65, distance: 28.1
click at [142, 65] on div "× Add Components Add RS Means Components Add Custom Items Add Items" at bounding box center [357, 176] width 714 height 352
paste input "400A"
click at [260, 64] on input "*Incoming Overhead 400A Q" at bounding box center [362, 65] width 370 height 13
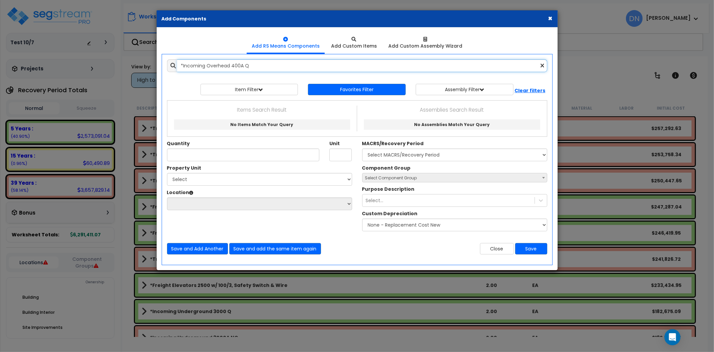
drag, startPoint x: 164, startPoint y: 66, endPoint x: 156, endPoint y: 66, distance: 8.0
click at [157, 66] on div "Add RS Means Components Add Custom Items 0" at bounding box center [357, 148] width 401 height 242
paste input "N"
drag, startPoint x: 263, startPoint y: 64, endPoint x: 266, endPoint y: 65, distance: 3.7
click at [263, 64] on input "*Incoming Overhead 400A NQ" at bounding box center [362, 65] width 370 height 13
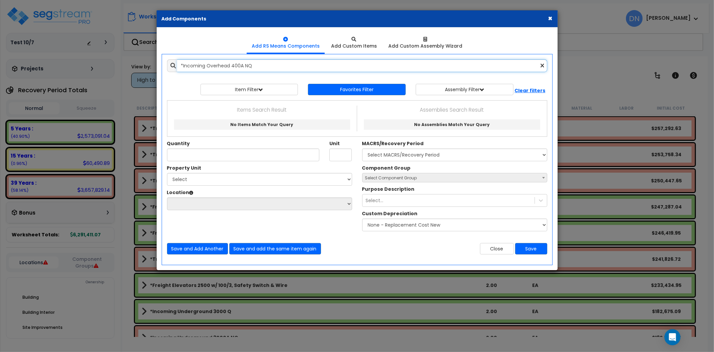
drag, startPoint x: 205, startPoint y: 73, endPoint x: 160, endPoint y: 73, distance: 45.2
click at [159, 72] on div "Add Items Add Assemblies Both *Incoming Overhead 400A NQ Select 0" at bounding box center [357, 156] width 400 height 205
paste input "600A"
click at [260, 69] on input "*Incoming Overhead 600A Q" at bounding box center [362, 65] width 370 height 13
drag, startPoint x: 201, startPoint y: 63, endPoint x: 161, endPoint y: 63, distance: 39.8
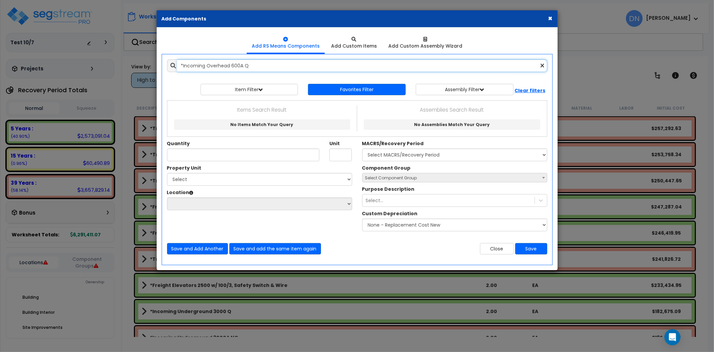
click at [162, 63] on div "*Incoming Overhead 600A Q" at bounding box center [357, 65] width 390 height 13
paste input "8"
click at [256, 64] on input "*Incoming Overhead 800A Q" at bounding box center [362, 65] width 370 height 13
drag, startPoint x: 280, startPoint y: 68, endPoint x: 120, endPoint y: 66, distance: 159.7
click at [120, 66] on div "× Add Components Add RS Means Components Add Custom Items Add Items" at bounding box center [357, 176] width 714 height 352
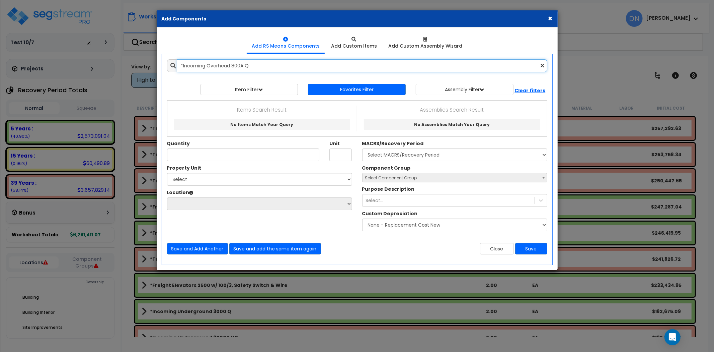
paste input "Underground 100A N"
click at [251, 65] on input "*Incoming Underground 100A NQ" at bounding box center [362, 65] width 370 height 13
drag, startPoint x: 165, startPoint y: 65, endPoint x: 143, endPoint y: 64, distance: 21.8
click at [143, 64] on div "× Add Components Add RS Means Components Add Custom Items Add Items" at bounding box center [357, 176] width 714 height 352
paste input "text"
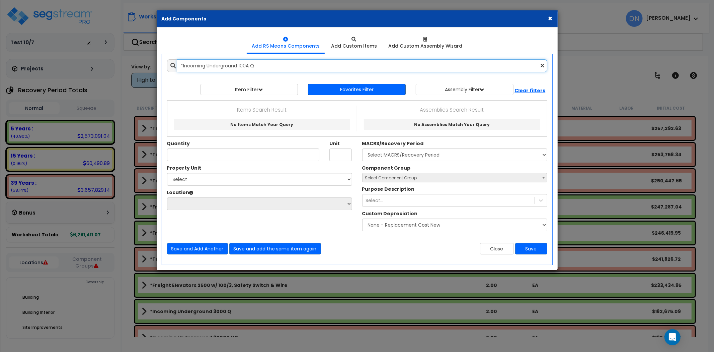
type input "*Incoming Underground 100A Q"
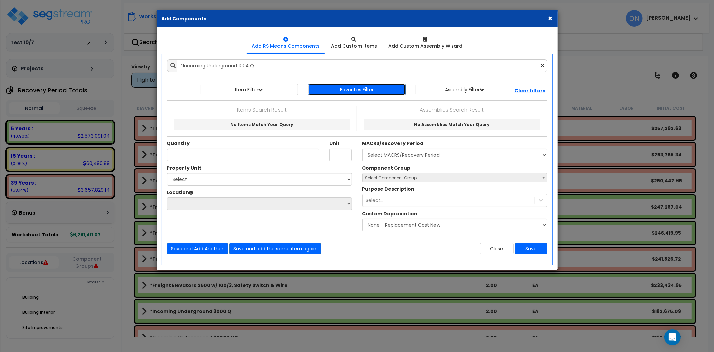
click at [377, 87] on button "Favorites Filter" at bounding box center [357, 89] width 98 height 11
drag, startPoint x: 501, startPoint y: 245, endPoint x: 530, endPoint y: 239, distance: 29.8
click at [501, 244] on button "Close" at bounding box center [497, 248] width 34 height 11
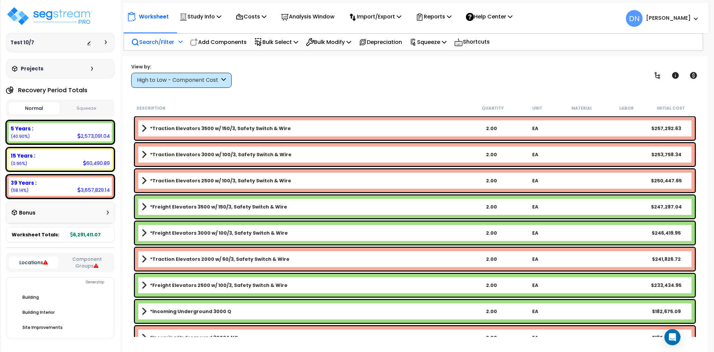
click at [168, 41] on p "Search/Filter" at bounding box center [152, 42] width 43 height 9
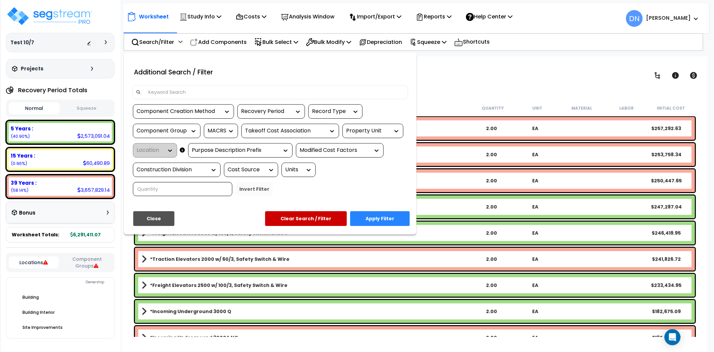
click at [221, 90] on input at bounding box center [274, 92] width 260 height 10
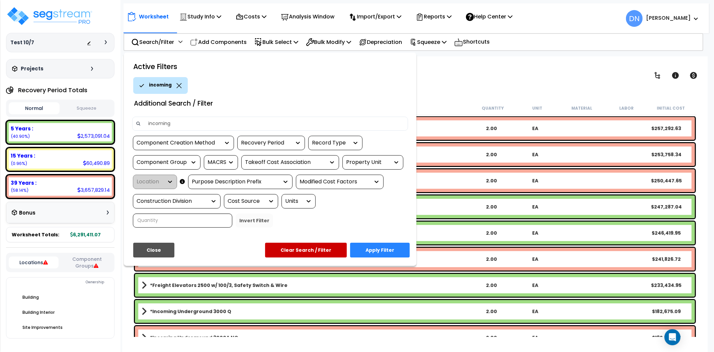
type input "incoming"
click at [391, 249] on button "Apply Filter" at bounding box center [380, 249] width 60 height 15
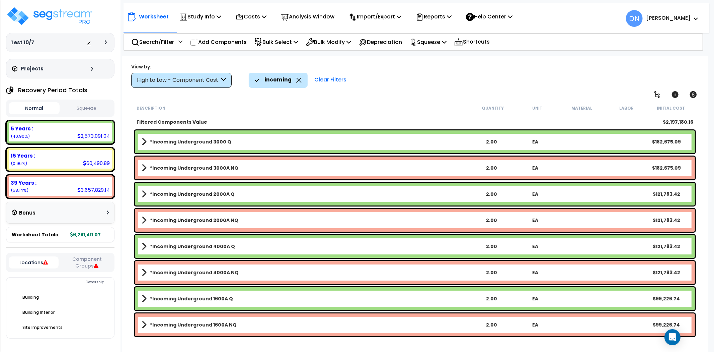
click at [234, 140] on link "*Incoming Underground 3000 Q" at bounding box center [306, 141] width 328 height 9
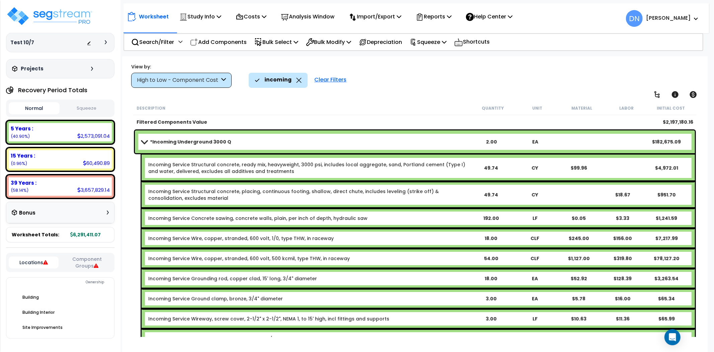
click at [234, 140] on link "*Incoming Underground 3000 Q" at bounding box center [306, 141] width 328 height 9
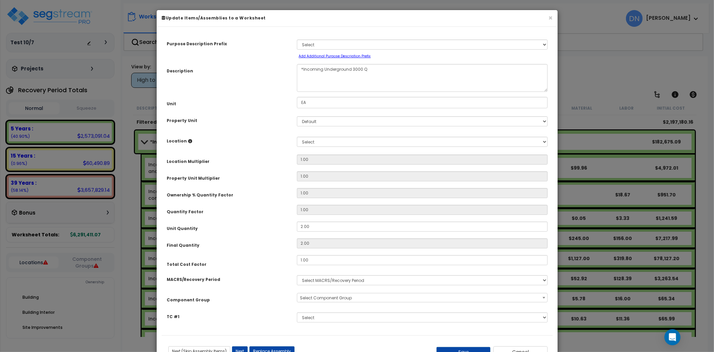
scroll to position [26, 0]
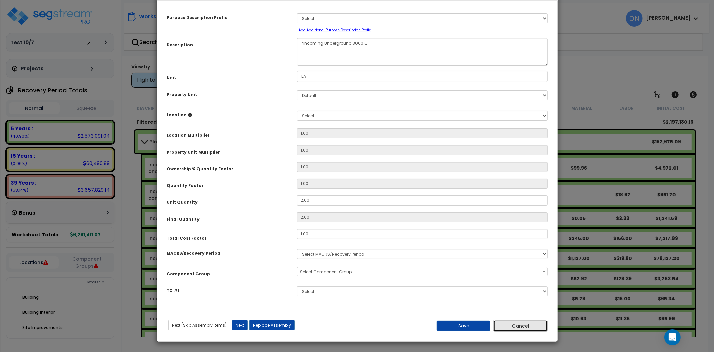
click at [517, 323] on button "Cancel" at bounding box center [521, 325] width 54 height 11
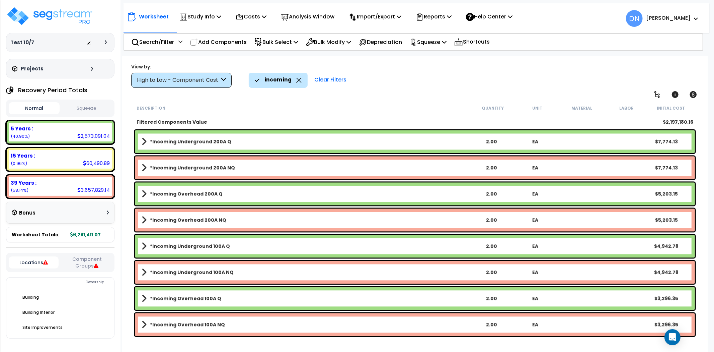
scroll to position [1, 0]
click at [427, 82] on div "incoming Clear Filters" at bounding box center [475, 80] width 452 height 15
click at [230, 41] on p "Add Components" at bounding box center [218, 42] width 57 height 9
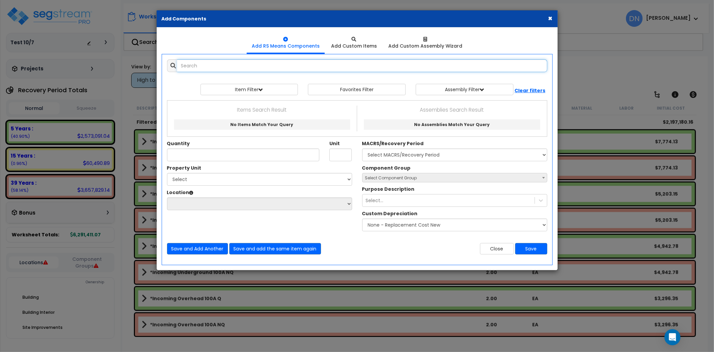
click at [220, 66] on input "text" at bounding box center [362, 65] width 370 height 13
paste input "*Incoming Underground 3000 Q"
click at [218, 67] on input "*Incoming Underground 3000 Q" at bounding box center [362, 65] width 370 height 13
drag, startPoint x: 273, startPoint y: 66, endPoint x: 146, endPoint y: 62, distance: 127.3
click at [146, 62] on div "× Add Components Add RS Means Components Add Custom Items Add Items" at bounding box center [357, 176] width 714 height 352
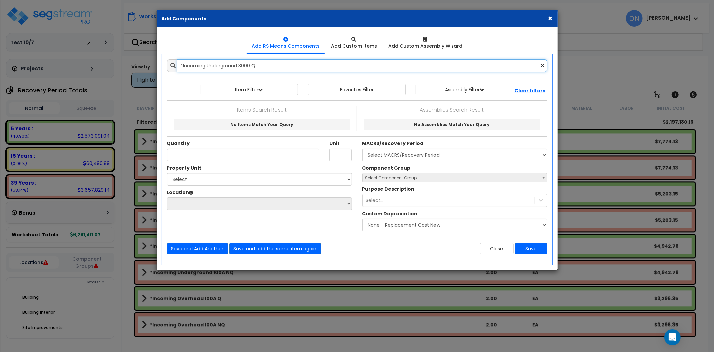
paste input "Low Walls, Wood Stud W/ Paint"
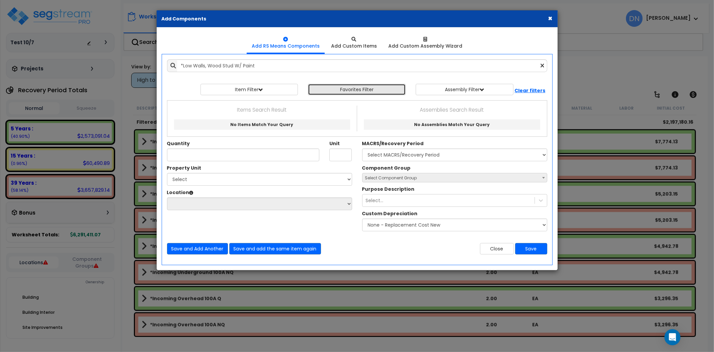
click at [353, 91] on button "Favorites Filter" at bounding box center [357, 89] width 98 height 11
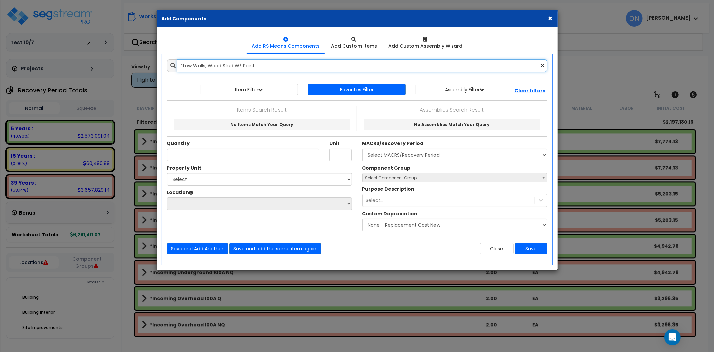
click at [241, 68] on input "*Low Walls, Wood Stud W/ Paint" at bounding box center [362, 65] width 370 height 13
drag, startPoint x: 289, startPoint y: 66, endPoint x: 150, endPoint y: 64, distance: 139.0
click at [150, 64] on div "× Add Components Add RS Means Components Add Custom Items Add Items" at bounding box center [357, 176] width 714 height 352
paste input "Metal Studs W/ Paint"
drag, startPoint x: 232, startPoint y: 64, endPoint x: 244, endPoint y: 64, distance: 11.4
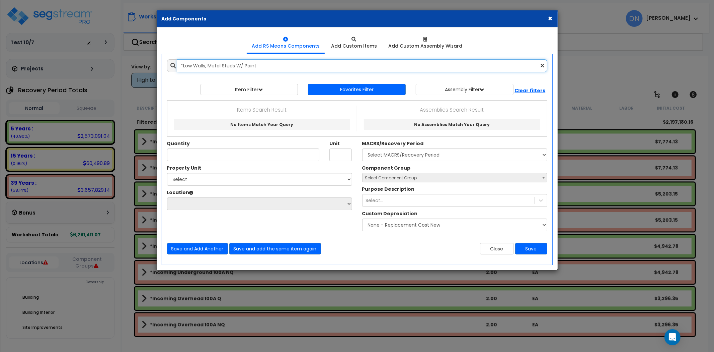
click at [232, 64] on input "*Low Walls, Metal Studs W/ Paint" at bounding box center [362, 65] width 370 height 13
drag, startPoint x: 175, startPoint y: 62, endPoint x: 145, endPoint y: 61, distance: 29.8
click at [145, 61] on div "× Add Components Add RS Means Components Add Custom Items Add Items" at bounding box center [357, 176] width 714 height 352
paste input "Demountable Partitions, Wood"
click at [401, 256] on div "Add Items Add Assemblies Both View/Modify Assembly" at bounding box center [357, 156] width 390 height 205
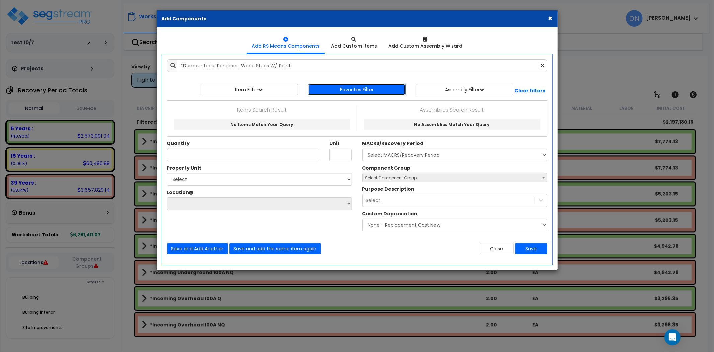
click at [363, 88] on button "Favorites Filter" at bounding box center [357, 89] width 98 height 11
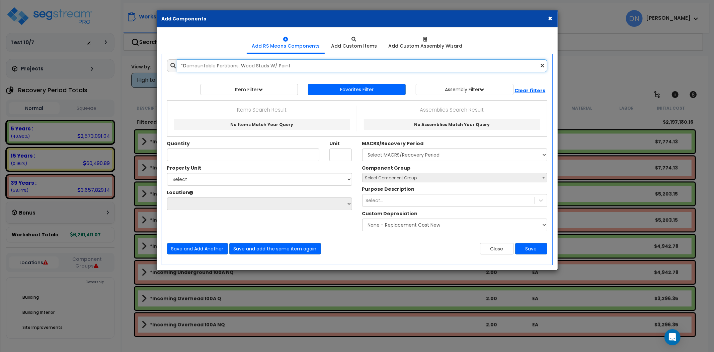
drag, startPoint x: 315, startPoint y: 67, endPoint x: 242, endPoint y: 64, distance: 73.1
click at [242, 64] on input "*Demountable Partitions, Wood Studs W/ Paint" at bounding box center [362, 65] width 370 height 13
click at [182, 64] on input "*Demountable" at bounding box center [362, 65] width 370 height 13
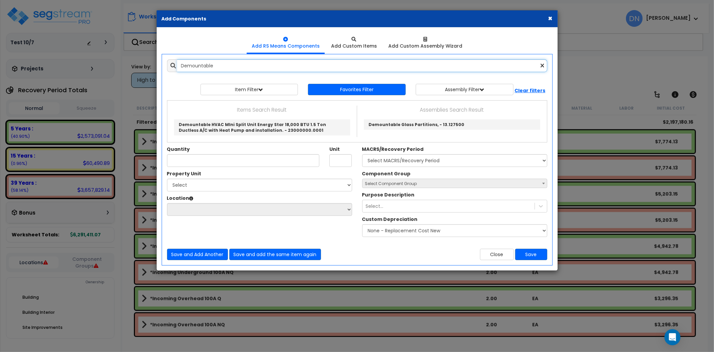
click at [224, 68] on input "Demountable" at bounding box center [362, 65] width 370 height 13
click at [223, 62] on input "Demountable" at bounding box center [362, 65] width 370 height 13
drag, startPoint x: 242, startPoint y: 67, endPoint x: 128, endPoint y: 58, distance: 113.9
click at [128, 58] on div "× Add Components Add RS Means Components Add Custom Items Add Items" at bounding box center [357, 176] width 714 height 352
paste input "*Demountable Partitions, Metal Studs w/ Paint"
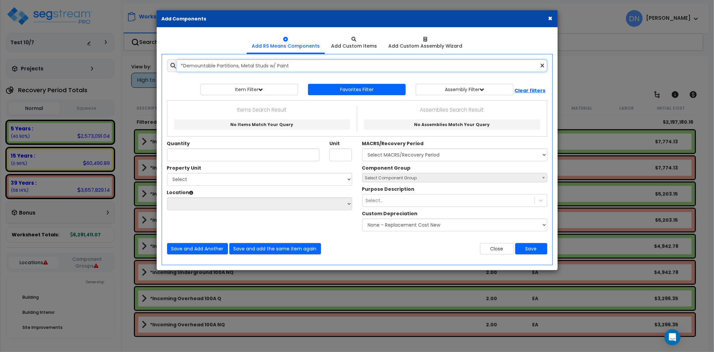
click at [287, 66] on input "*Demountable Partitions, Metal Studs w/ Paint" at bounding box center [362, 65] width 370 height 13
drag, startPoint x: 308, startPoint y: 66, endPoint x: 177, endPoint y: 58, distance: 131.5
click at [177, 58] on div "Add Items Add Assemblies Both View/Modify Assembly" at bounding box center [357, 156] width 390 height 205
paste input "Glass Partitions"
click at [245, 66] on input "*Demountable Glass Partitions" at bounding box center [362, 65] width 370 height 13
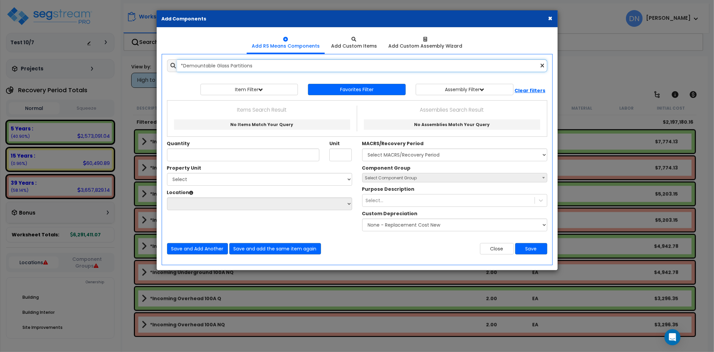
click at [245, 66] on input "*Demountable Glass Partitions" at bounding box center [362, 65] width 370 height 13
click at [184, 64] on input "*Demountable" at bounding box center [362, 65] width 370 height 13
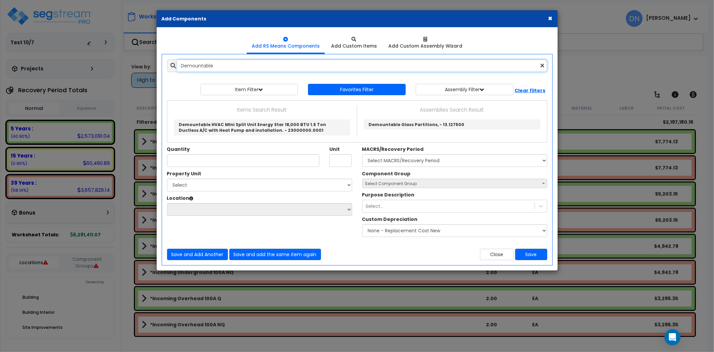
click at [207, 66] on input "Demountable" at bounding box center [362, 65] width 370 height 13
drag, startPoint x: 223, startPoint y: 66, endPoint x: 164, endPoint y: 70, distance: 59.1
click at [164, 70] on div "Demountable" at bounding box center [357, 65] width 390 height 13
paste input "*Interior Partitions Glass"
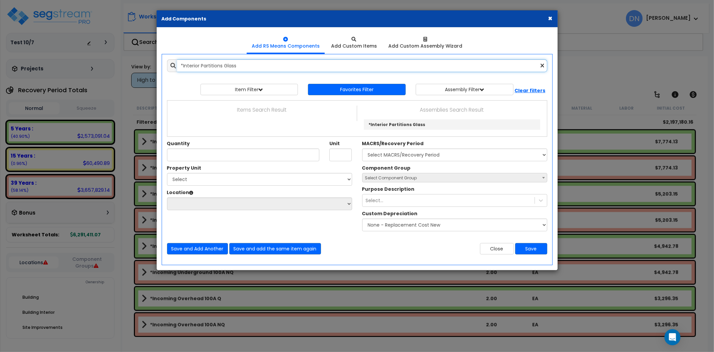
click at [236, 65] on input "*Interior Partitions Glass" at bounding box center [362, 65] width 370 height 13
drag, startPoint x: 272, startPoint y: 68, endPoint x: 142, endPoint y: 69, distance: 129.6
click at [142, 69] on div "× Add Components Add RS Means Components Add Custom Items Add Items" at bounding box center [357, 176] width 714 height 352
paste input "Wood Studs Single Sided"
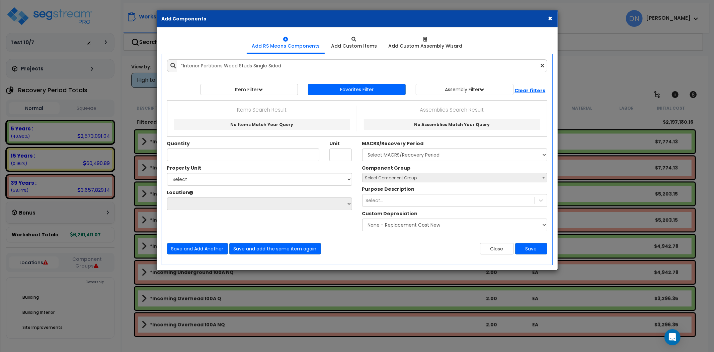
click at [295, 229] on div "Property Unit Select Default Please be advised 0 Extra Location" at bounding box center [357, 199] width 390 height 70
click at [290, 64] on input "*Interior Partitions Wood Studs Single Sided" at bounding box center [362, 65] width 370 height 13
drag, startPoint x: 210, startPoint y: 64, endPoint x: 161, endPoint y: 63, distance: 49.2
click at [161, 63] on div "Add Items Add Assemblies Both Favorites Item/Assembly Select Unit" at bounding box center [357, 156] width 400 height 205
click at [263, 64] on input "*Interior Partitions Wood Studs Single Sided" at bounding box center [362, 65] width 370 height 13
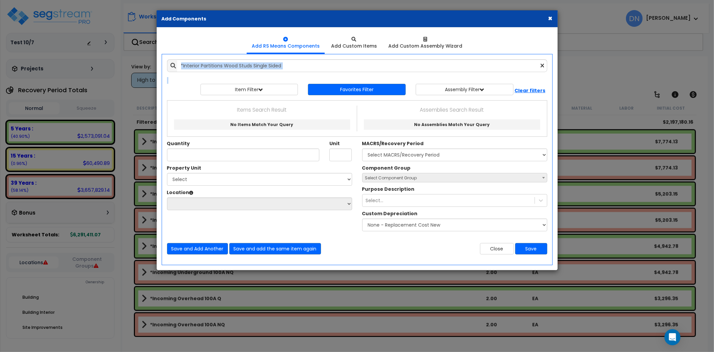
click at [312, 68] on input "*Interior Partitions Wood Studs Single Sided" at bounding box center [362, 65] width 370 height 13
click at [307, 67] on input "*Interior Partitions Wood Studs Single Sided" at bounding box center [362, 65] width 370 height 13
drag, startPoint x: 311, startPoint y: 65, endPoint x: 149, endPoint y: 65, distance: 162.4
click at [149, 65] on div "× Add Components Add RS Means Components Add Custom Items Add Items" at bounding box center [357, 176] width 714 height 352
paste input "Metal"
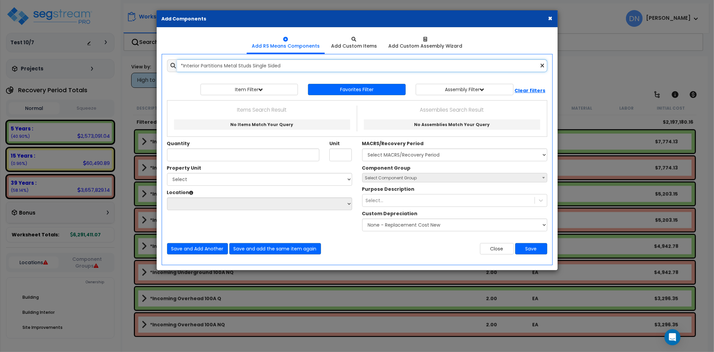
type input "*Interior Partitions Metal Studs Single Sided"
click at [496, 249] on button "Close" at bounding box center [497, 248] width 34 height 11
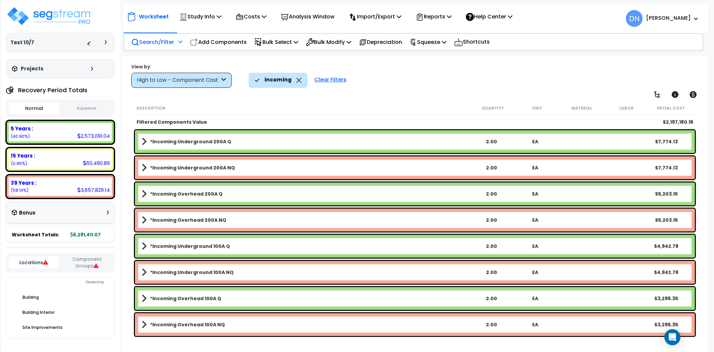
click at [156, 44] on p "Search/Filter" at bounding box center [152, 42] width 43 height 9
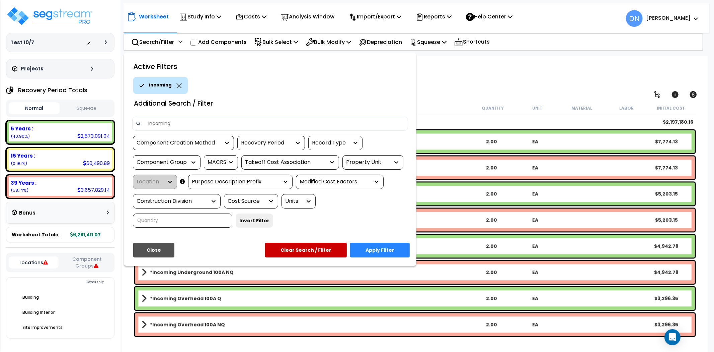
click at [182, 86] on div "incoming" at bounding box center [160, 85] width 55 height 17
click at [177, 85] on icon at bounding box center [178, 85] width 5 height 5
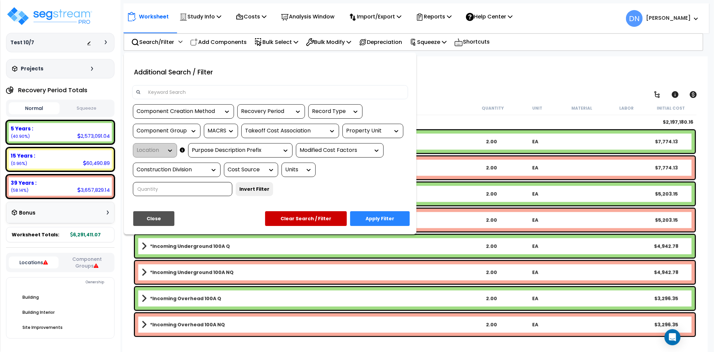
click at [172, 91] on input at bounding box center [274, 92] width 260 height 10
click at [452, 129] on div at bounding box center [357, 176] width 714 height 352
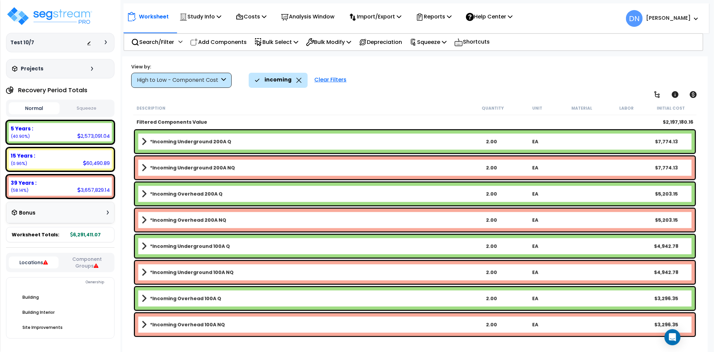
click at [300, 79] on div "incoming" at bounding box center [278, 80] width 59 height 15
click at [297, 79] on icon at bounding box center [298, 80] width 5 height 5
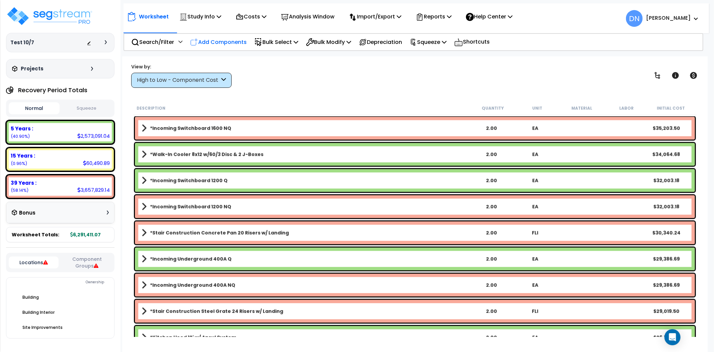
click at [222, 40] on p "Add Components" at bounding box center [218, 42] width 57 height 9
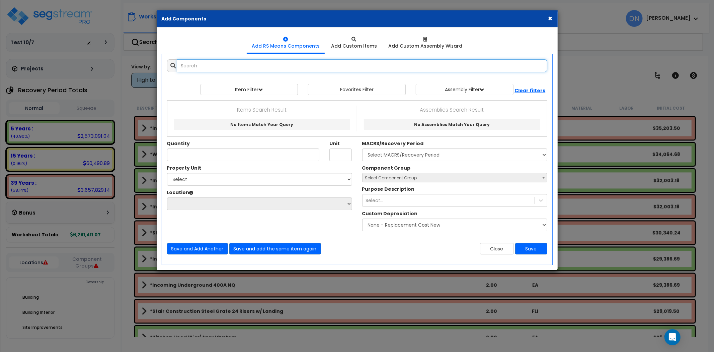
paste input "*Low Walls, Wood Stud W/ Paint"
type input "*Low Walls, Wood Stud W/ Paint"
click at [508, 246] on button "Close" at bounding box center [497, 248] width 34 height 11
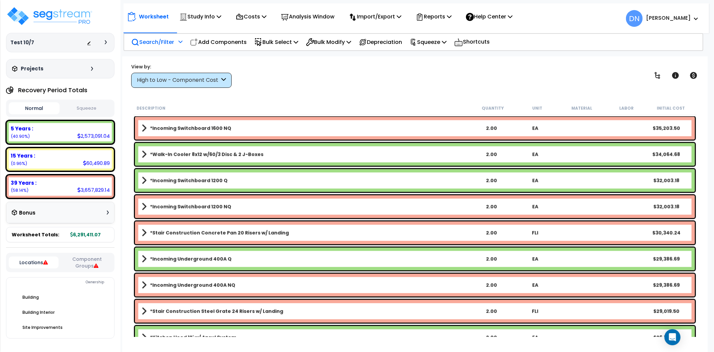
click at [156, 39] on p "Search/Filter" at bounding box center [152, 42] width 43 height 9
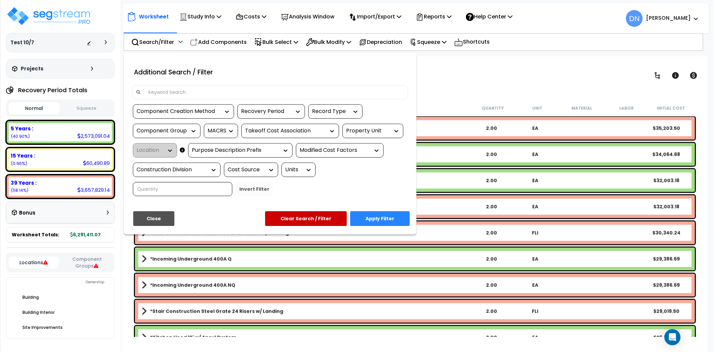
click at [176, 94] on input at bounding box center [274, 92] width 260 height 10
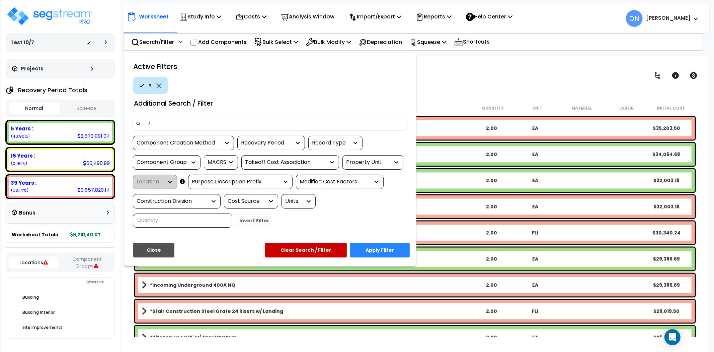
type input "sprinkler"
click at [376, 250] on button "Apply Filter" at bounding box center [380, 249] width 60 height 15
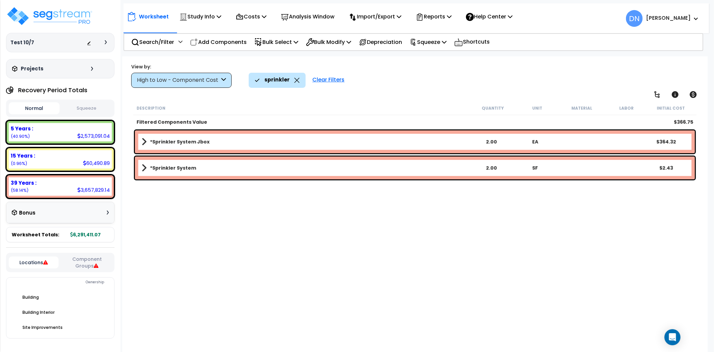
click at [171, 165] on b "*Sprinkler System" at bounding box center [173, 167] width 46 height 7
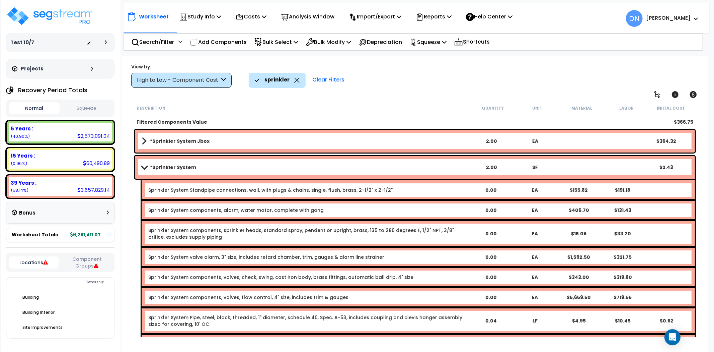
scroll to position [0, 0]
click at [489, 168] on div "2.00" at bounding box center [492, 167] width 44 height 7
click at [140, 166] on span at bounding box center [143, 167] width 9 height 5
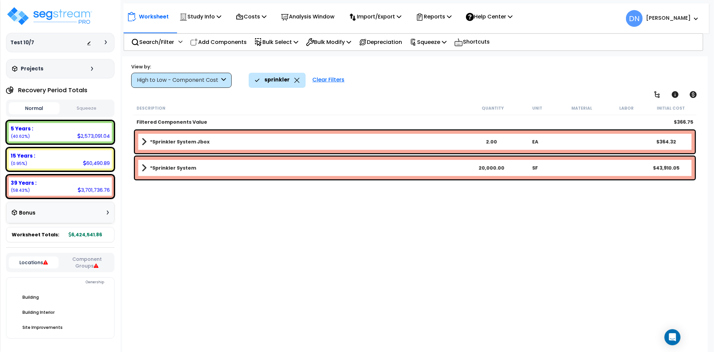
scroll to position [0, 0]
click at [160, 139] on b "*Sprinkler System Jbox" at bounding box center [180, 141] width 60 height 7
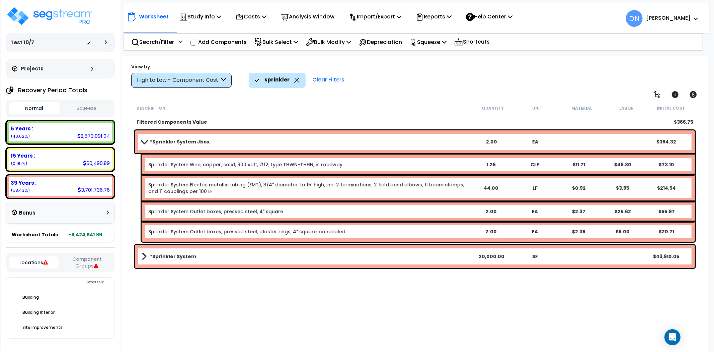
click at [161, 138] on b "*Sprinkler System Jbox" at bounding box center [180, 141] width 60 height 7
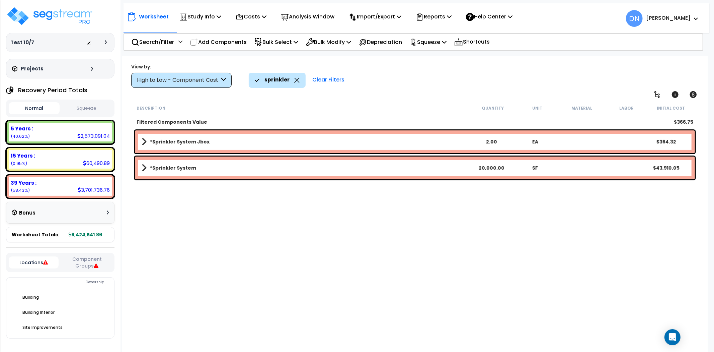
click at [297, 79] on icon at bounding box center [296, 80] width 5 height 5
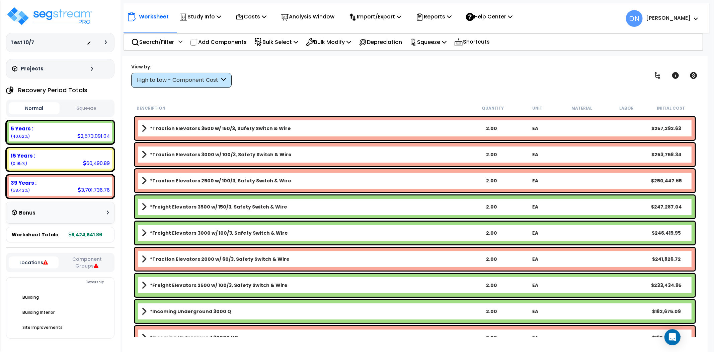
drag, startPoint x: 226, startPoint y: 44, endPoint x: 310, endPoint y: 140, distance: 127.7
click at [226, 44] on p "Add Components" at bounding box center [218, 42] width 57 height 9
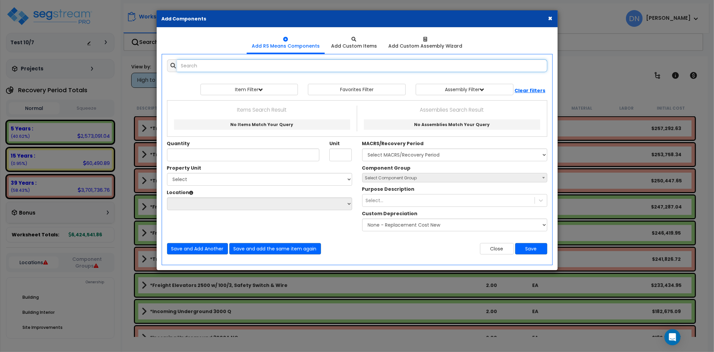
paste input "*Interior Partitions Glass"
click at [236, 65] on input "*Interior Partitions Glass" at bounding box center [362, 65] width 370 height 13
drag, startPoint x: 160, startPoint y: 66, endPoint x: 135, endPoint y: 69, distance: 24.6
click at [133, 68] on div "× Add Components Add RS Means Components Add Custom Items Add Items" at bounding box center [357, 176] width 714 height 352
paste input "Demountable Glass Partition"
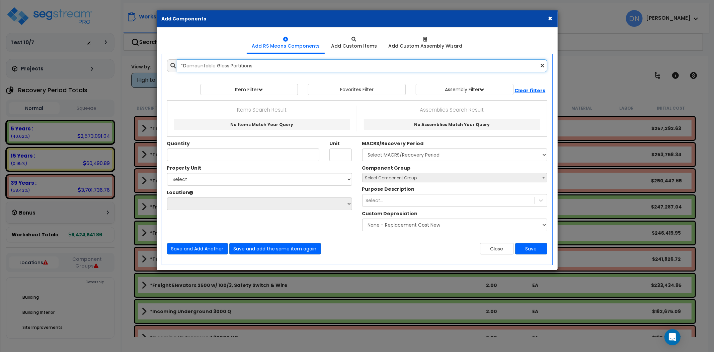
click at [273, 68] on input "*Demountable Glass Partitions" at bounding box center [362, 65] width 370 height 13
drag, startPoint x: 166, startPoint y: 67, endPoint x: 148, endPoint y: 67, distance: 17.7
click at [148, 67] on div "× Add Components Add RS Means Components Add Custom Items Add Items" at bounding box center [357, 176] width 714 height 352
paste input "Interior Partitions Wood Studs Single Sided"
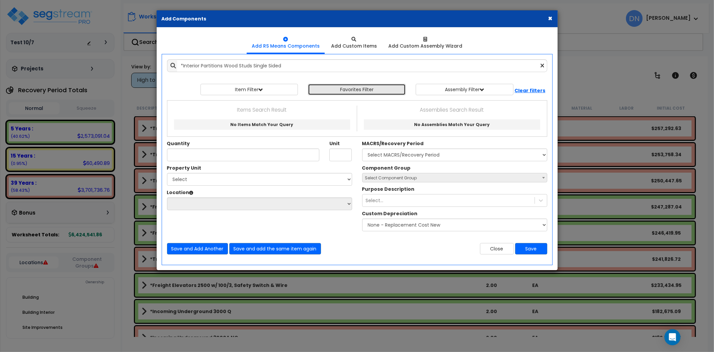
click at [350, 86] on button "Favorites Filter" at bounding box center [357, 89] width 98 height 11
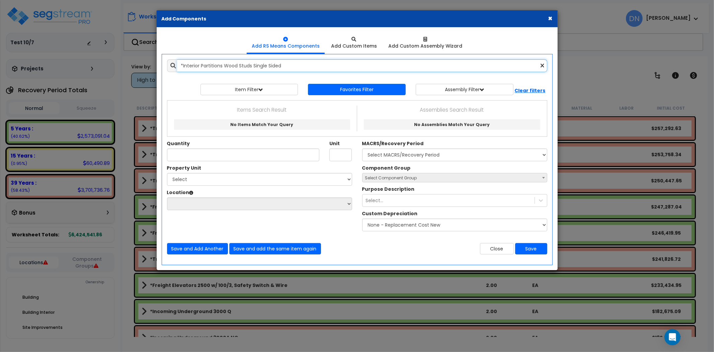
drag, startPoint x: 232, startPoint y: 66, endPoint x: 286, endPoint y: 67, distance: 54.3
click at [232, 66] on input "*Interior Partitions Wood Studs Single Sided" at bounding box center [362, 65] width 370 height 13
drag, startPoint x: 185, startPoint y: 67, endPoint x: 124, endPoint y: 66, distance: 60.6
click at [124, 66] on div "× Add Components Add RS Means Components Add Custom Items Add Items" at bounding box center [357, 176] width 714 height 352
paste input "Metal"
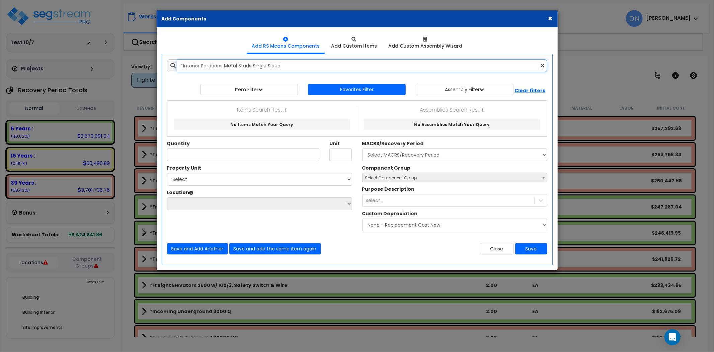
drag, startPoint x: 255, startPoint y: 63, endPoint x: 297, endPoint y: 65, distance: 41.6
click at [256, 63] on input "*Interior Partitions Metal Studs Single Sided" at bounding box center [362, 65] width 370 height 13
drag, startPoint x: 178, startPoint y: 66, endPoint x: 135, endPoint y: 69, distance: 43.6
click at [134, 70] on div "× Add Components Add RS Means Components Add Custom Items Add Items" at bounding box center [357, 176] width 714 height 352
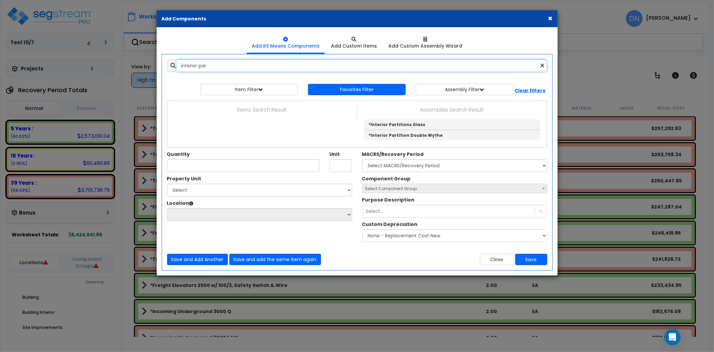
click at [237, 66] on input "interior par" at bounding box center [362, 65] width 370 height 13
drag, startPoint x: 229, startPoint y: 66, endPoint x: 156, endPoint y: 66, distance: 72.3
click at [157, 66] on div "Add RS Means Components Add Custom Items 0" at bounding box center [357, 151] width 401 height 248
paste input "*Wood Wall Covering, Vertical/Horizontal Slats"
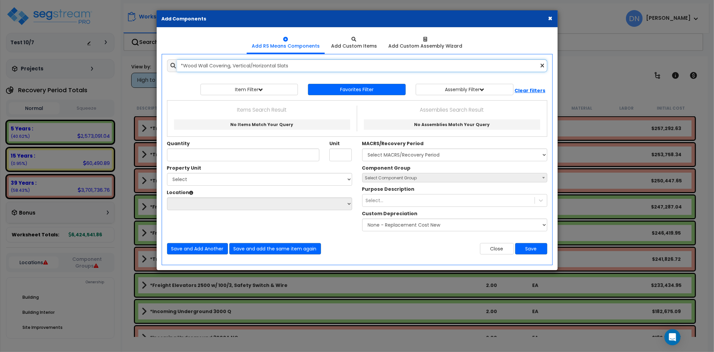
click at [230, 69] on input "*Wood Wall Covering, Vertical/Horizontal Slats" at bounding box center [362, 65] width 370 height 13
drag, startPoint x: 296, startPoint y: 68, endPoint x: 130, endPoint y: 61, distance: 166.9
click at [130, 61] on div "× Add Components Add RS Means Components Add Custom Items Add Items" at bounding box center [357, 176] width 714 height 352
paste input "ainscoting"
drag, startPoint x: 226, startPoint y: 61, endPoint x: 229, endPoint y: 62, distance: 3.5
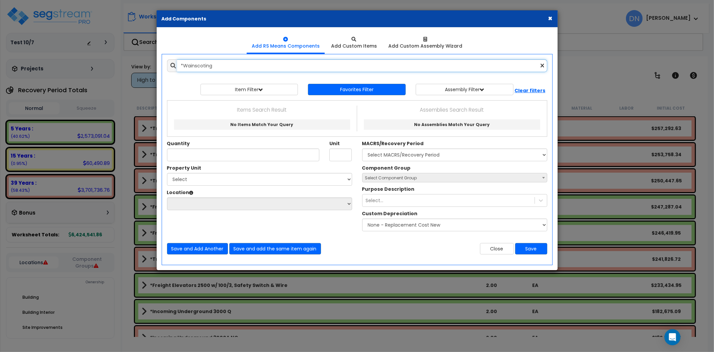
click at [226, 62] on input "*Wainscoting" at bounding box center [362, 65] width 370 height 13
drag, startPoint x: 222, startPoint y: 64, endPoint x: 156, endPoint y: 66, distance: 65.7
click at [156, 66] on div "× Add Components Add RS Means Components Add Custom Items" at bounding box center [357, 140] width 402 height 260
paste input "Fiberglass Reinforced Panels"
click at [232, 65] on input "*Fiberglass Reinforced Panels" at bounding box center [362, 65] width 370 height 13
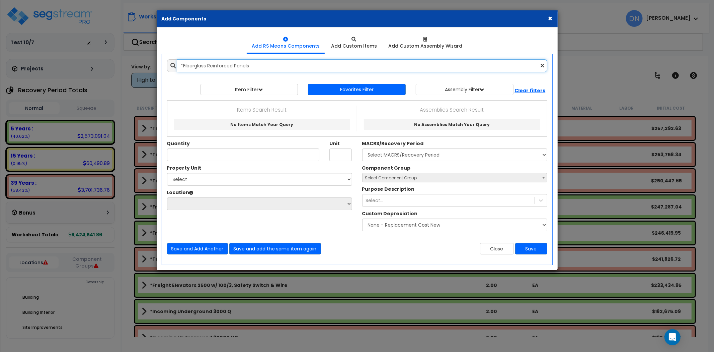
drag, startPoint x: 169, startPoint y: 66, endPoint x: 146, endPoint y: 66, distance: 23.4
click at [146, 66] on div "× Add Components Add RS Means Components Add Custom Items Add Items" at bounding box center [357, 176] width 714 height 352
paste input "Vinyl Wall Covering"
click at [231, 68] on input "*Vinyl Wall Covering" at bounding box center [362, 65] width 370 height 13
drag, startPoint x: 153, startPoint y: 67, endPoint x: 136, endPoint y: 67, distance: 16.4
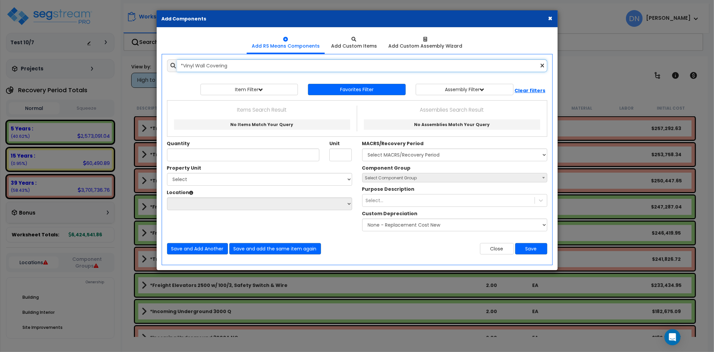
click at [136, 67] on div "× Add Components Add RS Means Components Add Custom Items Add Items" at bounding box center [357, 176] width 714 height 352
paste input "Stainless Steel Wall Protection"
type input "*Stainless Steel Wall Protection"
click at [500, 247] on button "Close" at bounding box center [497, 248] width 34 height 11
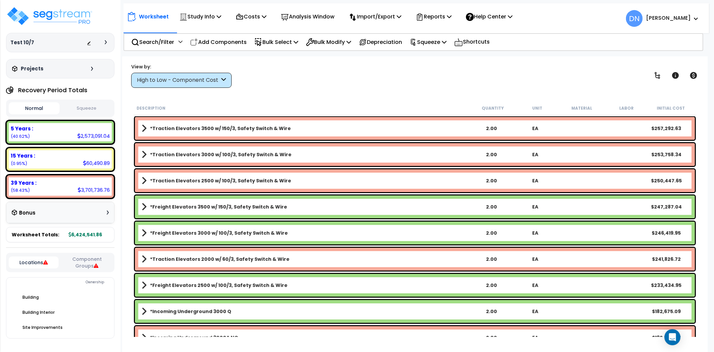
click at [222, 78] on icon at bounding box center [223, 80] width 5 height 8
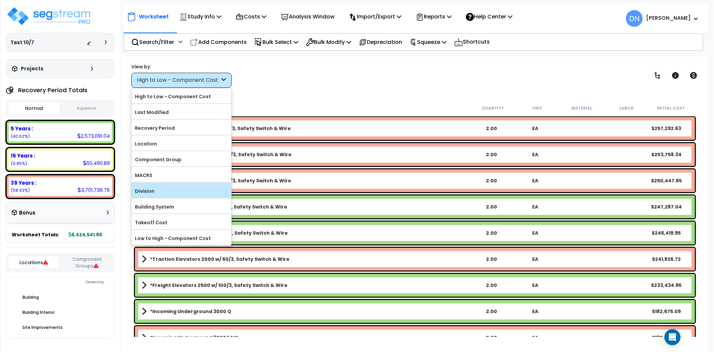
click at [159, 195] on label "Division" at bounding box center [182, 191] width 100 height 10
click at [0, 0] on input "Division" at bounding box center [0, 0] width 0 height 0
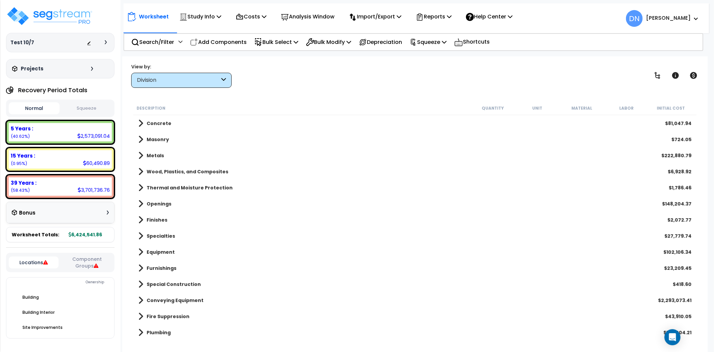
click at [154, 220] on b "Finishes" at bounding box center [157, 219] width 21 height 7
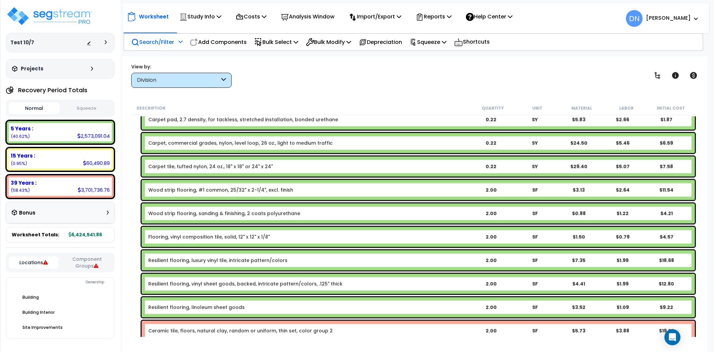
scroll to position [843, 0]
click at [159, 42] on p "Search/Filter" at bounding box center [152, 42] width 43 height 9
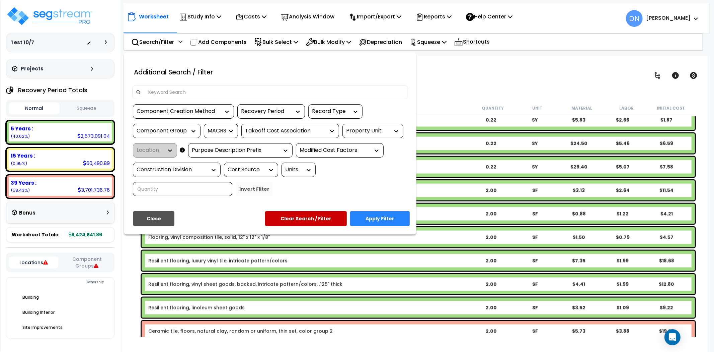
click at [189, 91] on input at bounding box center [274, 92] width 260 height 10
type input "sprinkler"
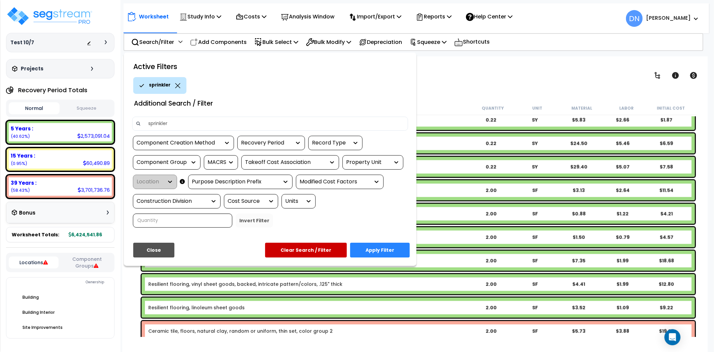
click at [389, 250] on button "Apply Filter" at bounding box center [380, 249] width 60 height 15
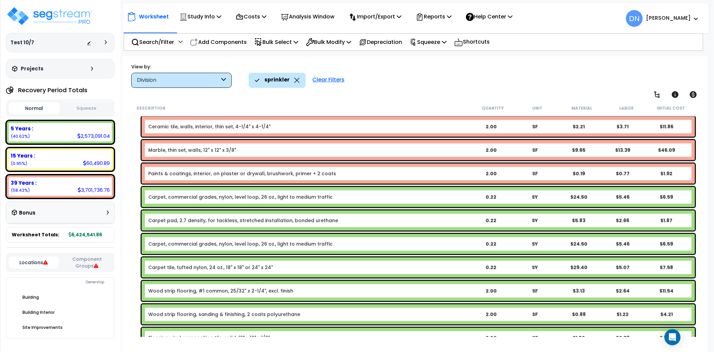
scroll to position [743, 0]
click at [357, 102] on div "Description Quantity Unit Material Labor Initial Cost" at bounding box center [415, 108] width 564 height 14
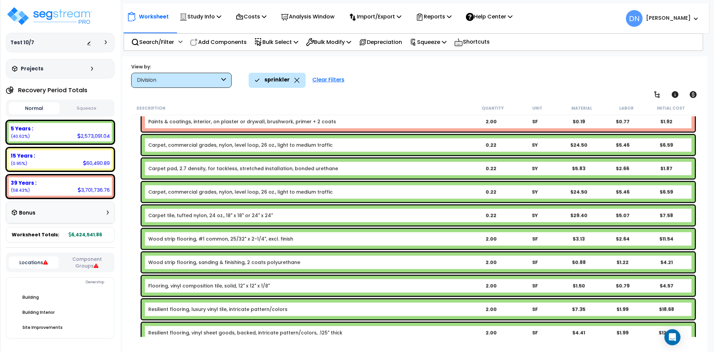
scroll to position [794, 0]
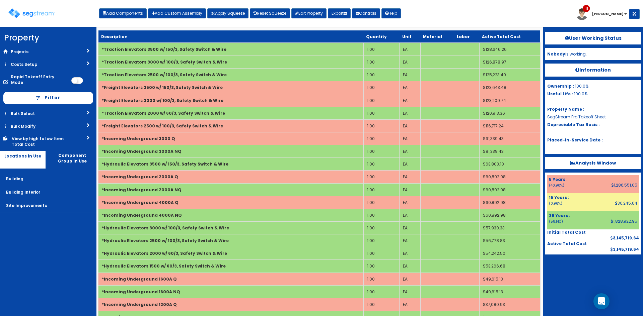
click at [428, 22] on div "Toggle navigation Add Components Add Custom Assembly Apply Squeeze Reset Squeez…" at bounding box center [321, 16] width 636 height 22
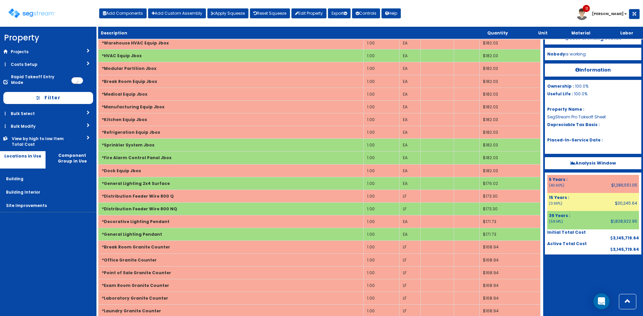
scroll to position [8511, 0]
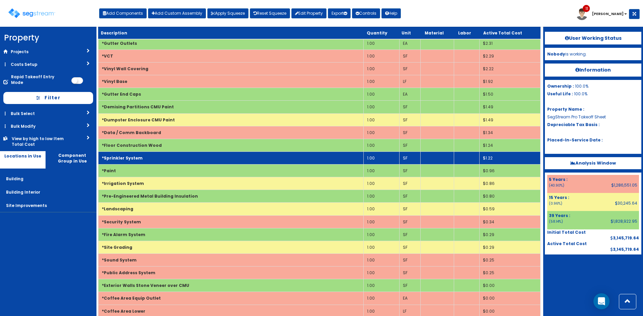
click at [243, 161] on td "*Sprinkler System" at bounding box center [230, 158] width 265 height 13
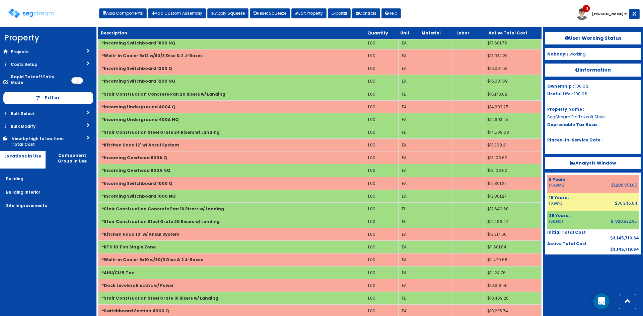
scroll to position [683, 0]
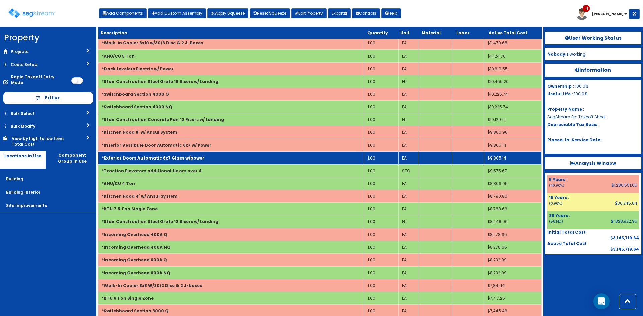
click at [217, 160] on td "*Exterior Doors Automatic 6x7 Glass w/power" at bounding box center [231, 158] width 266 height 13
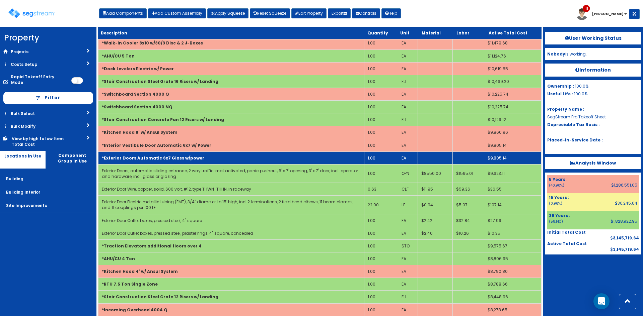
click at [217, 160] on td "*Exterior Doors Automatic 6x7 Glass w/power" at bounding box center [231, 158] width 266 height 13
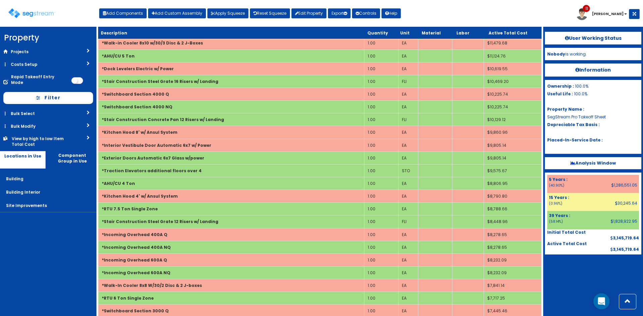
scroll to position [1526, 0]
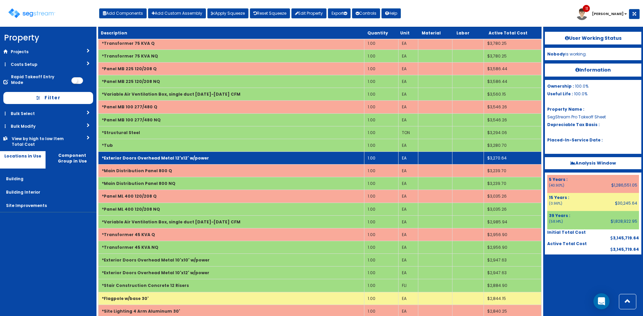
click at [201, 160] on td "*Exterior Doors Overhead Metal 12'x12' w/power" at bounding box center [231, 158] width 266 height 13
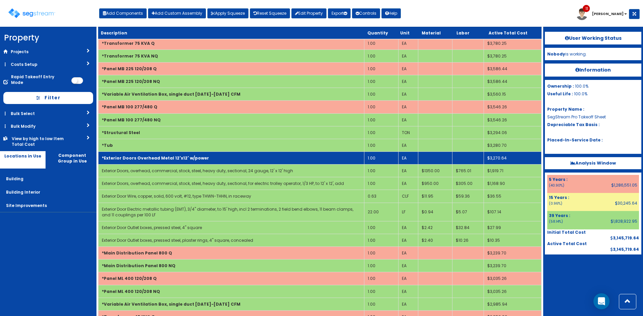
click at [201, 160] on td "*Exterior Doors Overhead Metal 12'x12' w/power" at bounding box center [231, 158] width 266 height 13
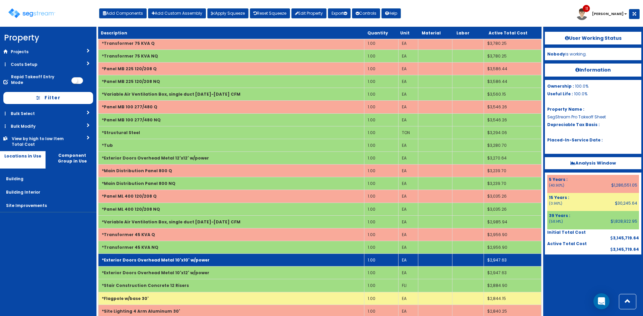
click at [191, 263] on b "*Exterior Doors Overhead Metal 10'x10' w/power" at bounding box center [156, 260] width 108 height 6
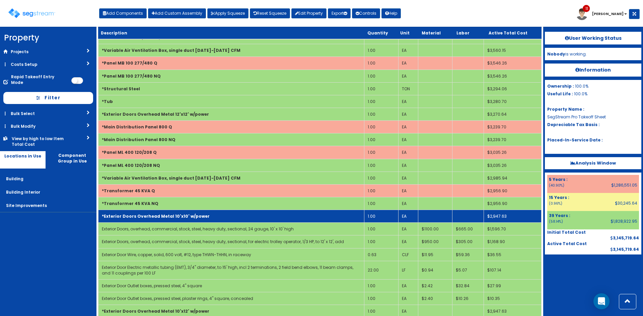
click at [162, 214] on b "*Exterior Doors Overhead Metal 10'x10' w/power" at bounding box center [156, 217] width 108 height 6
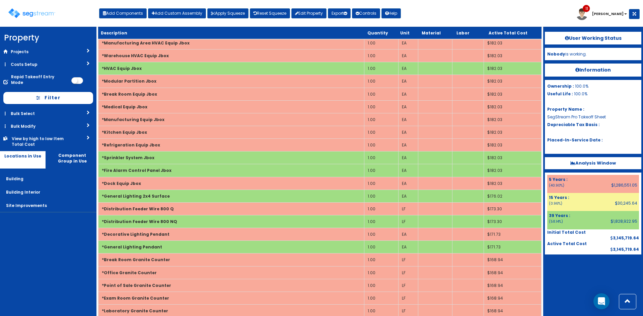
scroll to position [8511, 0]
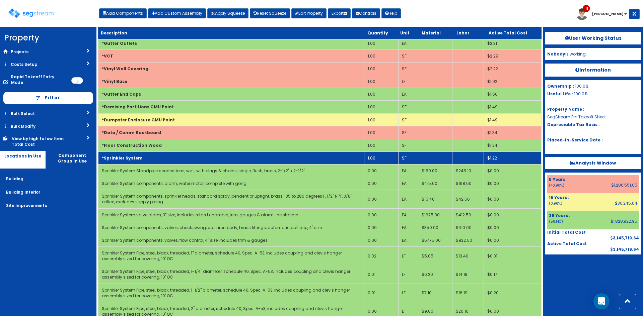
click at [381, 160] on td "1.00" at bounding box center [381, 158] width 34 height 13
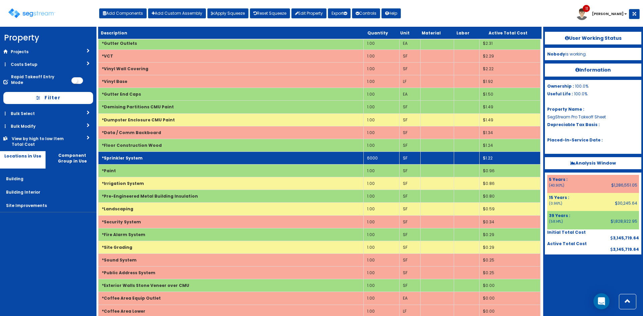
click at [143, 159] on td "*Sprinkler System" at bounding box center [230, 158] width 265 height 13
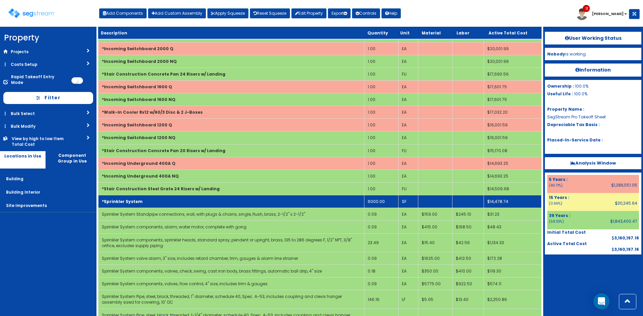
scroll to position [409, 0]
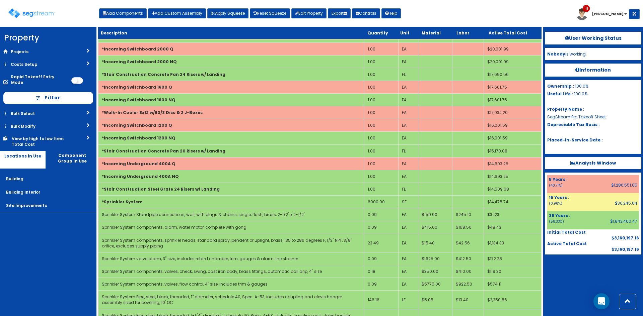
click at [442, 19] on div "Toggle navigation Add Components Add Custom Assembly Apply Squeeze Reset Squeez…" at bounding box center [321, 16] width 636 height 22
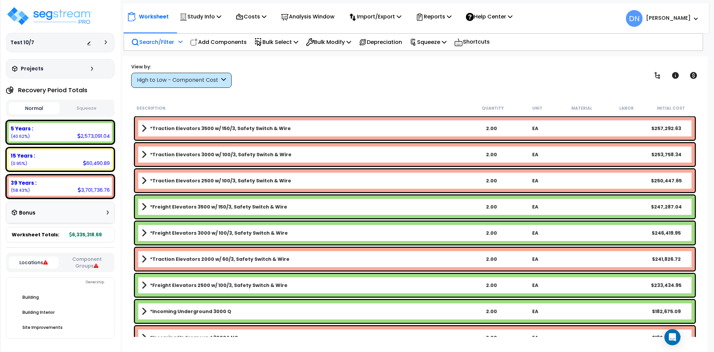
click at [166, 42] on p "Search/Filter" at bounding box center [152, 42] width 43 height 9
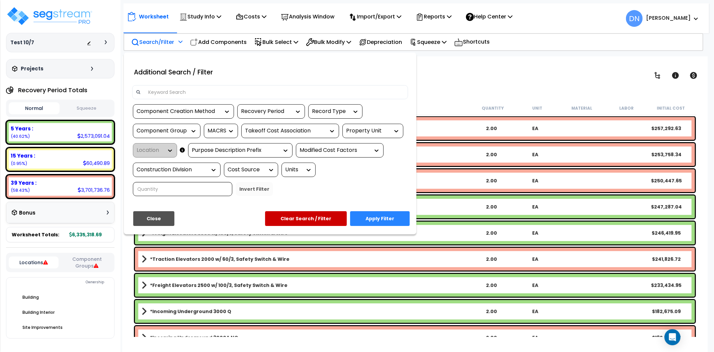
click at [224, 90] on input at bounding box center [274, 92] width 260 height 10
type input "sprinkler"
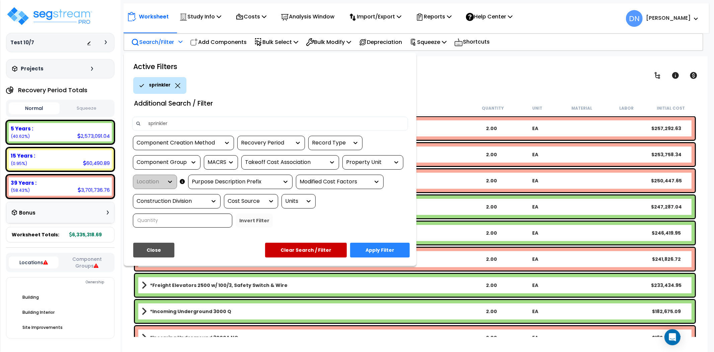
click at [369, 251] on button "Apply Filter" at bounding box center [380, 249] width 60 height 15
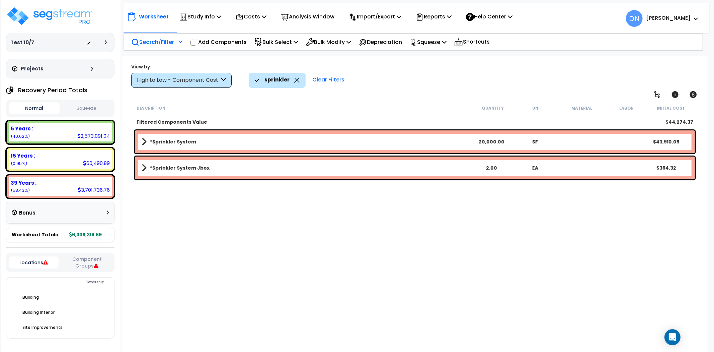
click at [439, 144] on link "*Sprinkler System" at bounding box center [306, 141] width 328 height 9
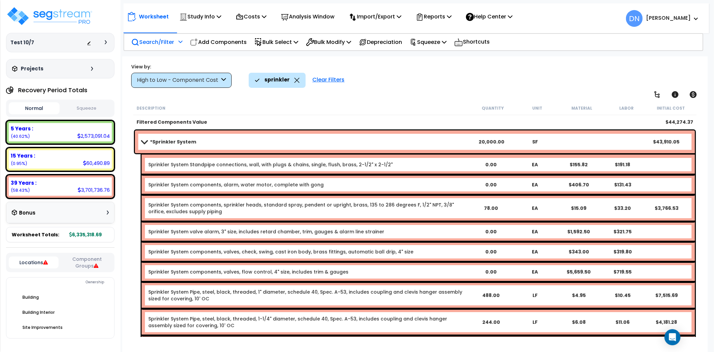
click at [299, 82] on div "sprinkler" at bounding box center [277, 80] width 57 height 15
click at [294, 82] on icon at bounding box center [296, 80] width 5 height 5
